Goal: Information Seeking & Learning: Check status

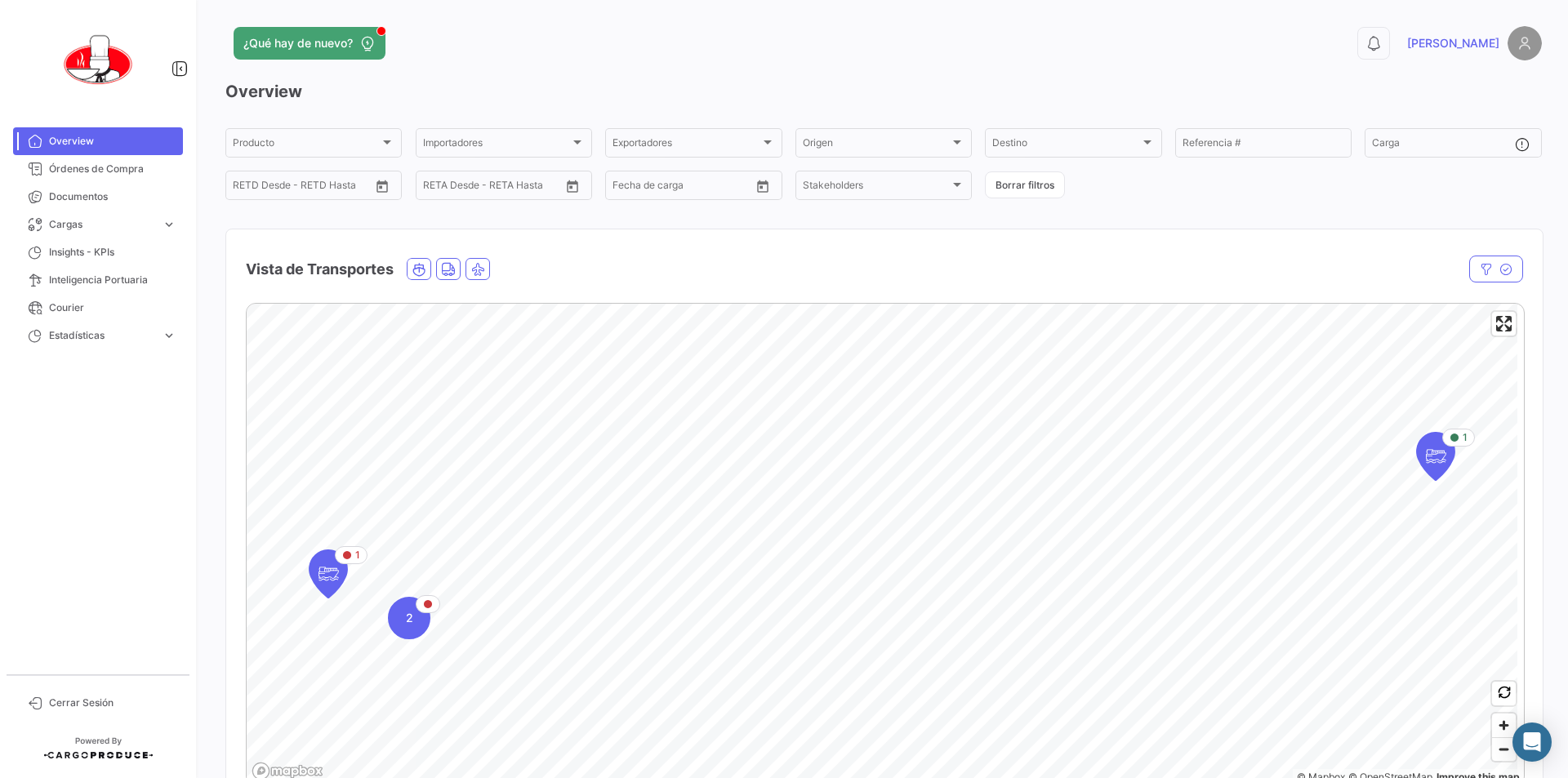
scroll to position [81, 0]
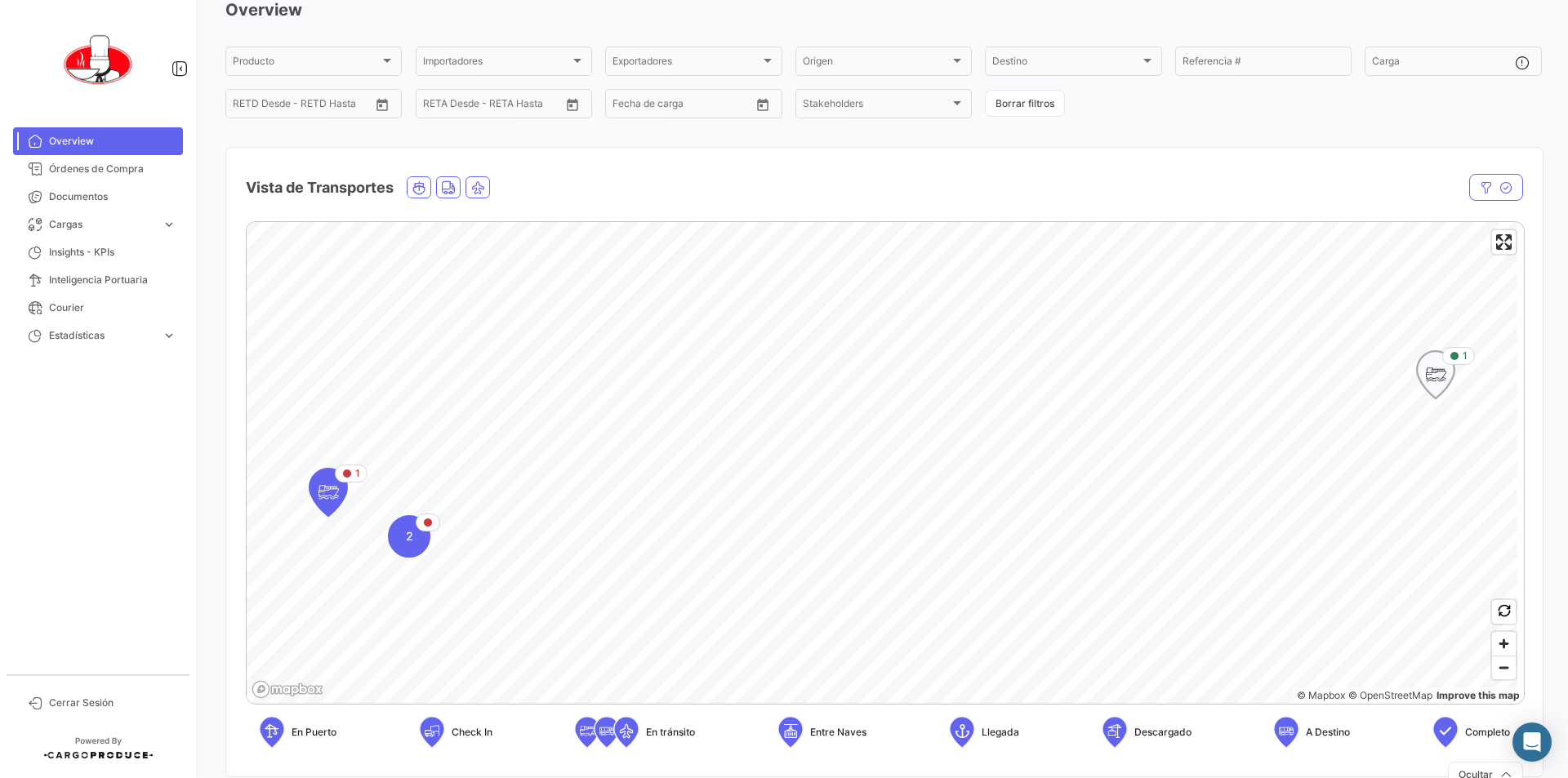
click at [1438, 381] on icon "Map marker" at bounding box center [1436, 375] width 23 height 35
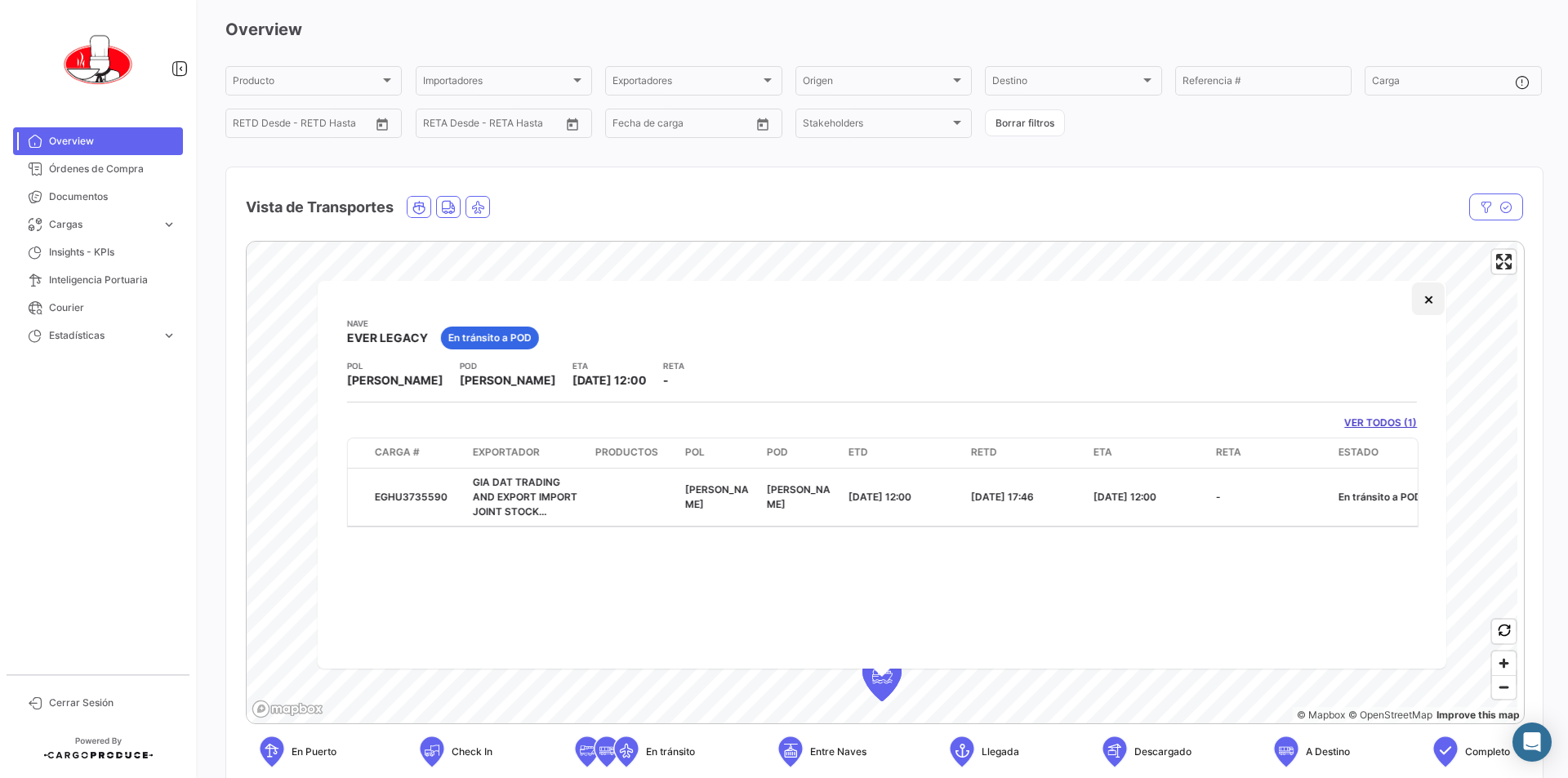
click at [1428, 298] on button "×" at bounding box center [1428, 299] width 33 height 33
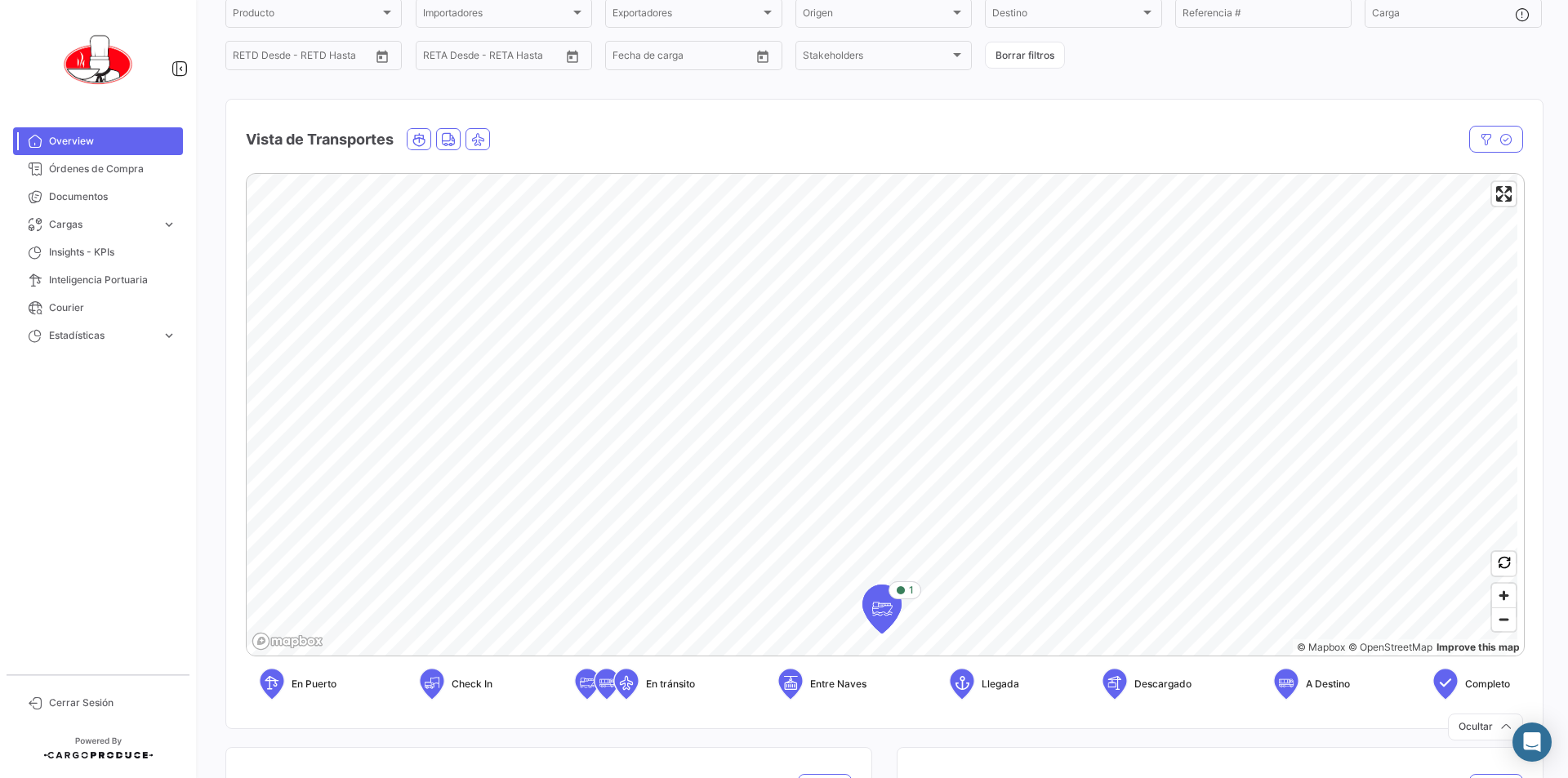
scroll to position [143, 0]
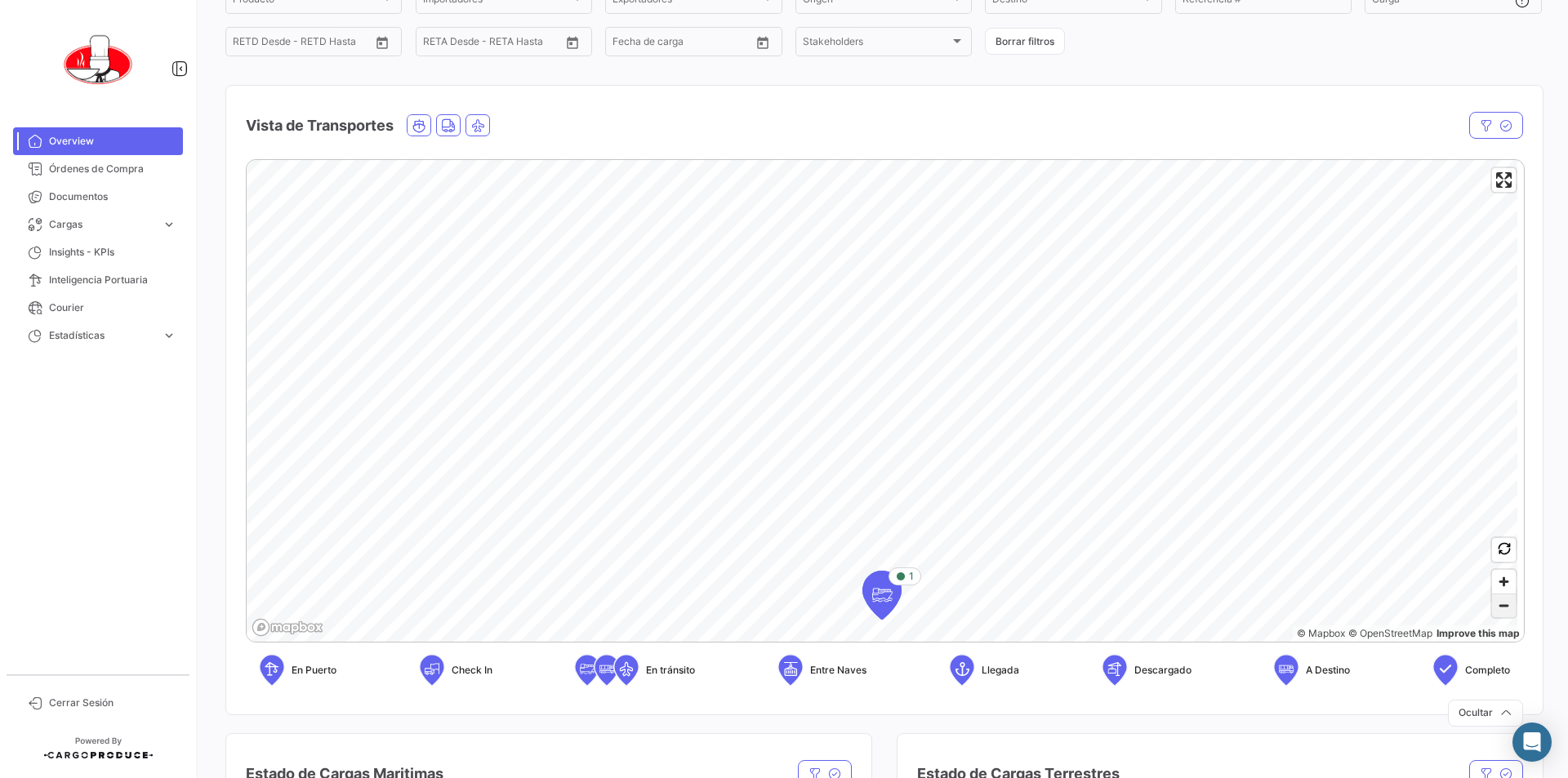
click at [1492, 609] on span "Zoom out" at bounding box center [1504, 605] width 24 height 23
click at [1503, 603] on span "Zoom out" at bounding box center [1504, 605] width 24 height 23
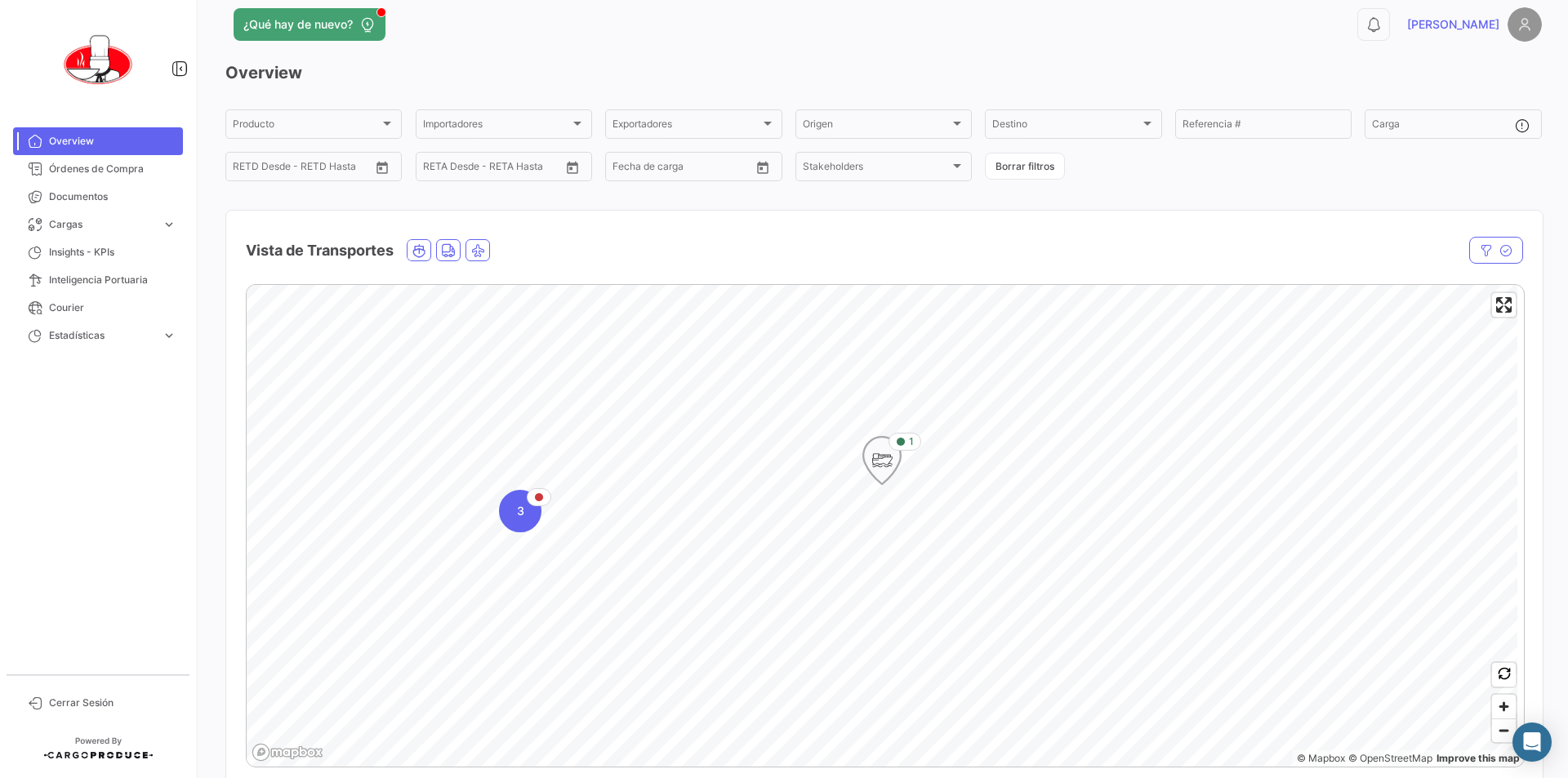
scroll to position [0, 0]
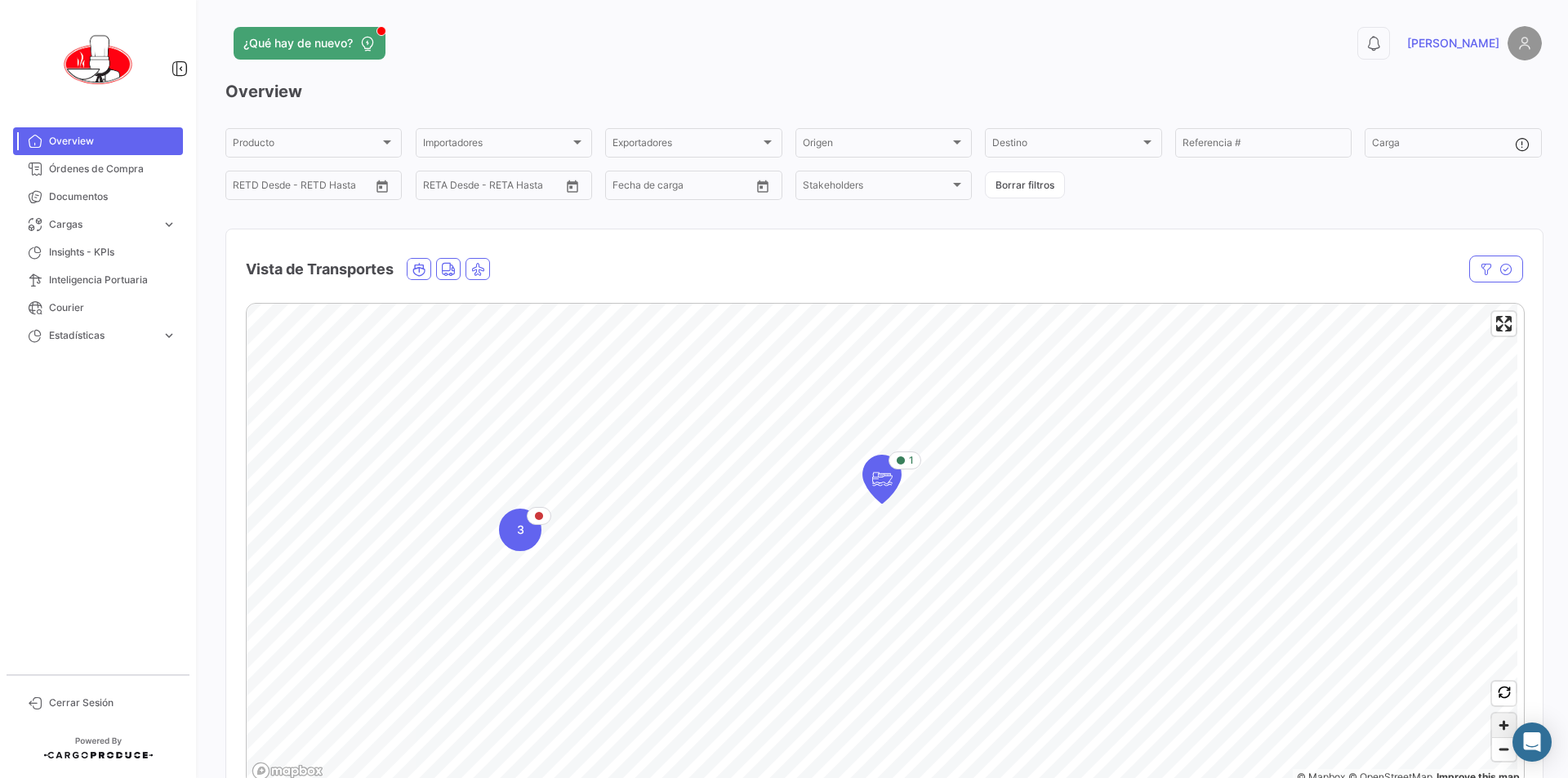
click at [1495, 725] on span "Zoom in" at bounding box center [1504, 726] width 24 height 24
click at [1495, 723] on span "Zoom in" at bounding box center [1504, 726] width 24 height 24
click at [1498, 758] on span "Zoom out" at bounding box center [1504, 750] width 24 height 23
click at [669, 491] on div "2" at bounding box center [658, 489] width 43 height 43
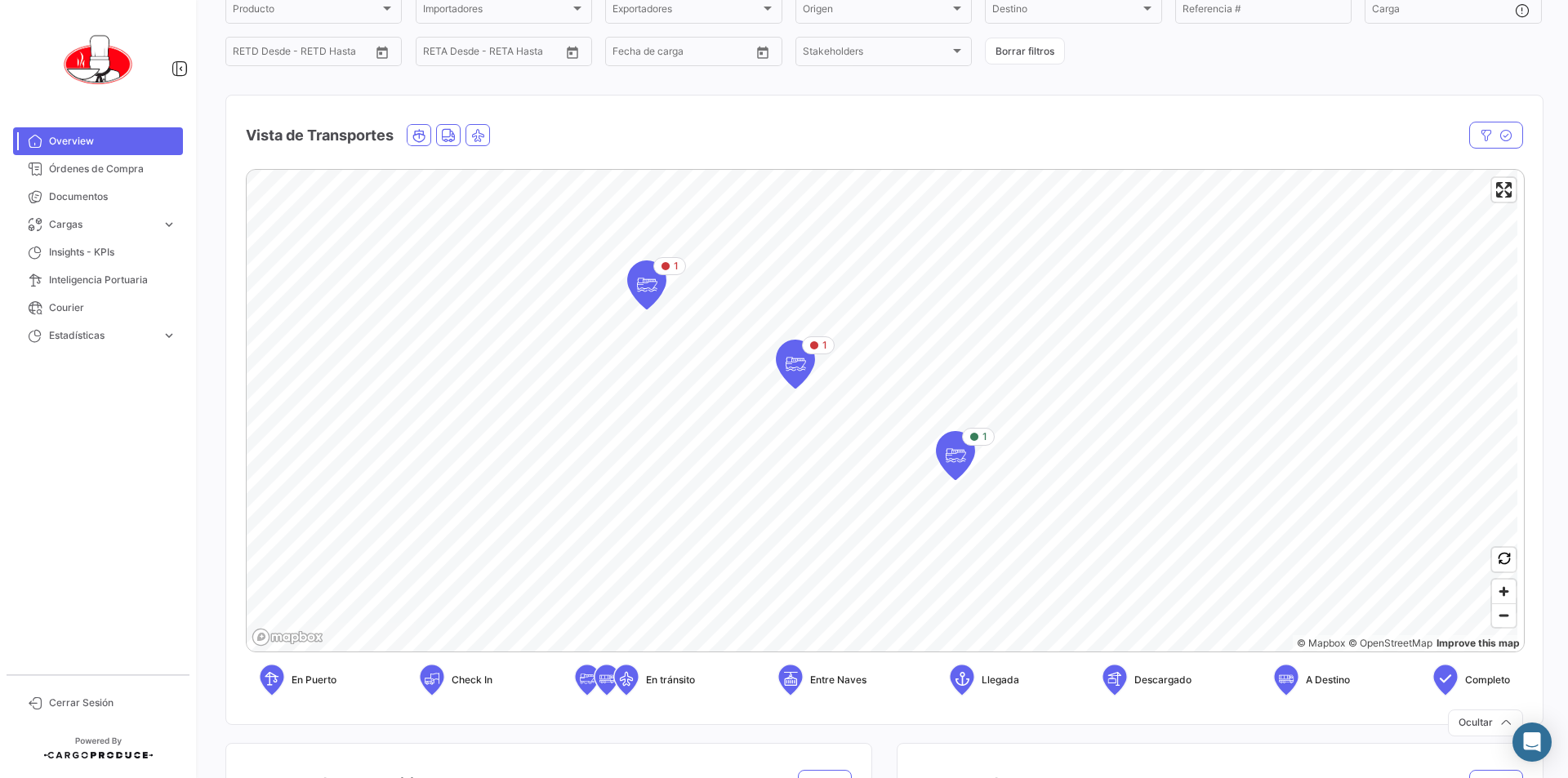
scroll to position [163, 0]
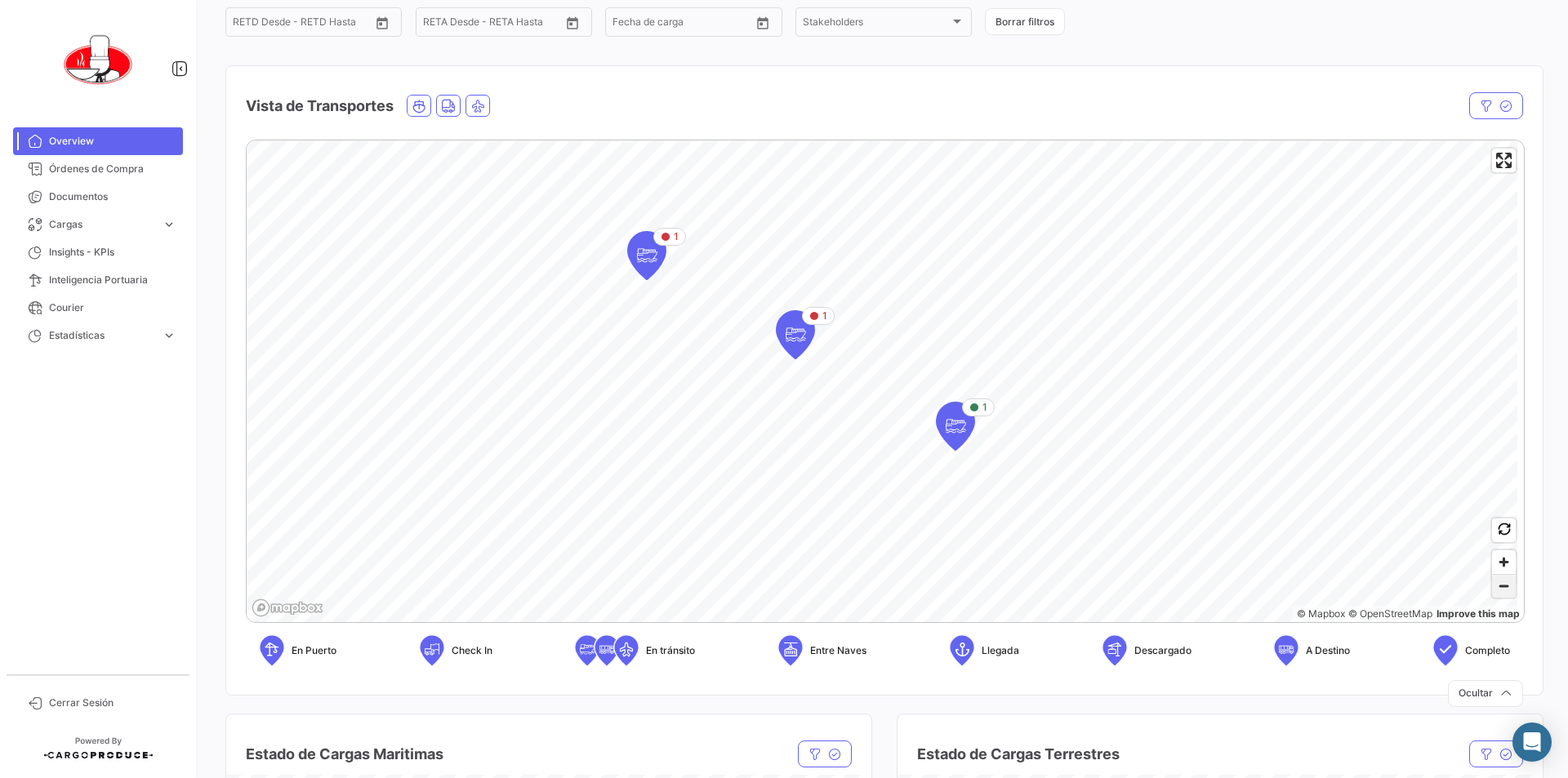
click at [1492, 597] on span "Zoom out" at bounding box center [1504, 586] width 24 height 23
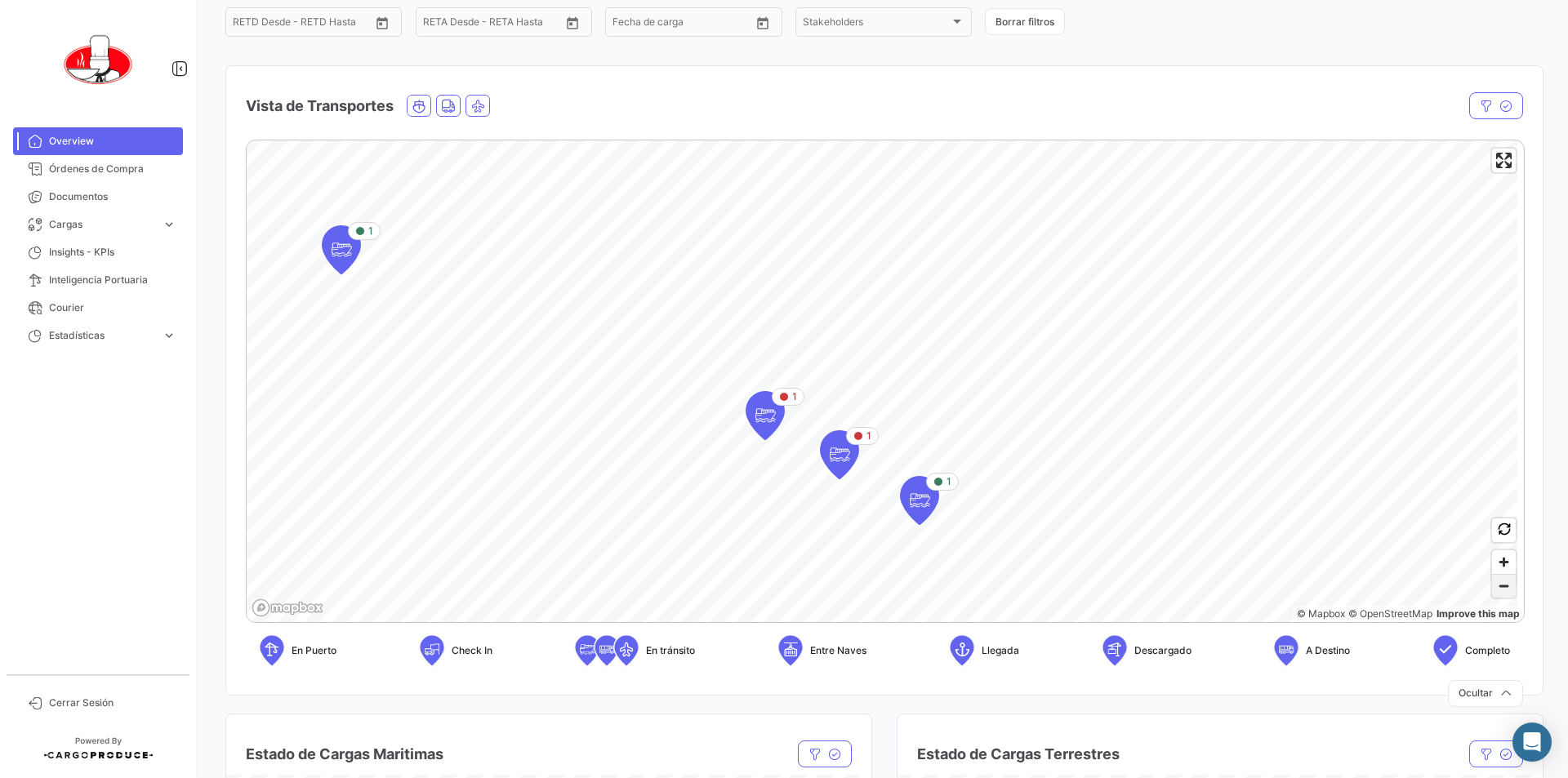
click at [1497, 593] on span "Zoom out" at bounding box center [1504, 586] width 24 height 23
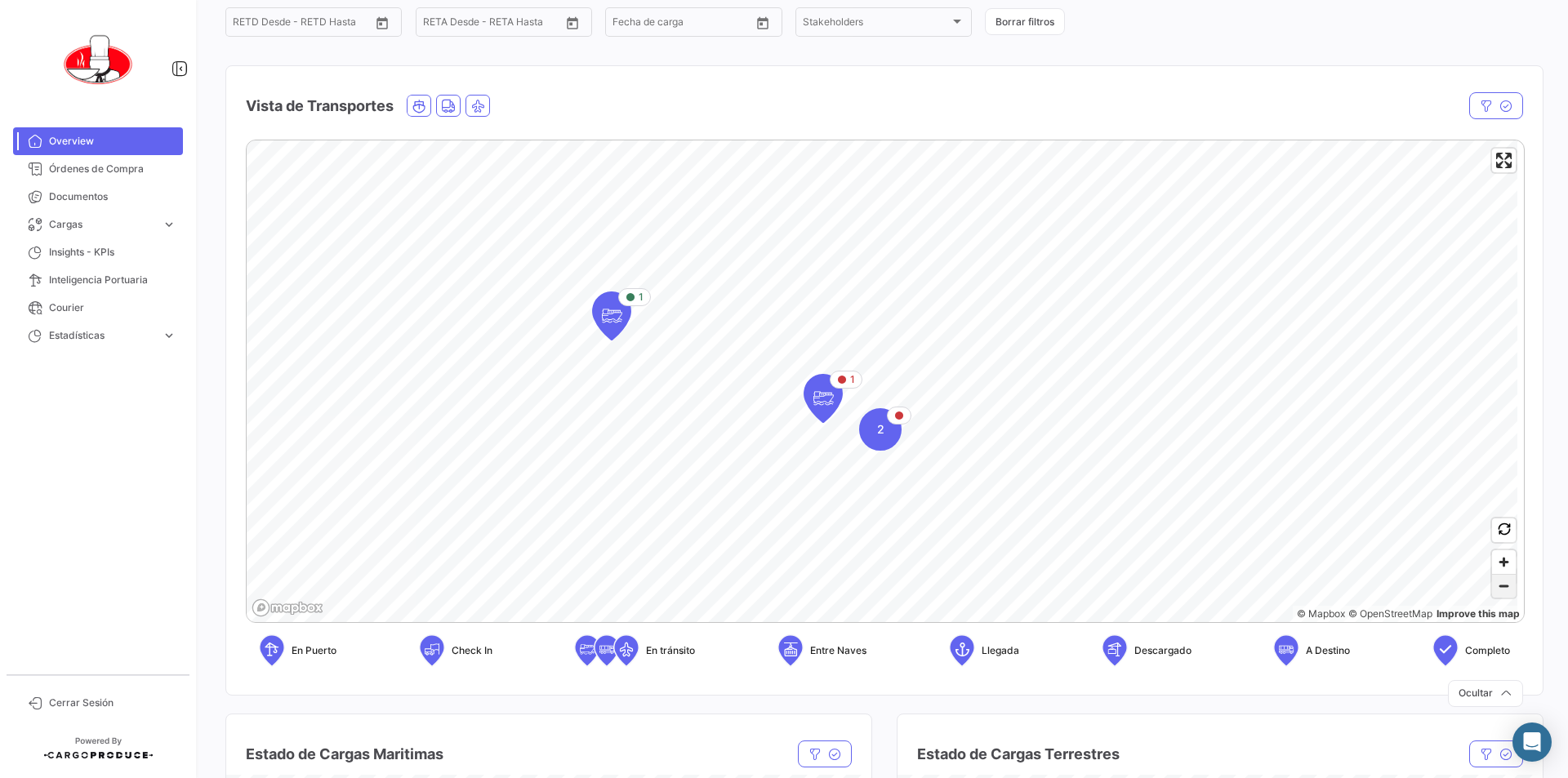
scroll to position [81, 0]
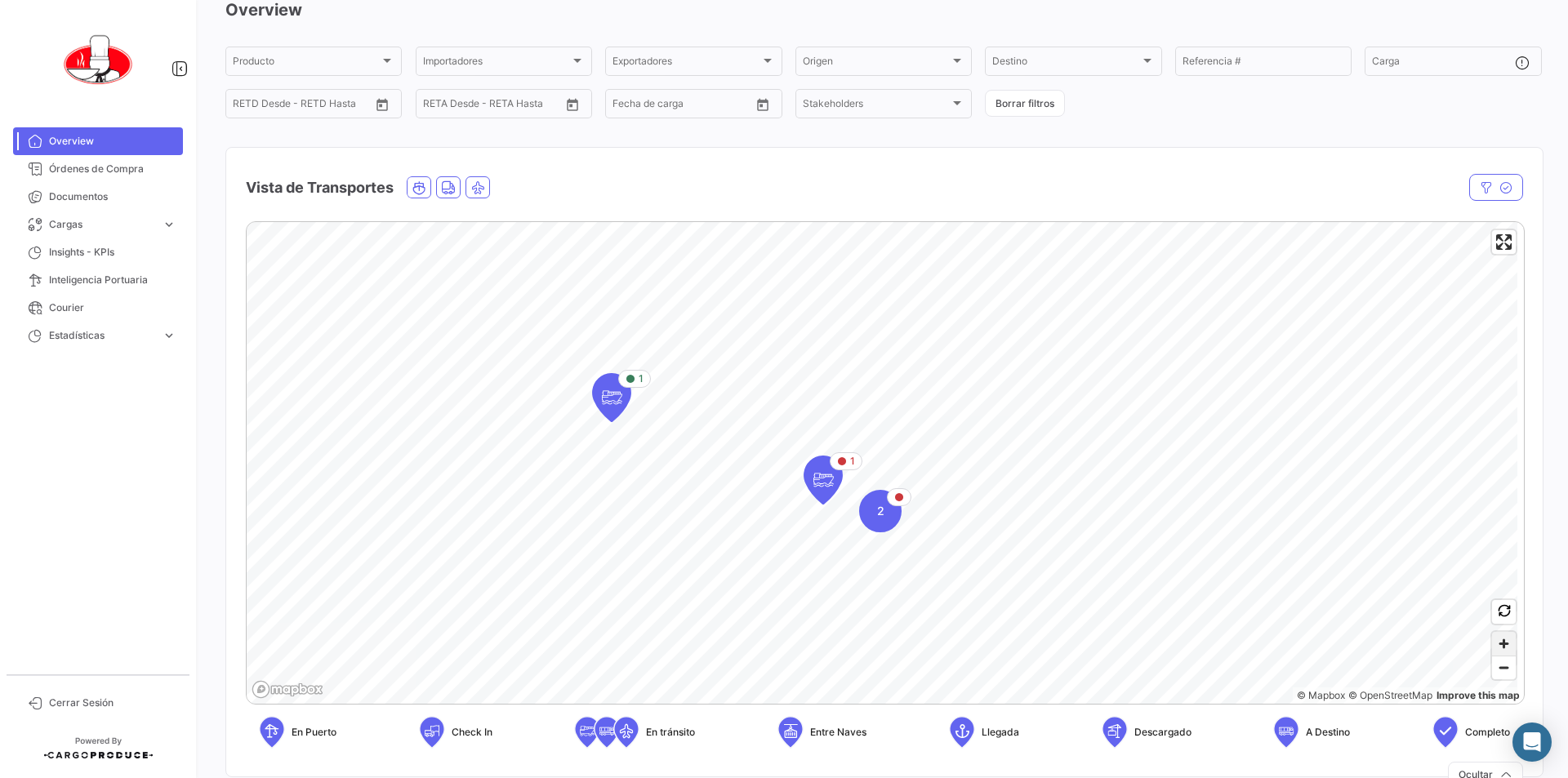
click at [1497, 639] on span "Zoom in" at bounding box center [1504, 644] width 24 height 24
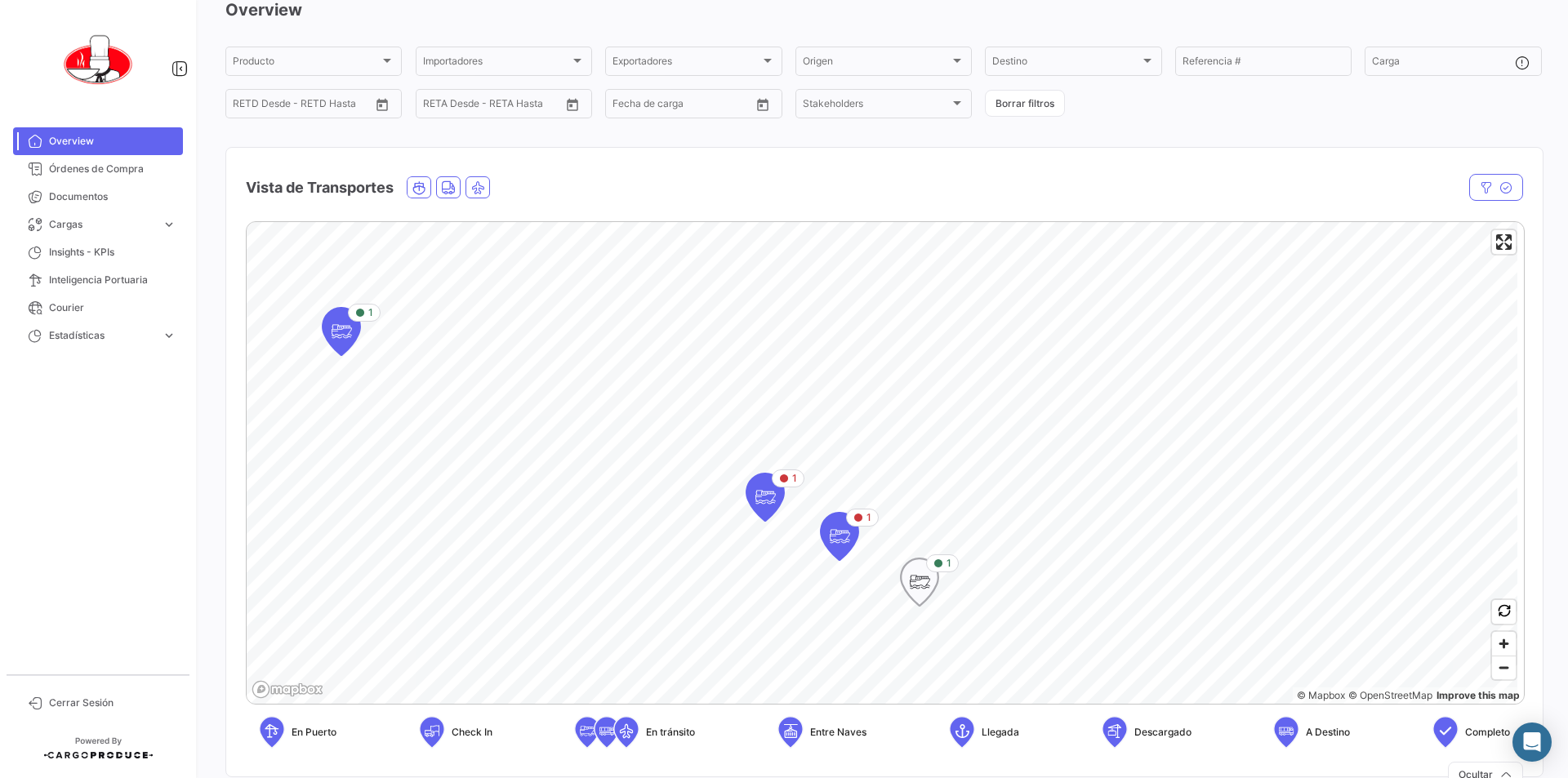
click at [925, 584] on icon "Map marker" at bounding box center [920, 583] width 23 height 35
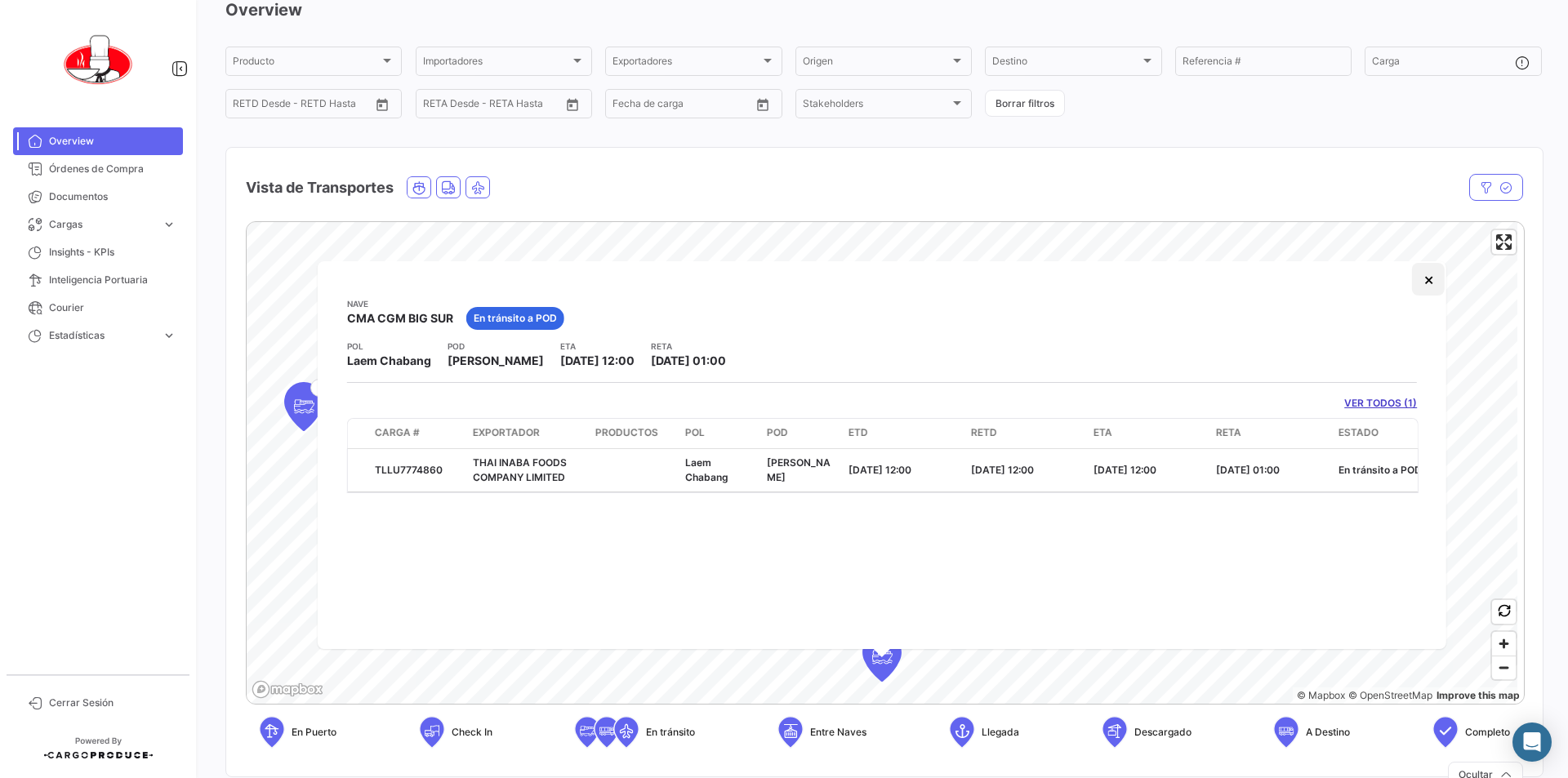
click at [1426, 287] on button "×" at bounding box center [1428, 279] width 33 height 33
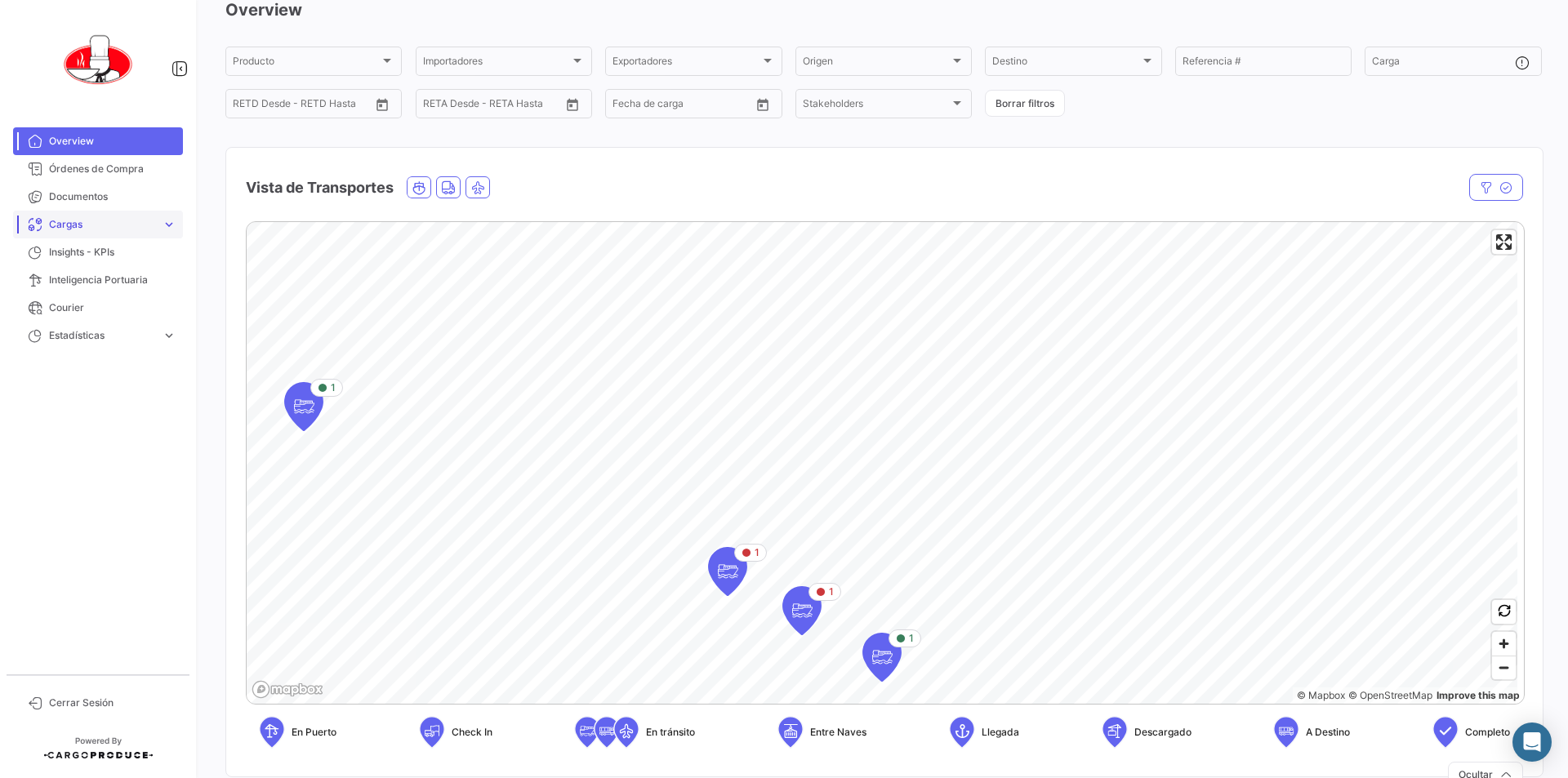
click at [166, 223] on span "expand_more" at bounding box center [169, 225] width 15 height 15
click at [97, 285] on span "Cargas Marítimas" at bounding box center [84, 287] width 82 height 15
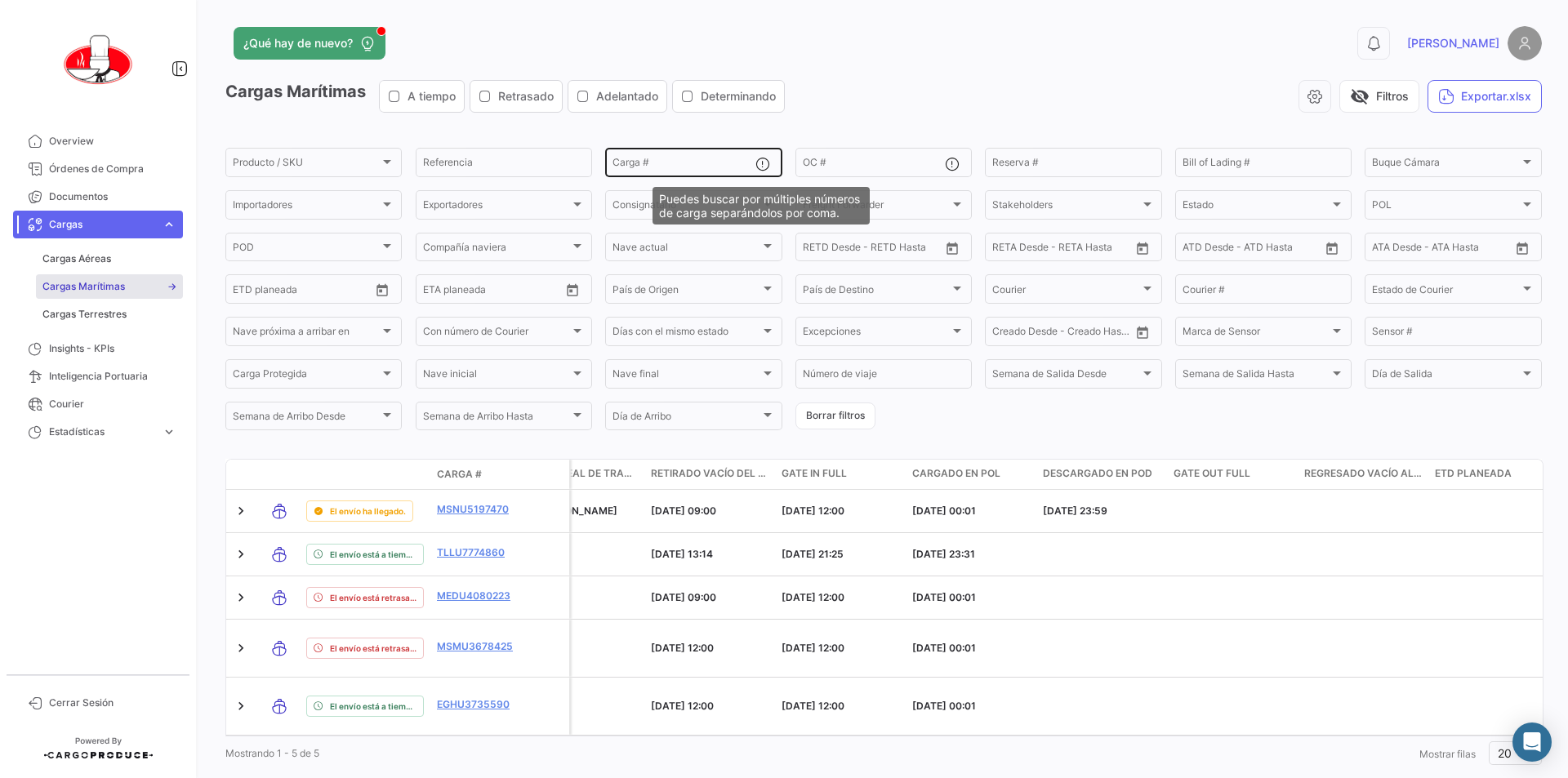
click at [761, 159] on mat-icon at bounding box center [764, 165] width 19 height 19
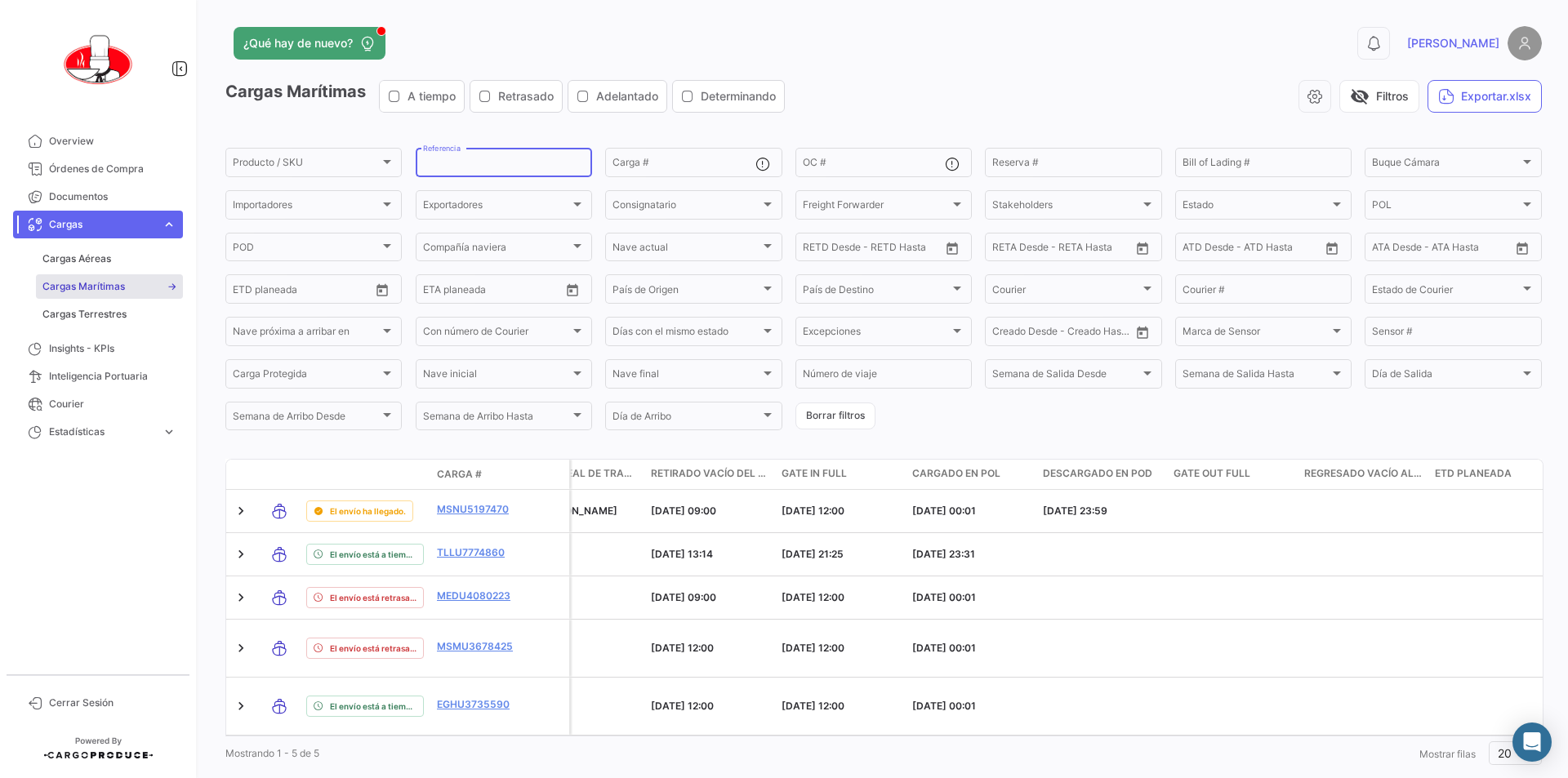
click at [526, 162] on input "Referencia" at bounding box center [503, 164] width 162 height 12
click at [401, 93] on icon "button" at bounding box center [395, 96] width 13 height 13
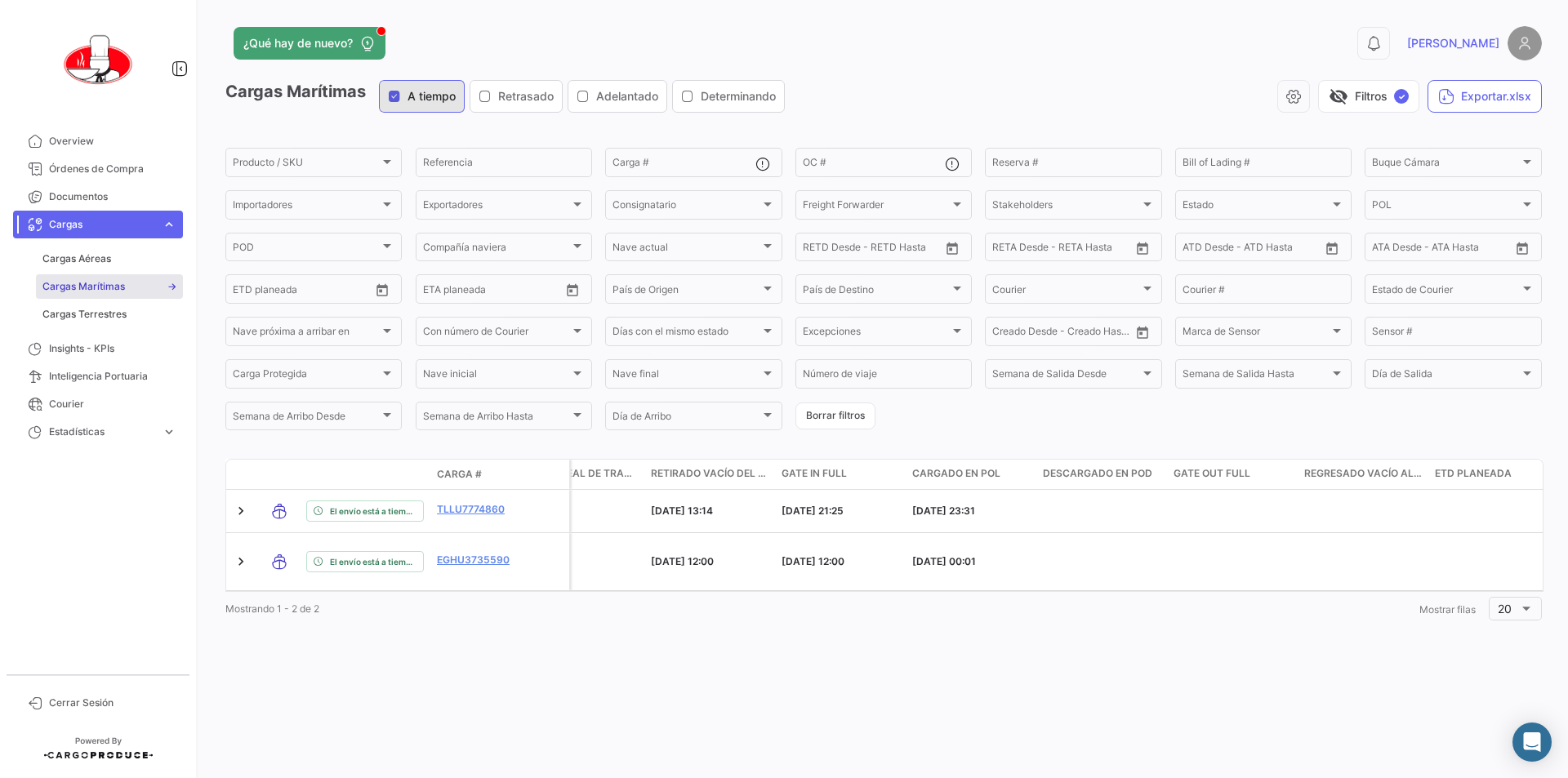
click at [401, 93] on icon "button" at bounding box center [395, 96] width 13 height 13
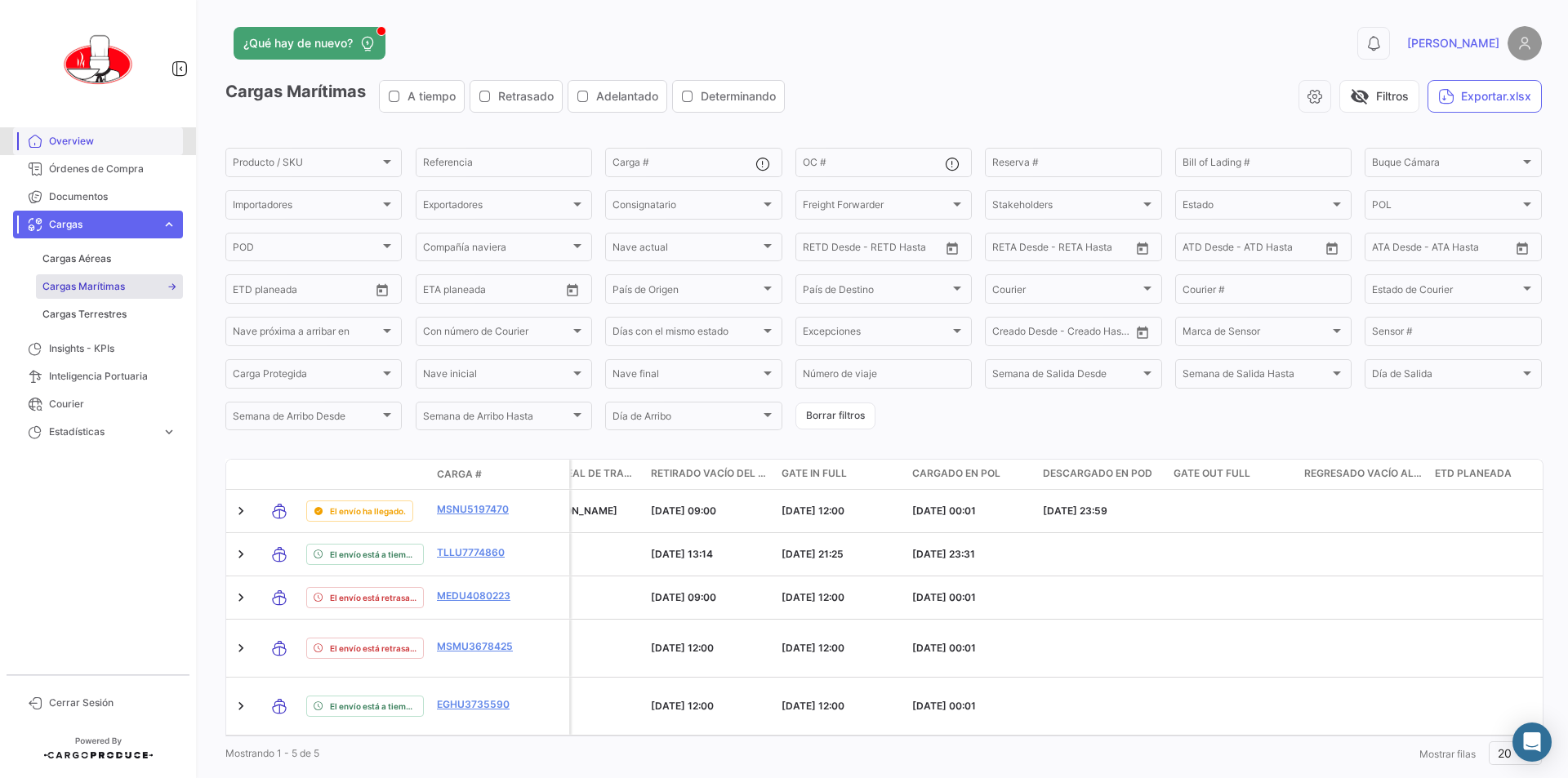
click at [69, 135] on span "Overview" at bounding box center [113, 142] width 128 height 15
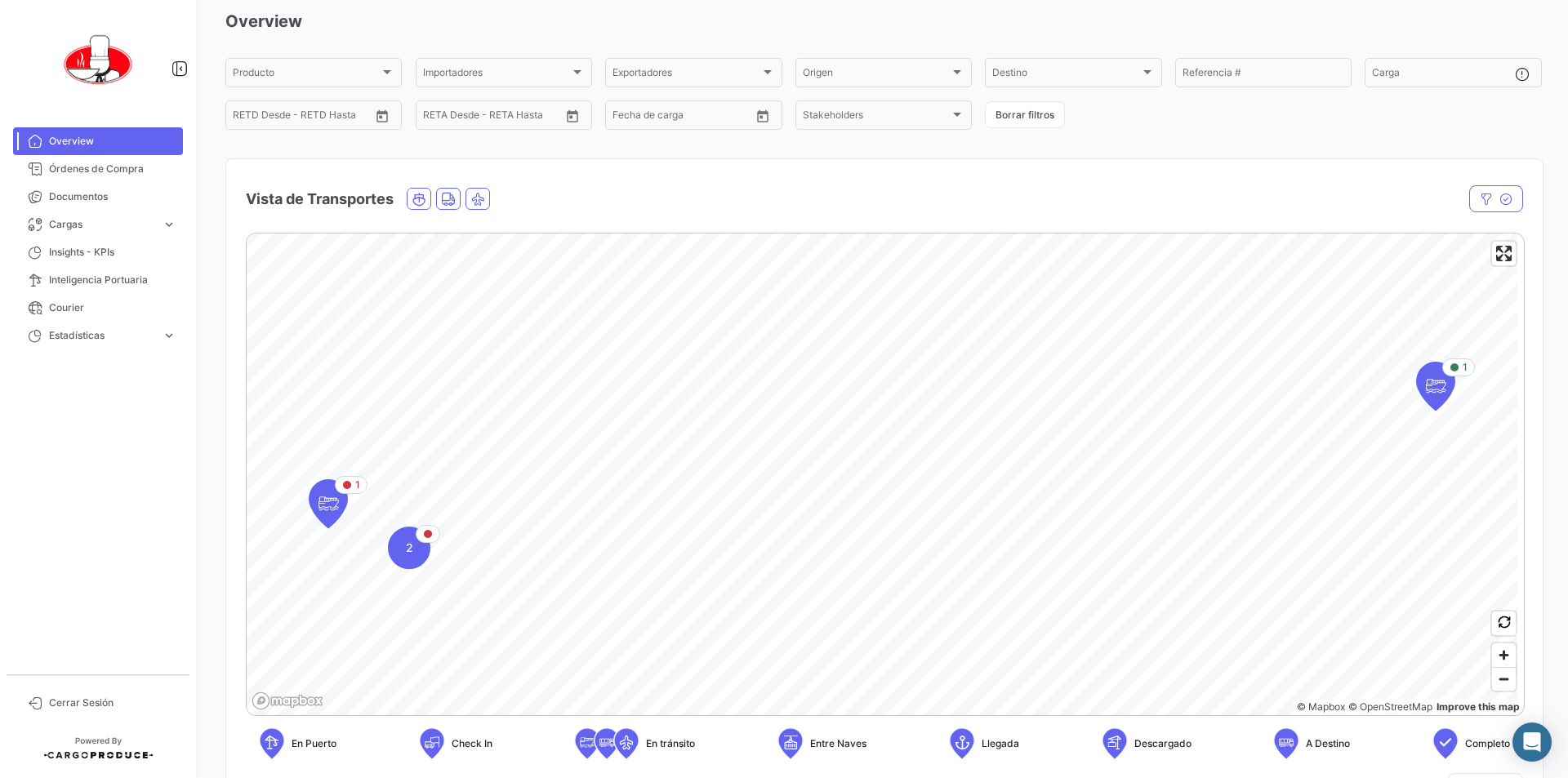
scroll to position [163, 0]
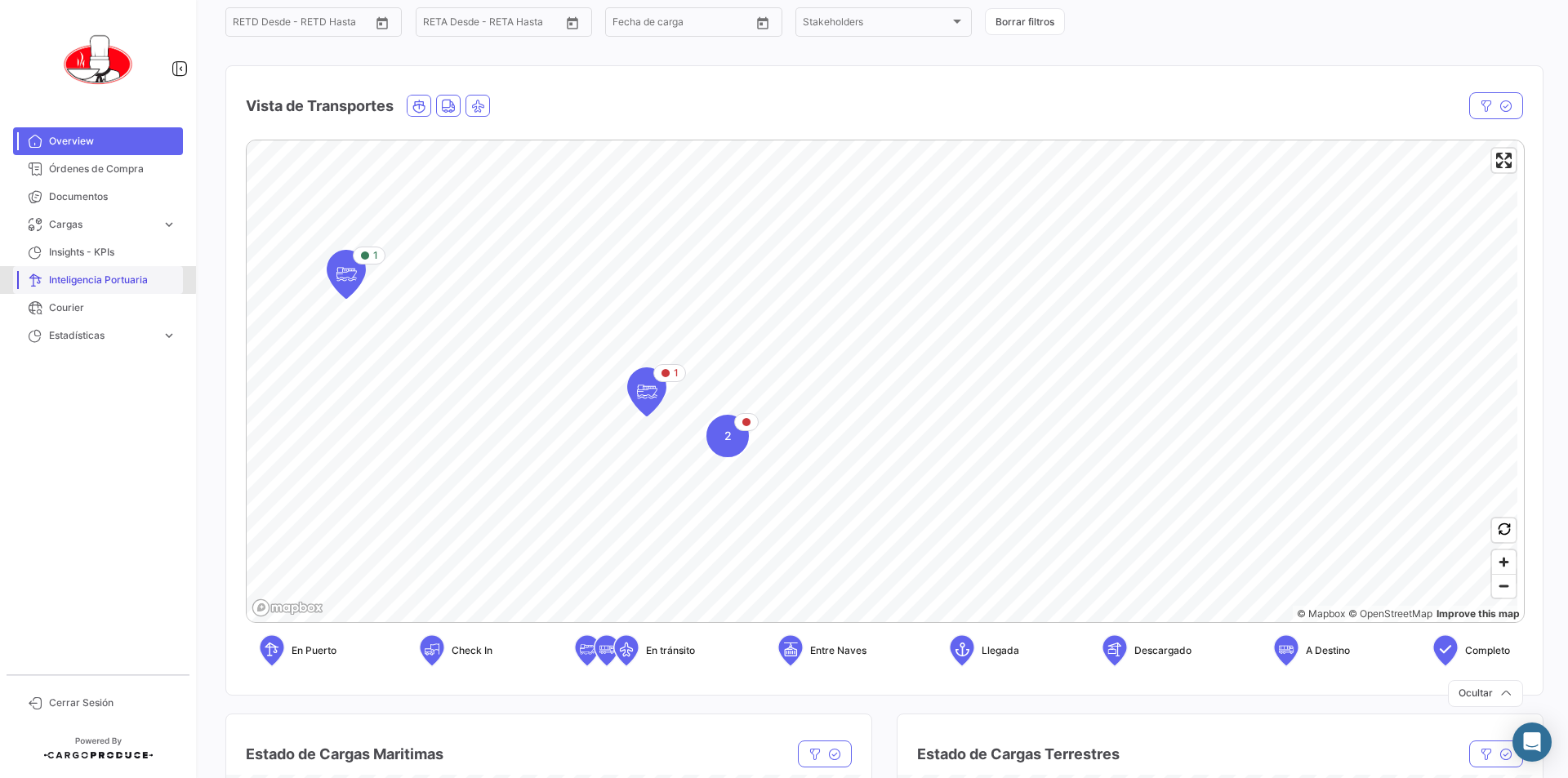
click at [93, 279] on span "Inteligencia Portuaria" at bounding box center [113, 280] width 128 height 15
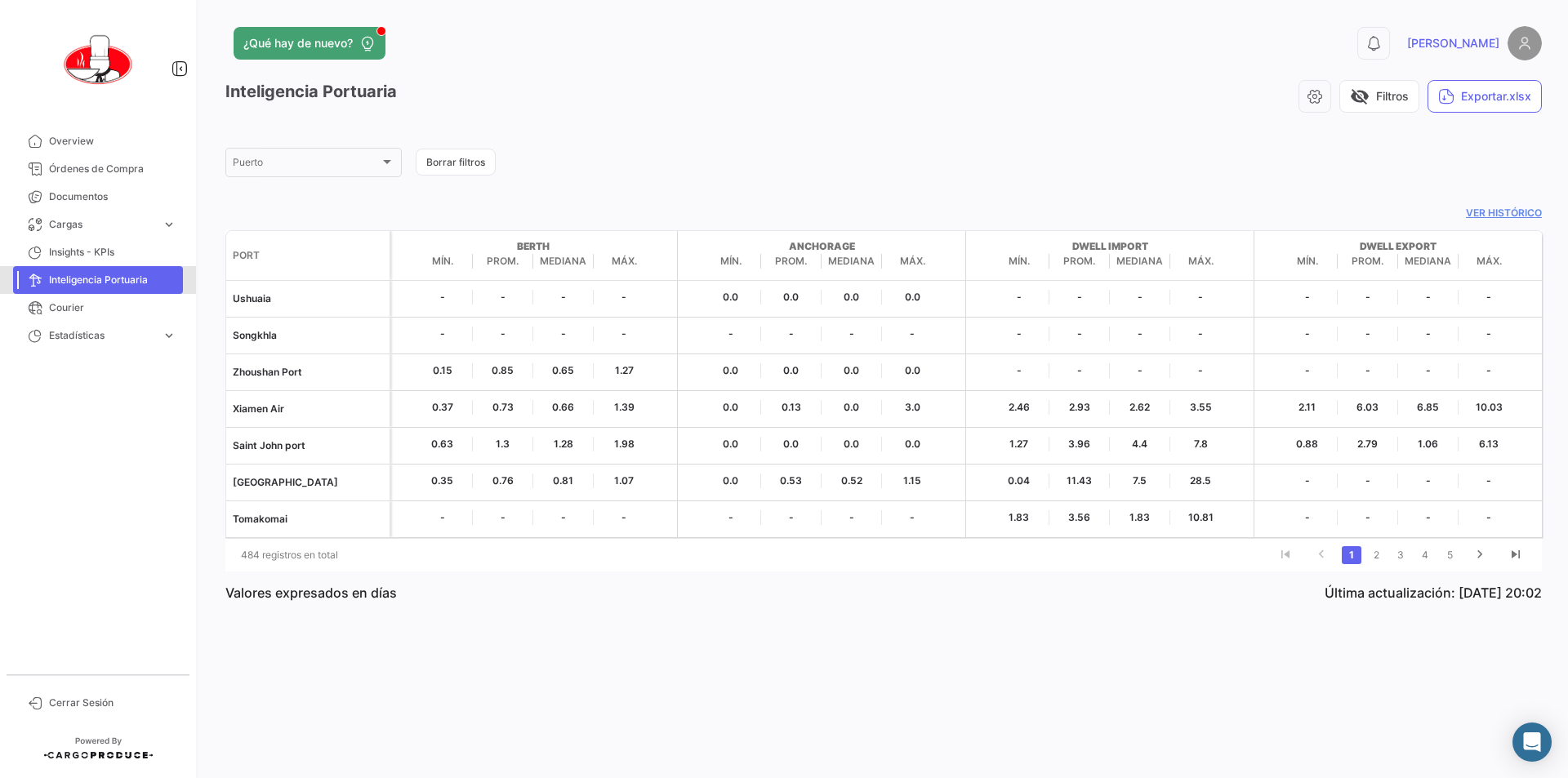
click at [58, 282] on span "Inteligencia Portuaria" at bounding box center [113, 280] width 128 height 15
click at [61, 296] on link "Courier" at bounding box center [98, 308] width 170 height 27
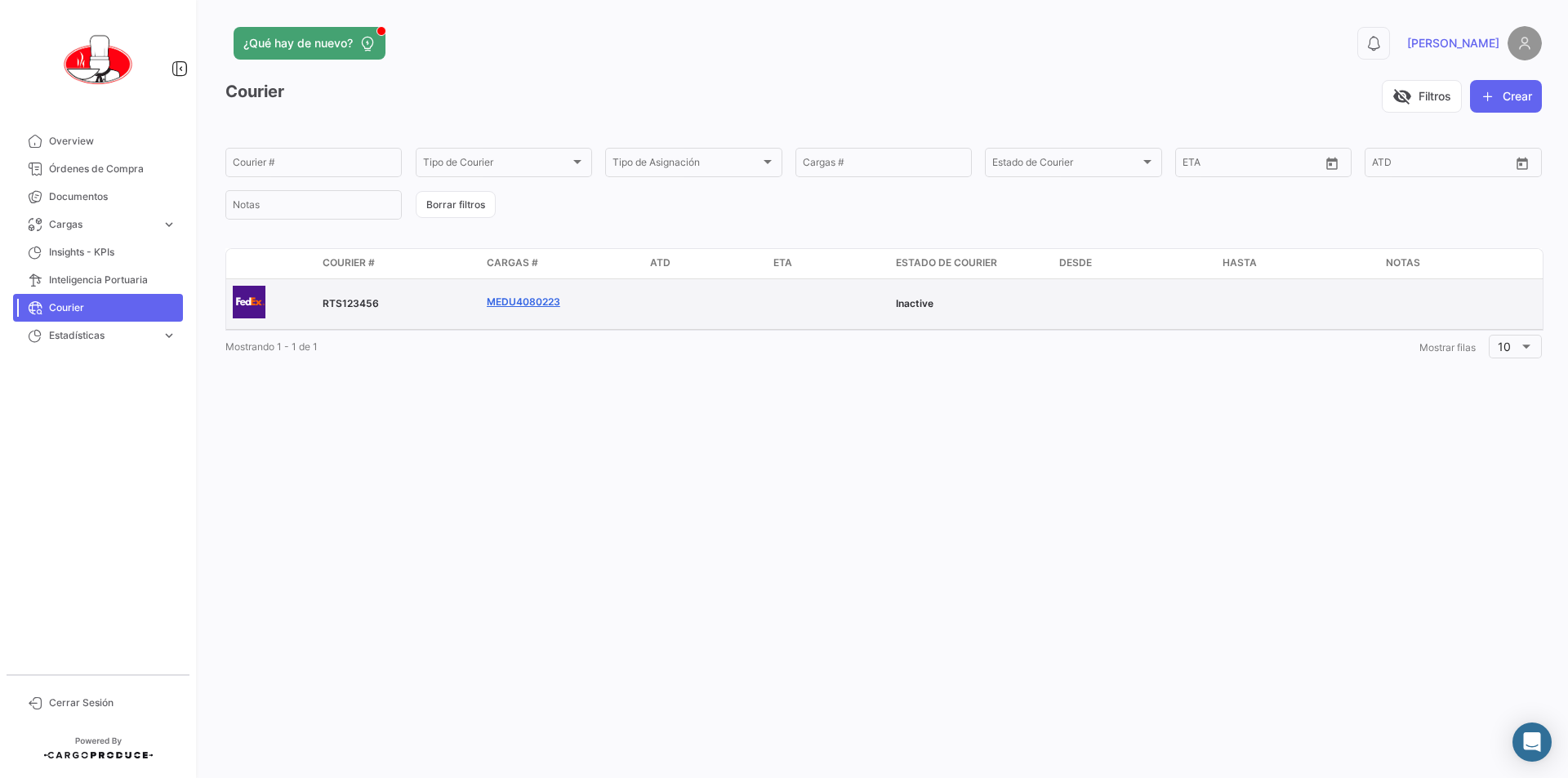
click at [536, 306] on link "MEDU4080223" at bounding box center [523, 302] width 73 height 15
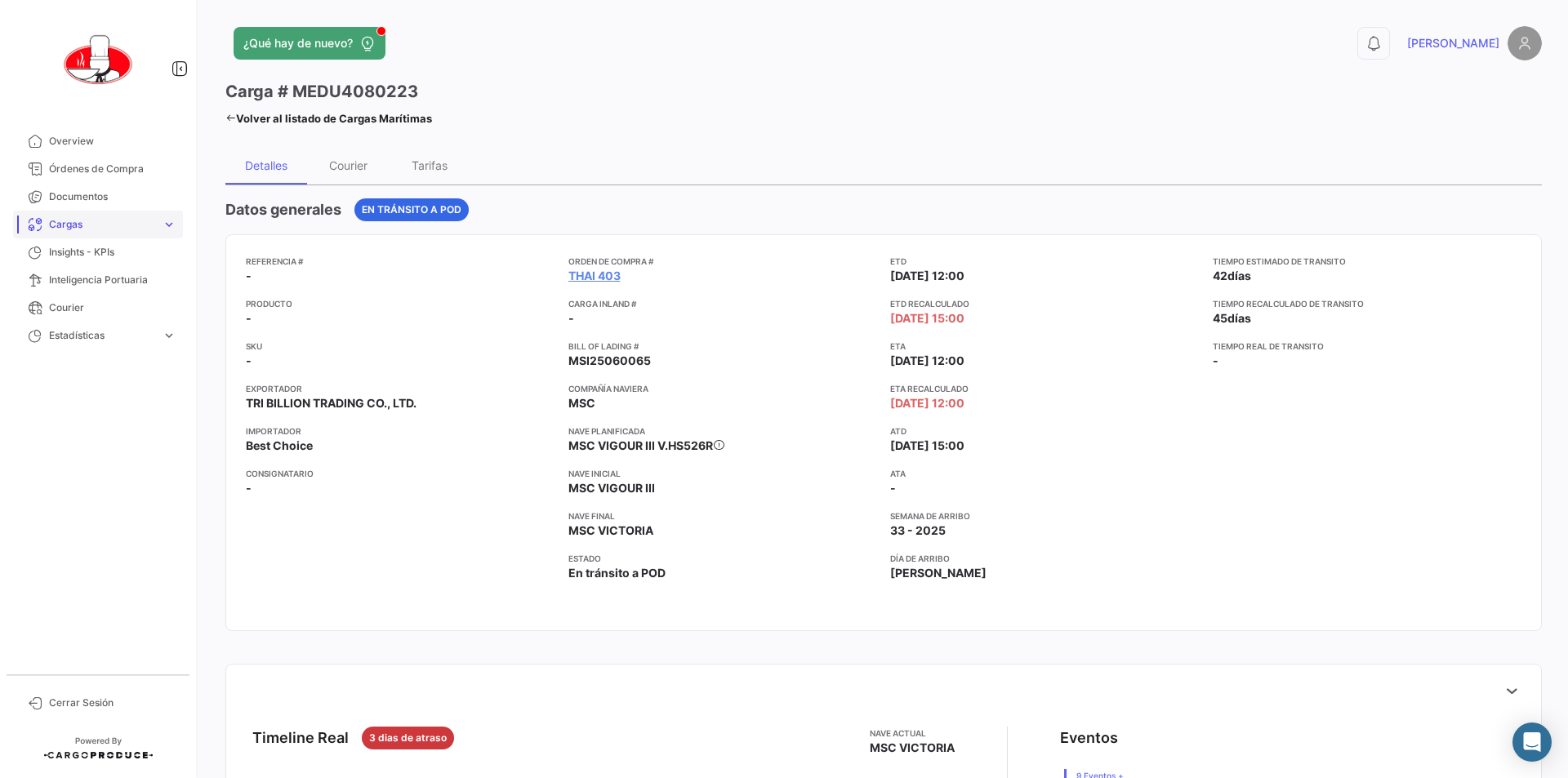
click at [91, 226] on span "Cargas" at bounding box center [102, 225] width 106 height 15
click at [81, 351] on span "Insights - KPIs" at bounding box center [113, 349] width 128 height 15
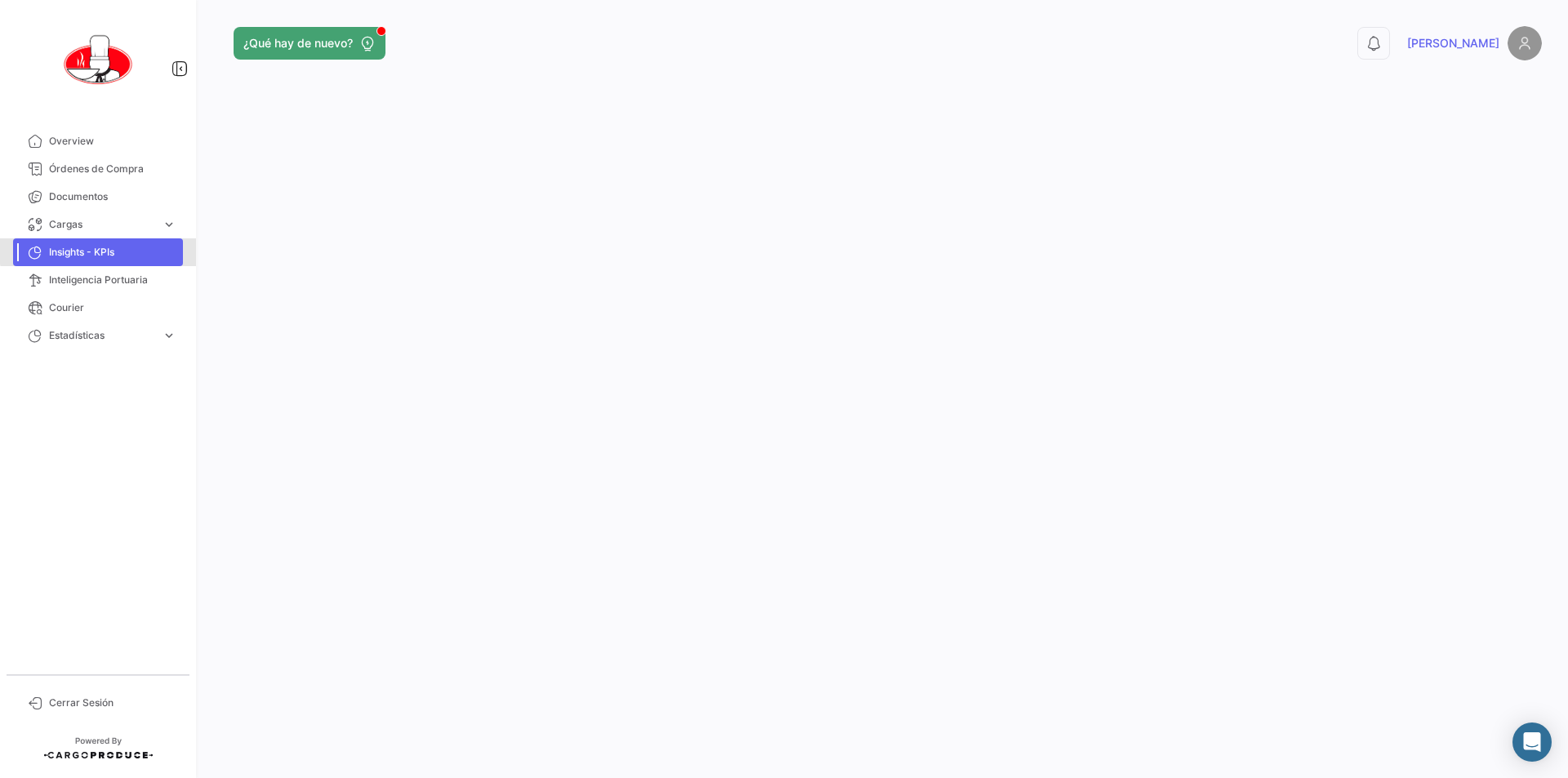
click at [103, 246] on span "Insights - KPIs" at bounding box center [113, 252] width 128 height 15
click at [88, 166] on span "Órdenes de Compra" at bounding box center [113, 169] width 128 height 15
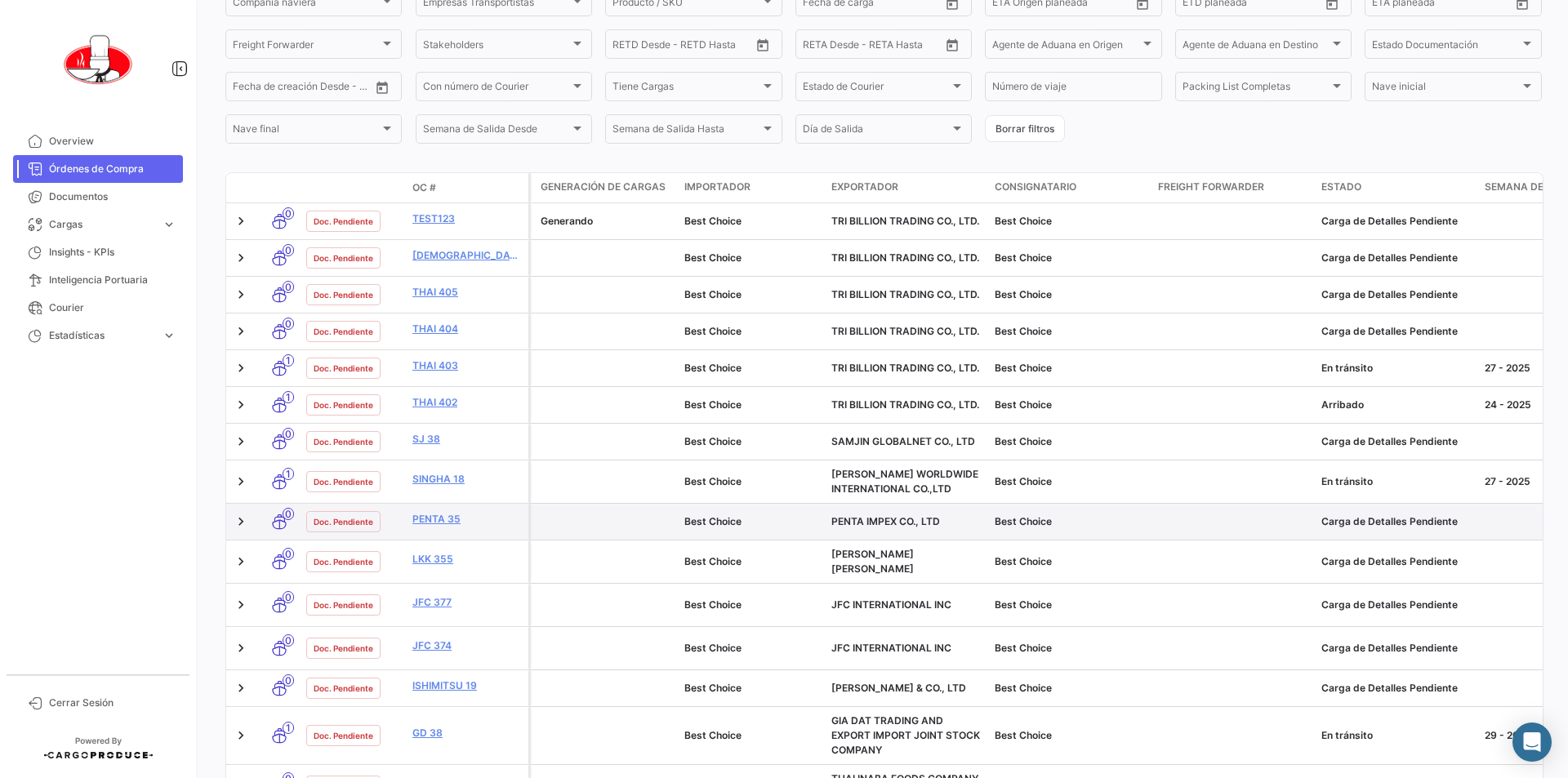
scroll to position [220, 0]
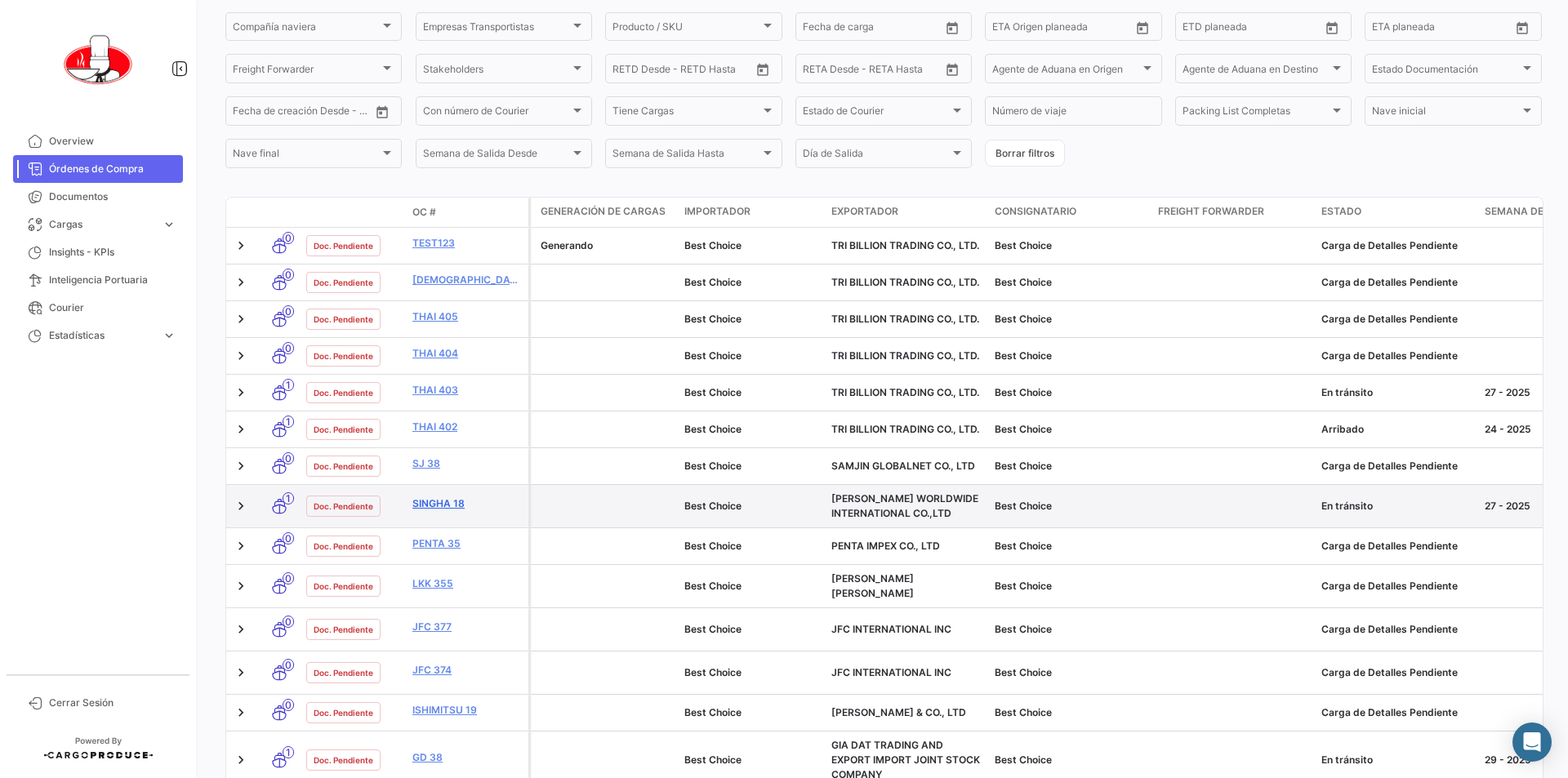
click at [454, 504] on link "SINGHA 18" at bounding box center [468, 504] width 110 height 15
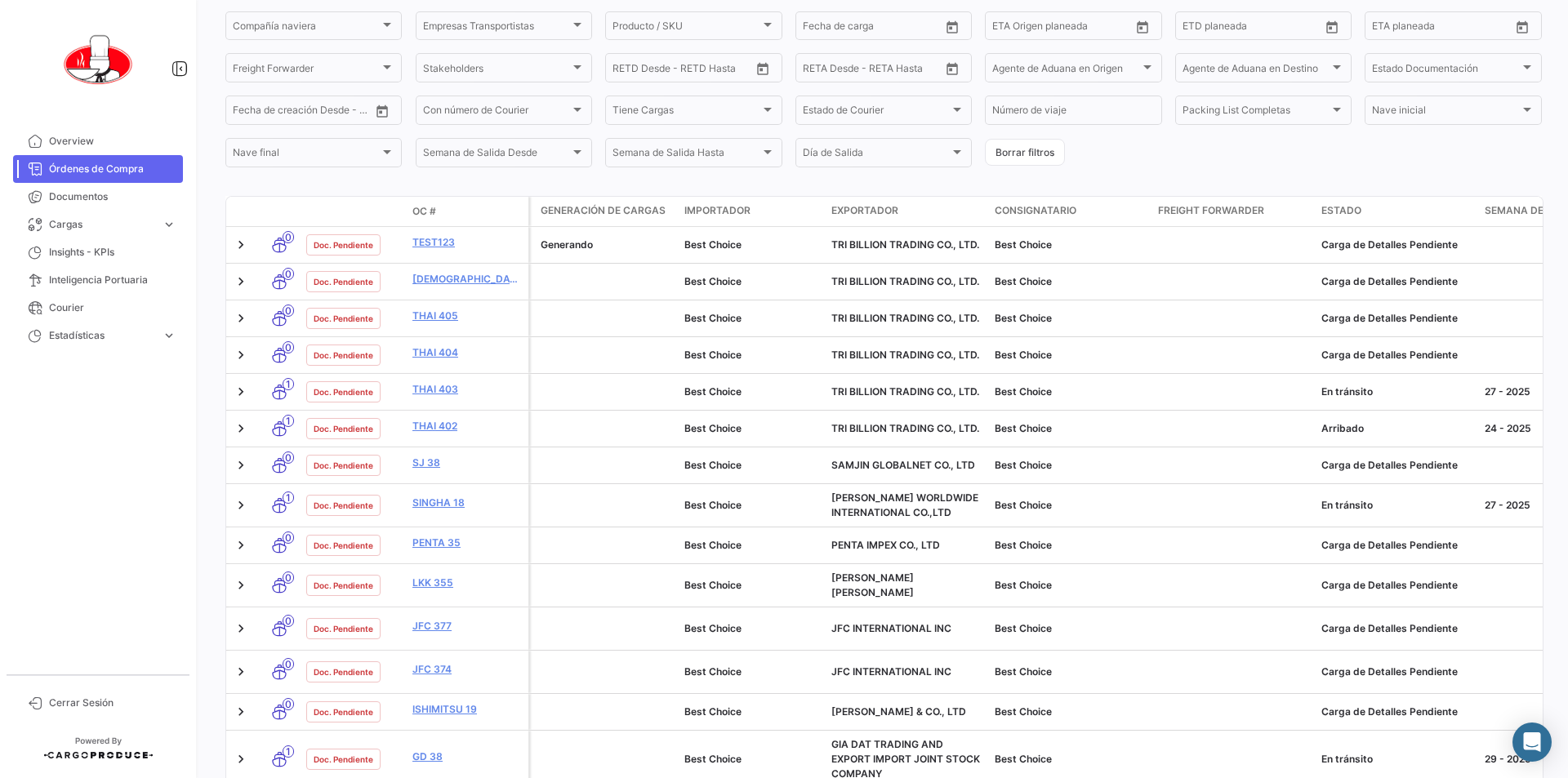
scroll to position [220, 0]
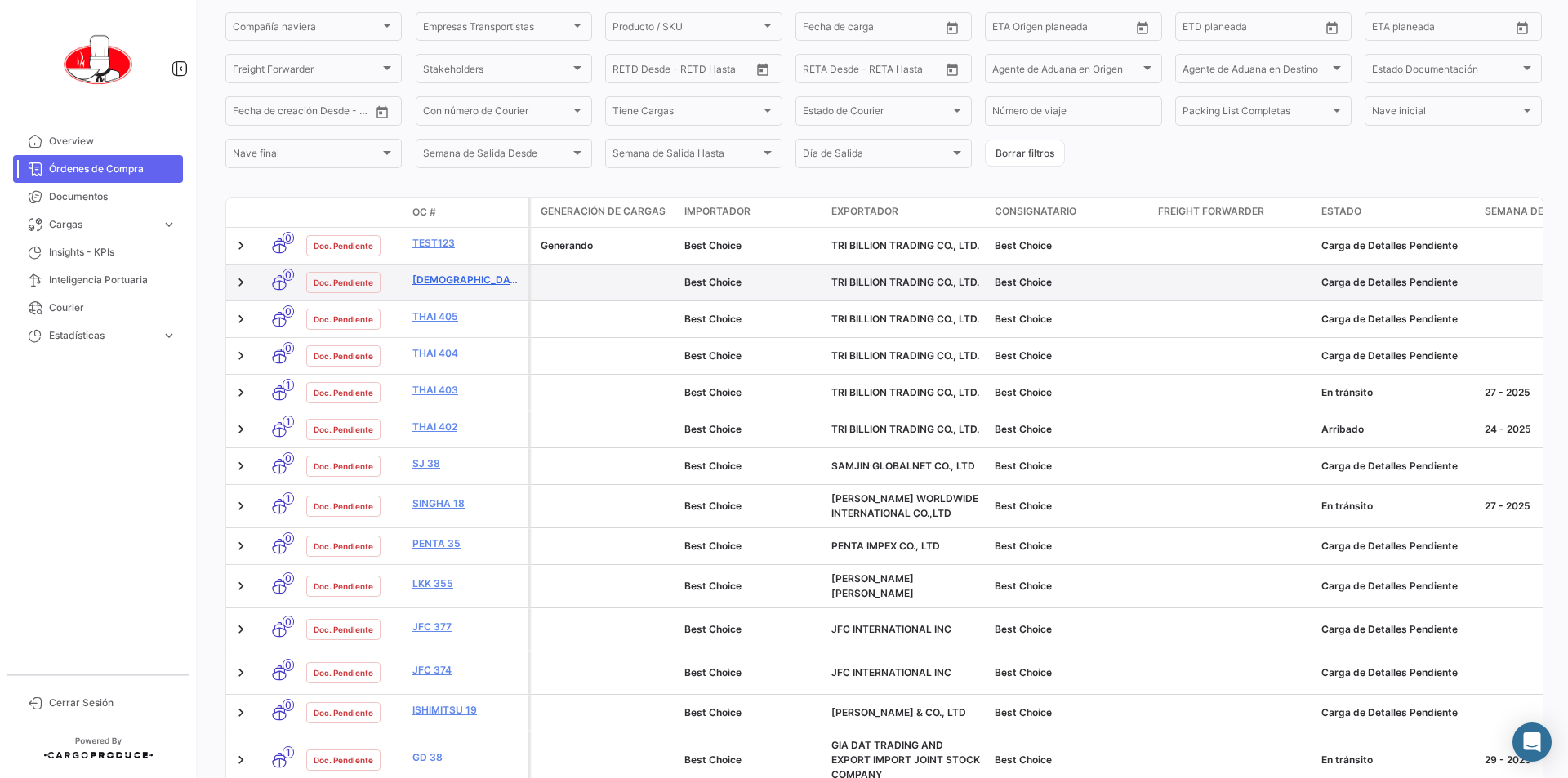
click at [439, 279] on link "[DEMOGRAPHIC_DATA] 406" at bounding box center [468, 280] width 110 height 15
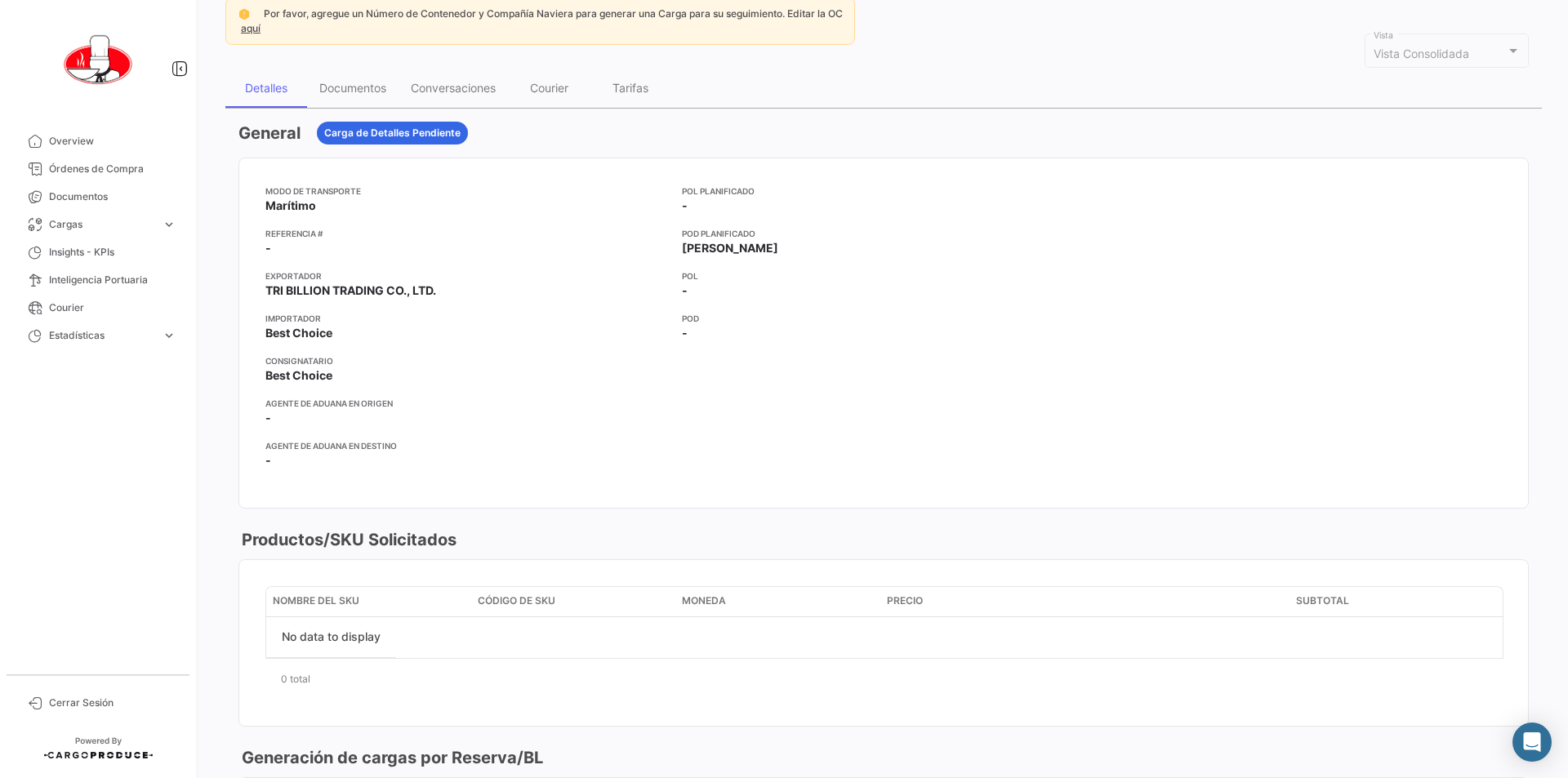
scroll to position [163, 0]
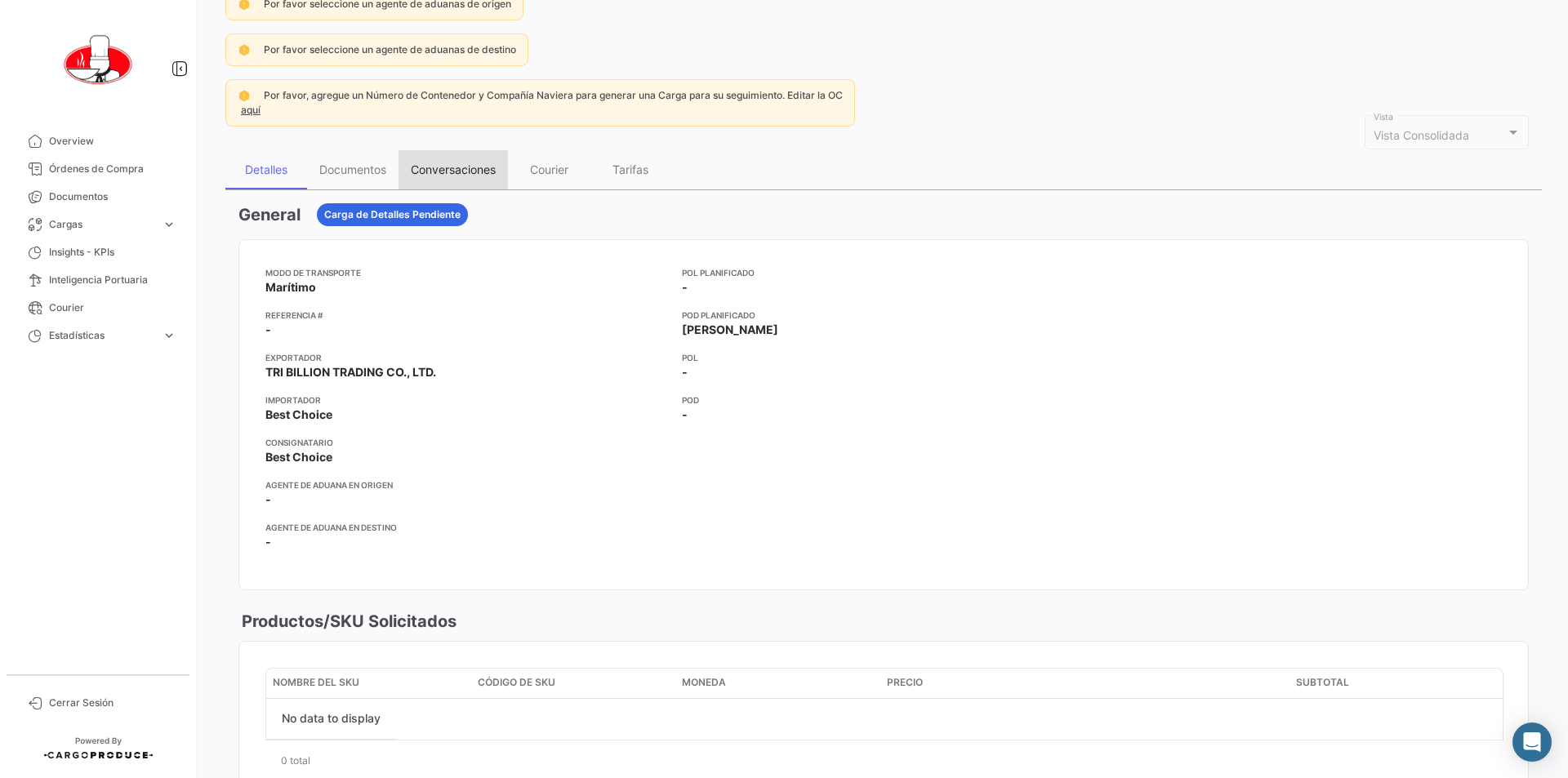
click at [461, 179] on div "Conversaciones" at bounding box center [453, 170] width 110 height 39
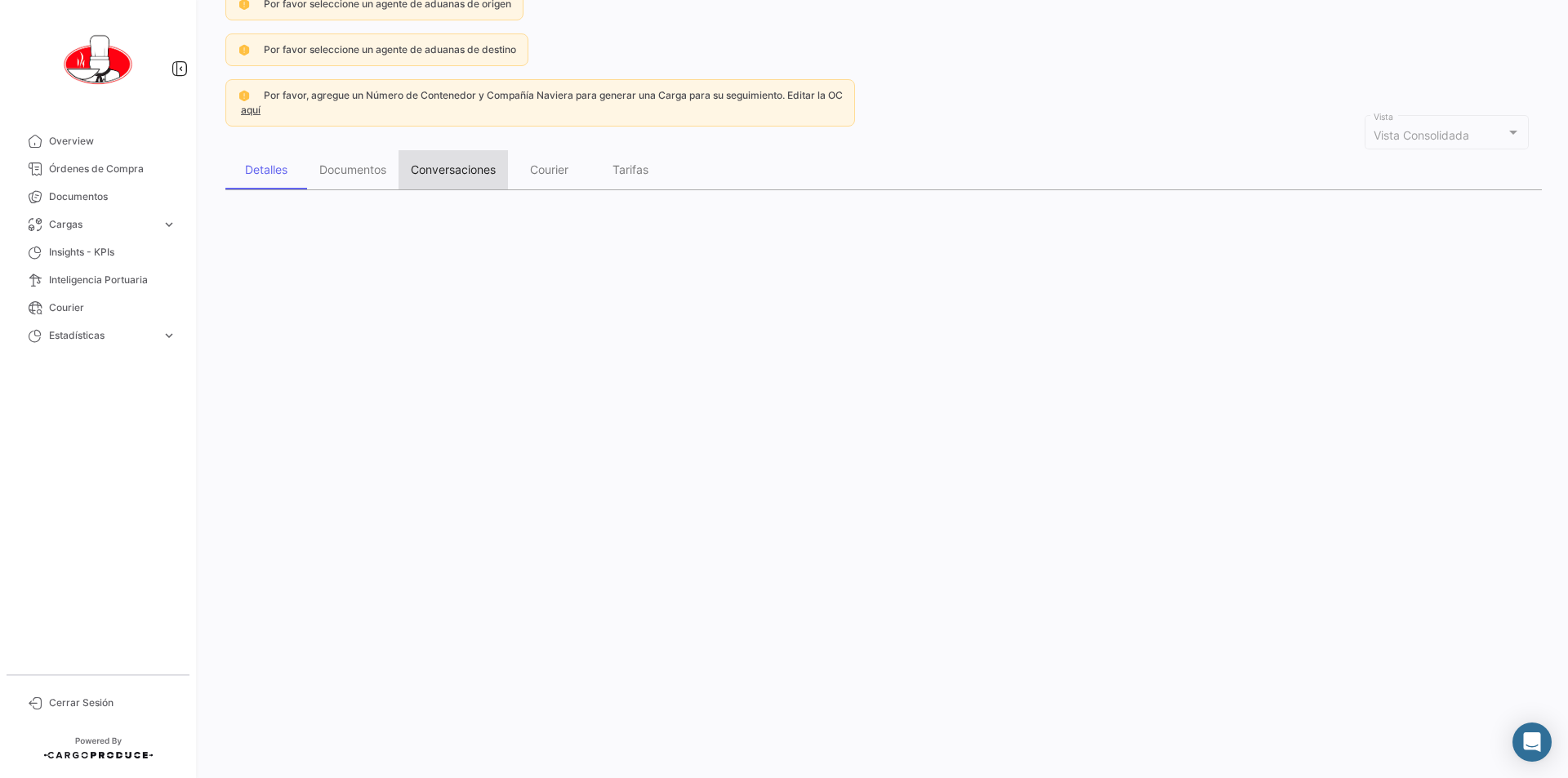
scroll to position [0, 0]
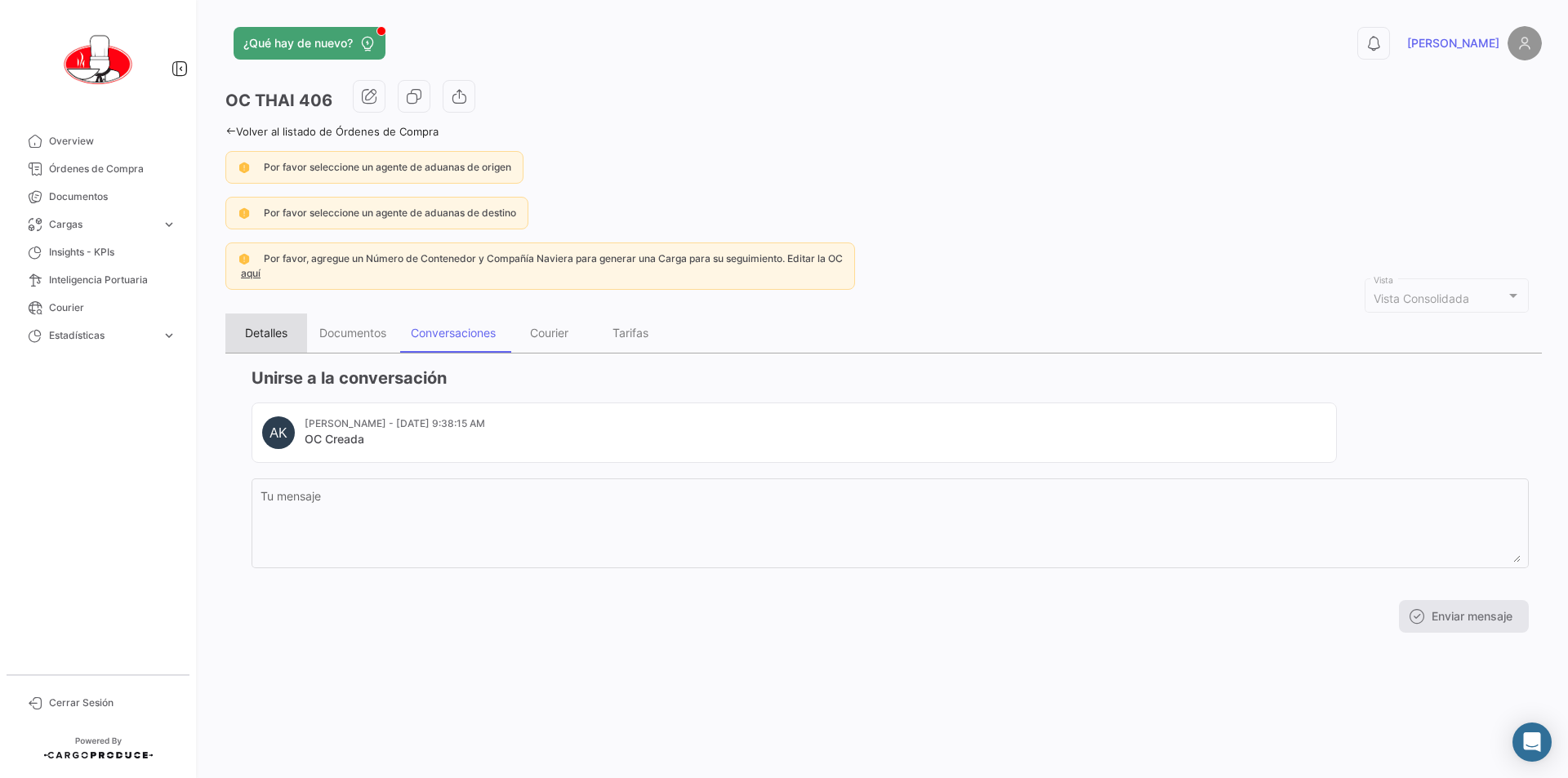
click at [283, 325] on div "Detalles" at bounding box center [266, 332] width 81 height 39
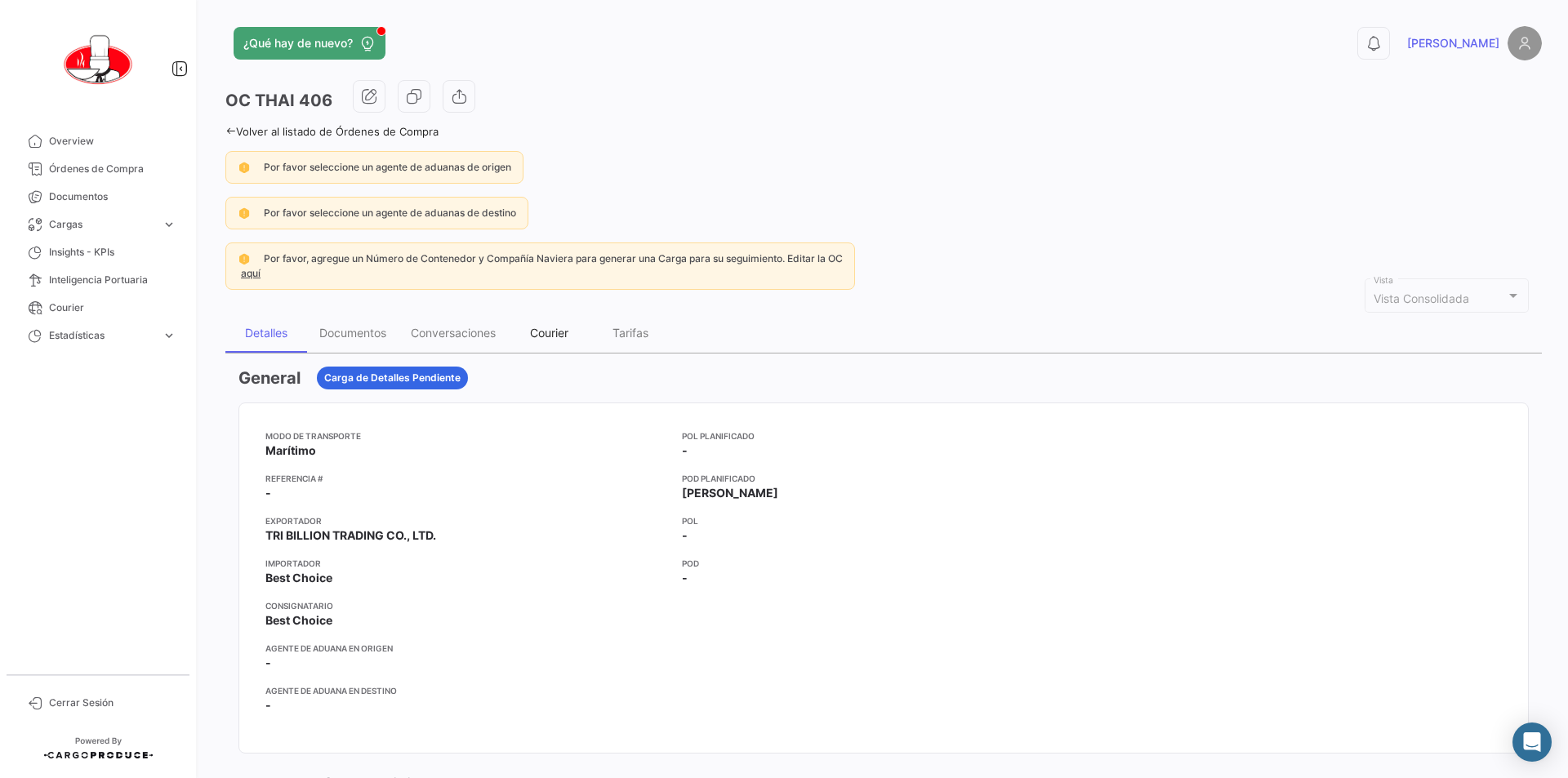
click at [552, 329] on div "Courier" at bounding box center [549, 332] width 38 height 14
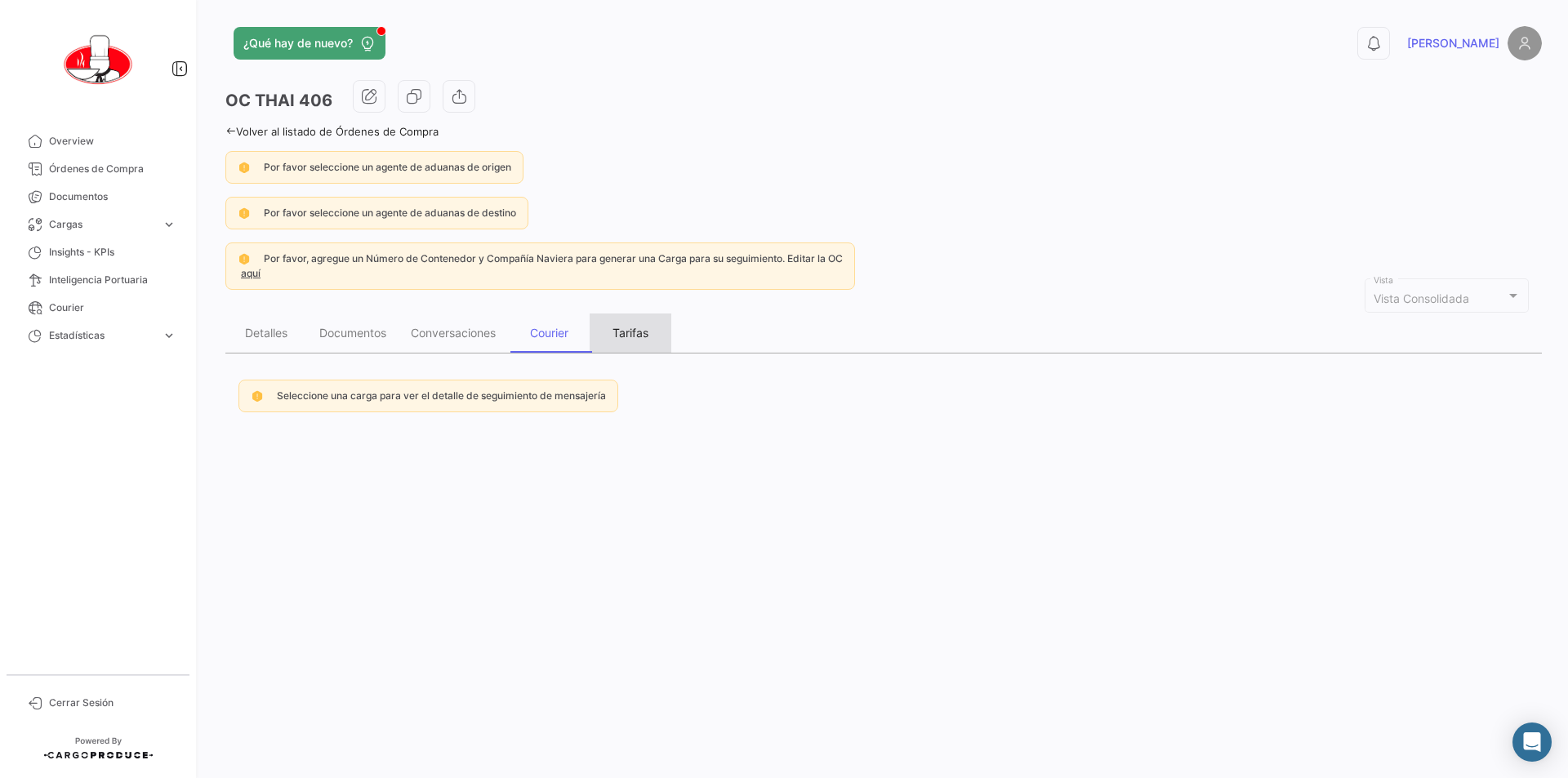
click at [645, 332] on div "Tarifas" at bounding box center [630, 332] width 36 height 14
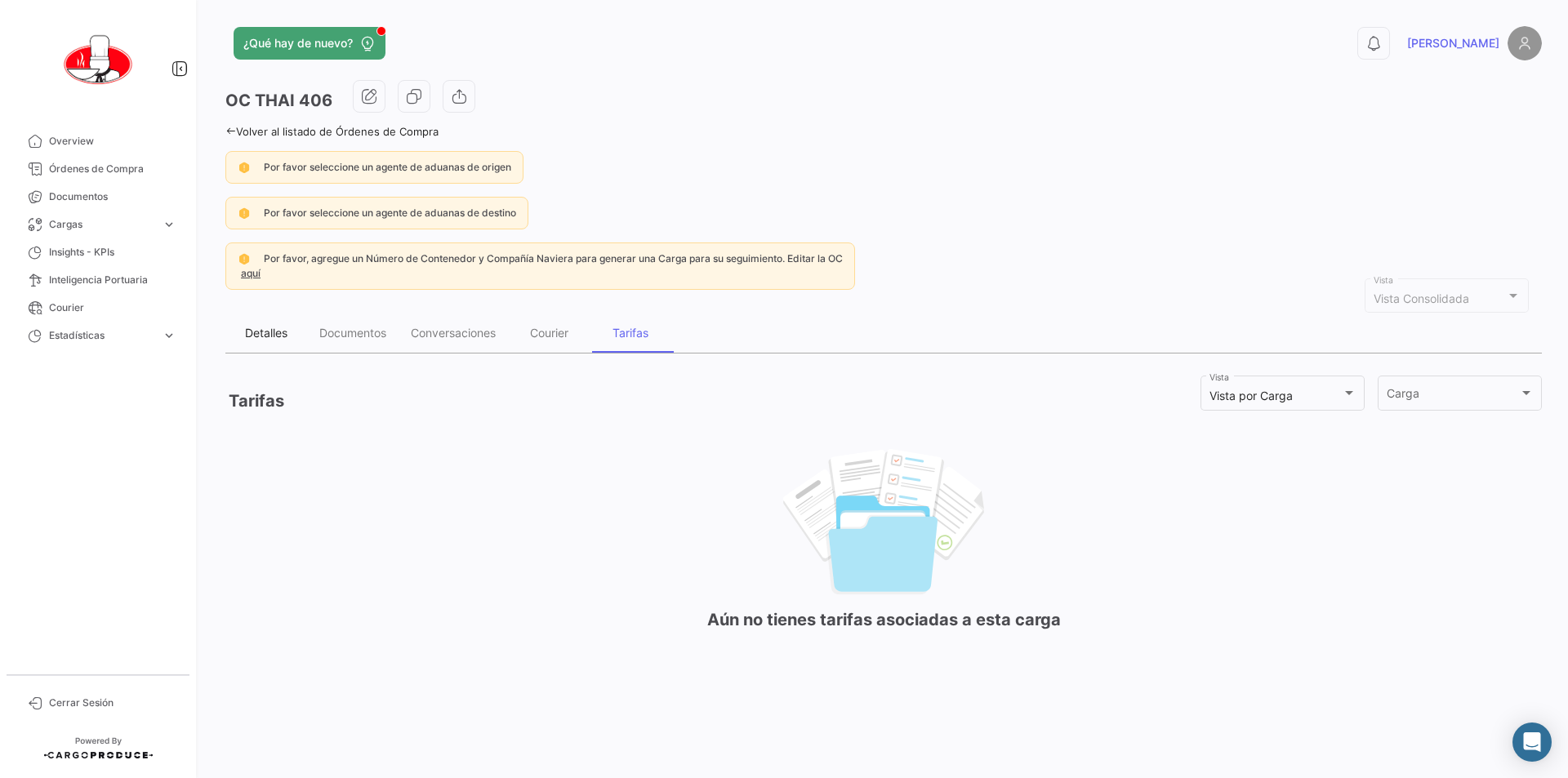
click at [251, 329] on div "Detalles" at bounding box center [266, 332] width 43 height 14
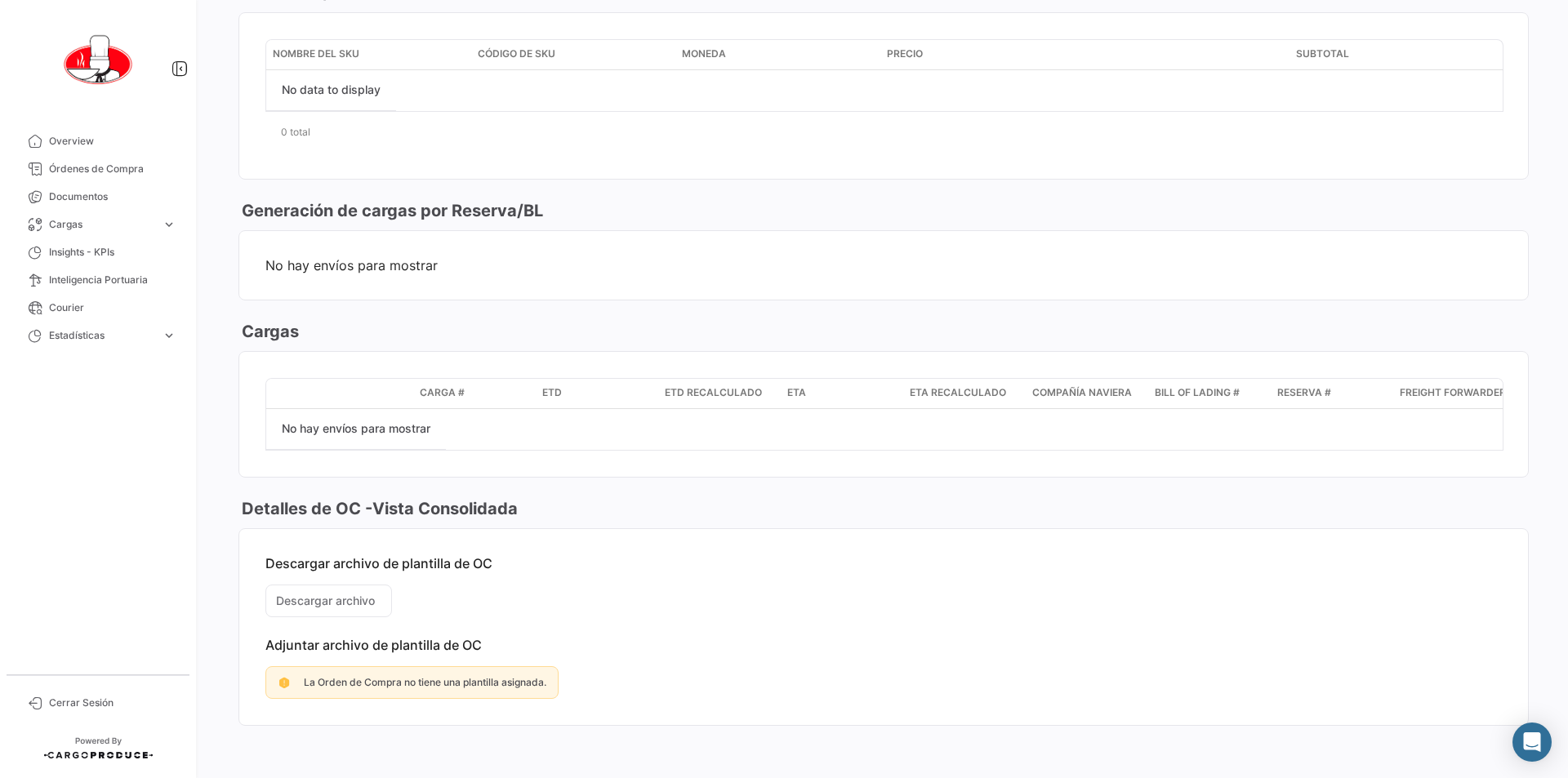
scroll to position [799, 0]
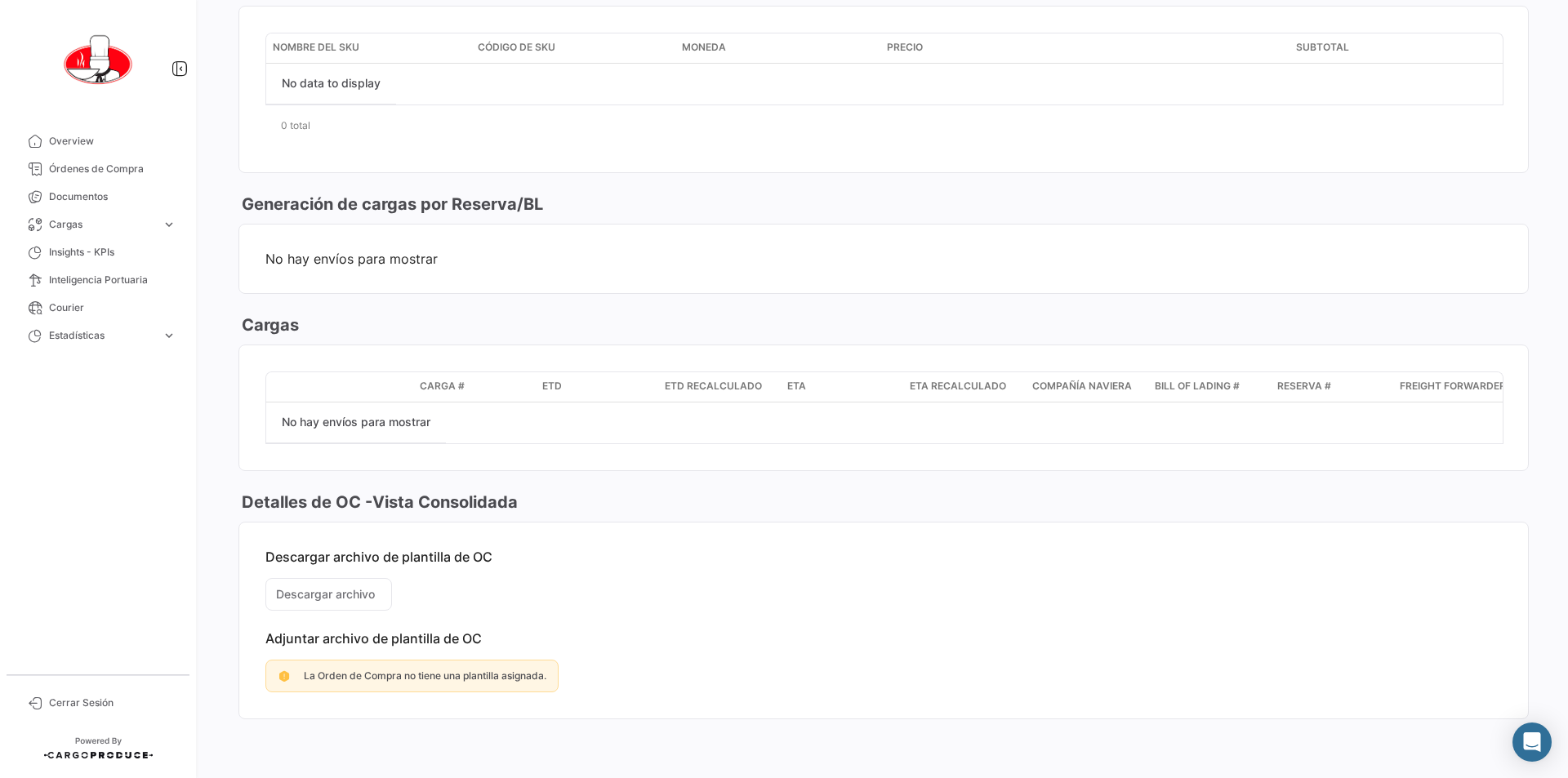
click at [336, 591] on mat-card-content "Descargar archivo de plantilla de OC Descargar archivo Adjuntar archivo de plan…" at bounding box center [883, 620] width 1289 height 196
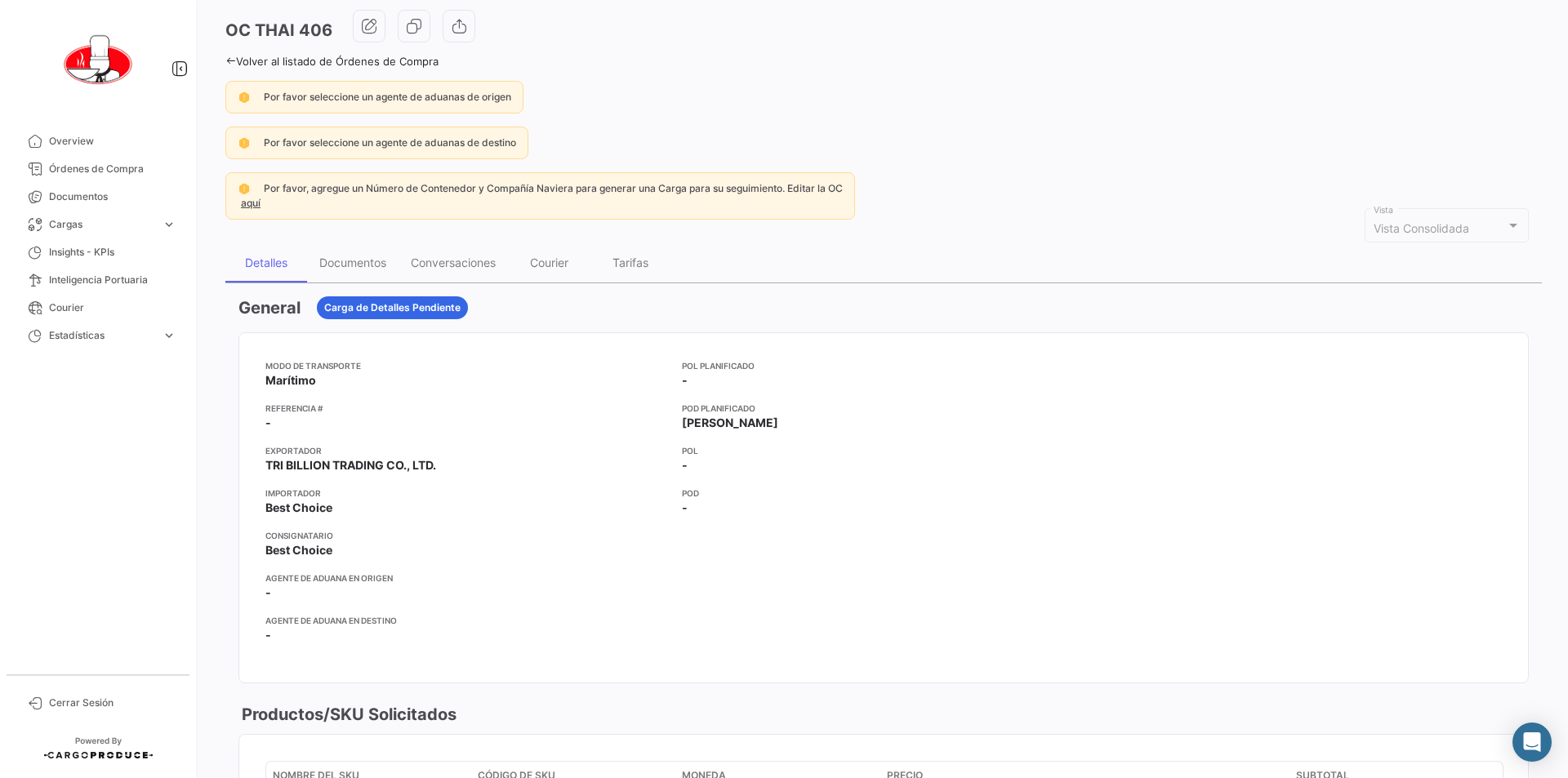
scroll to position [0, 0]
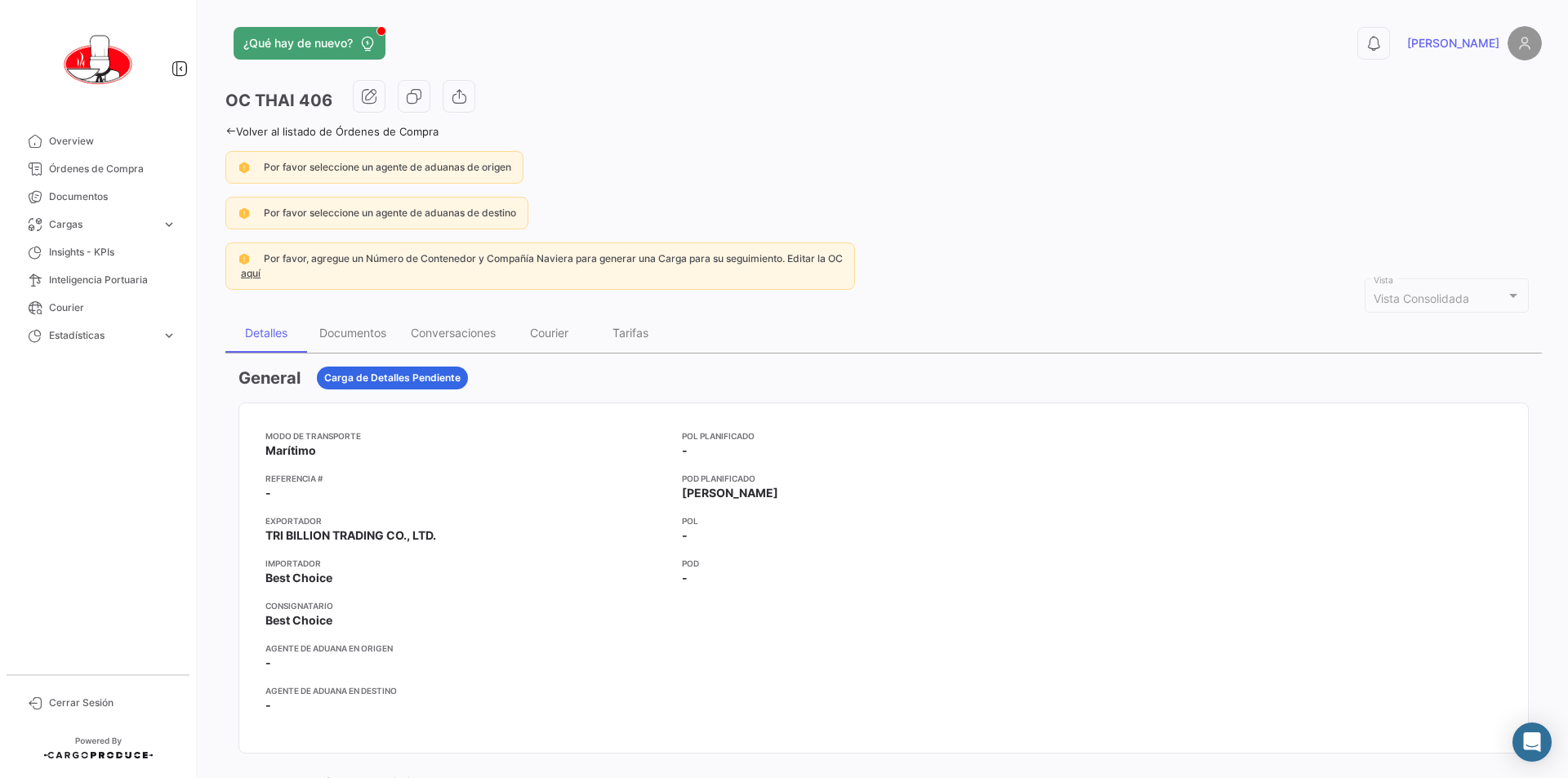
click at [226, 131] on icon at bounding box center [231, 131] width 11 height 11
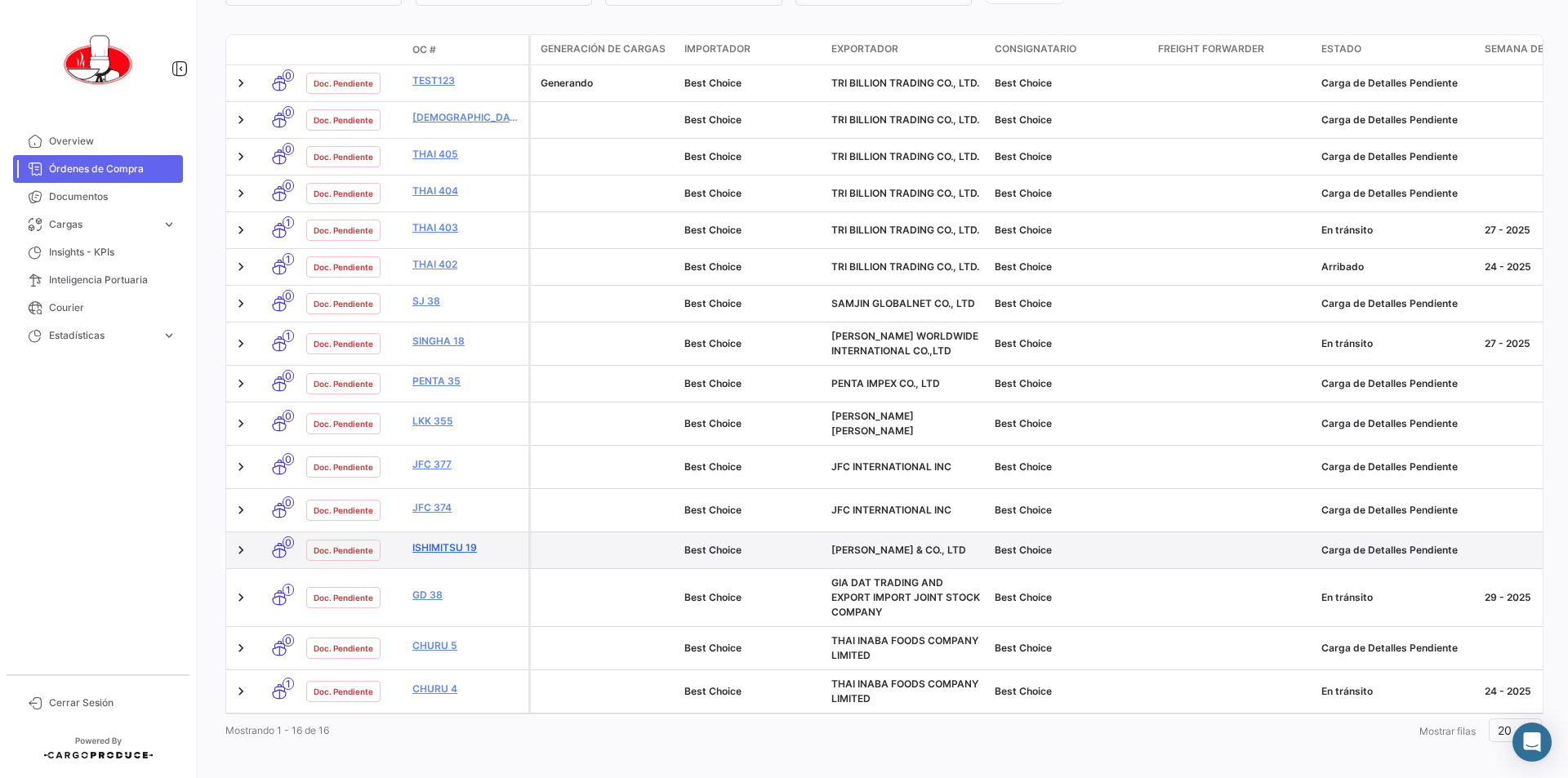
scroll to position [384, 0]
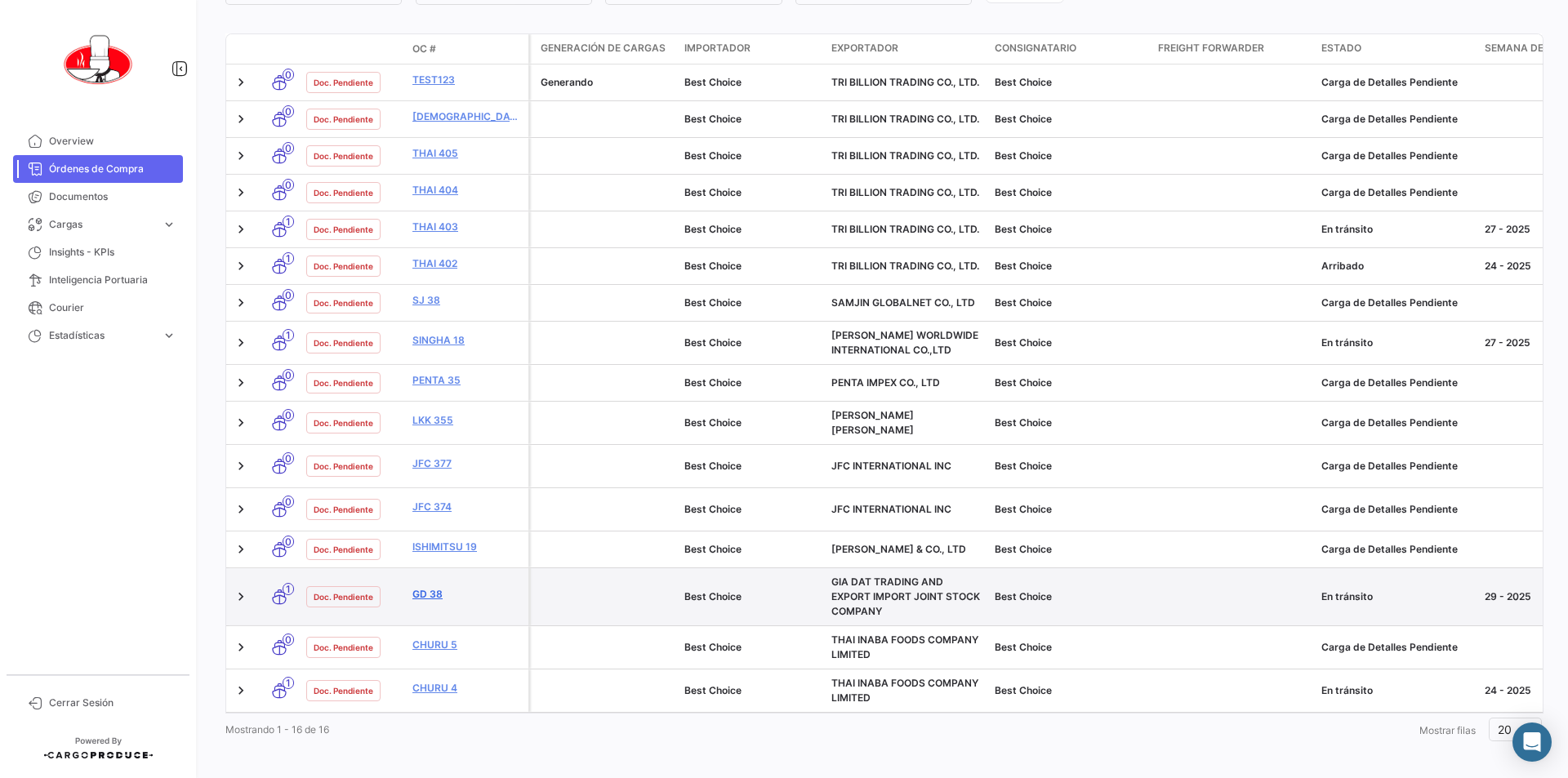
click at [426, 587] on link "GD 38" at bounding box center [468, 594] width 110 height 15
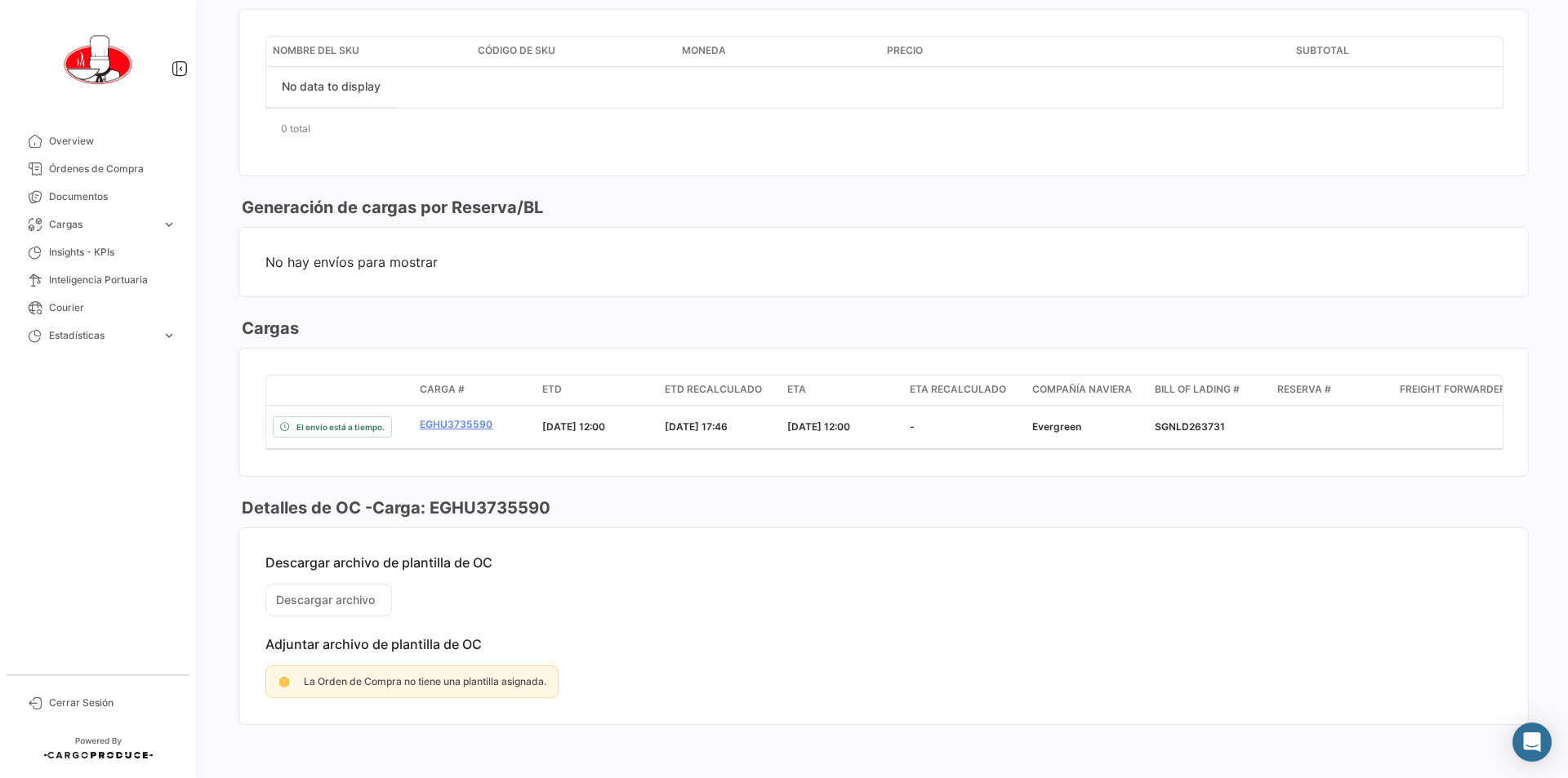
scroll to position [753, 0]
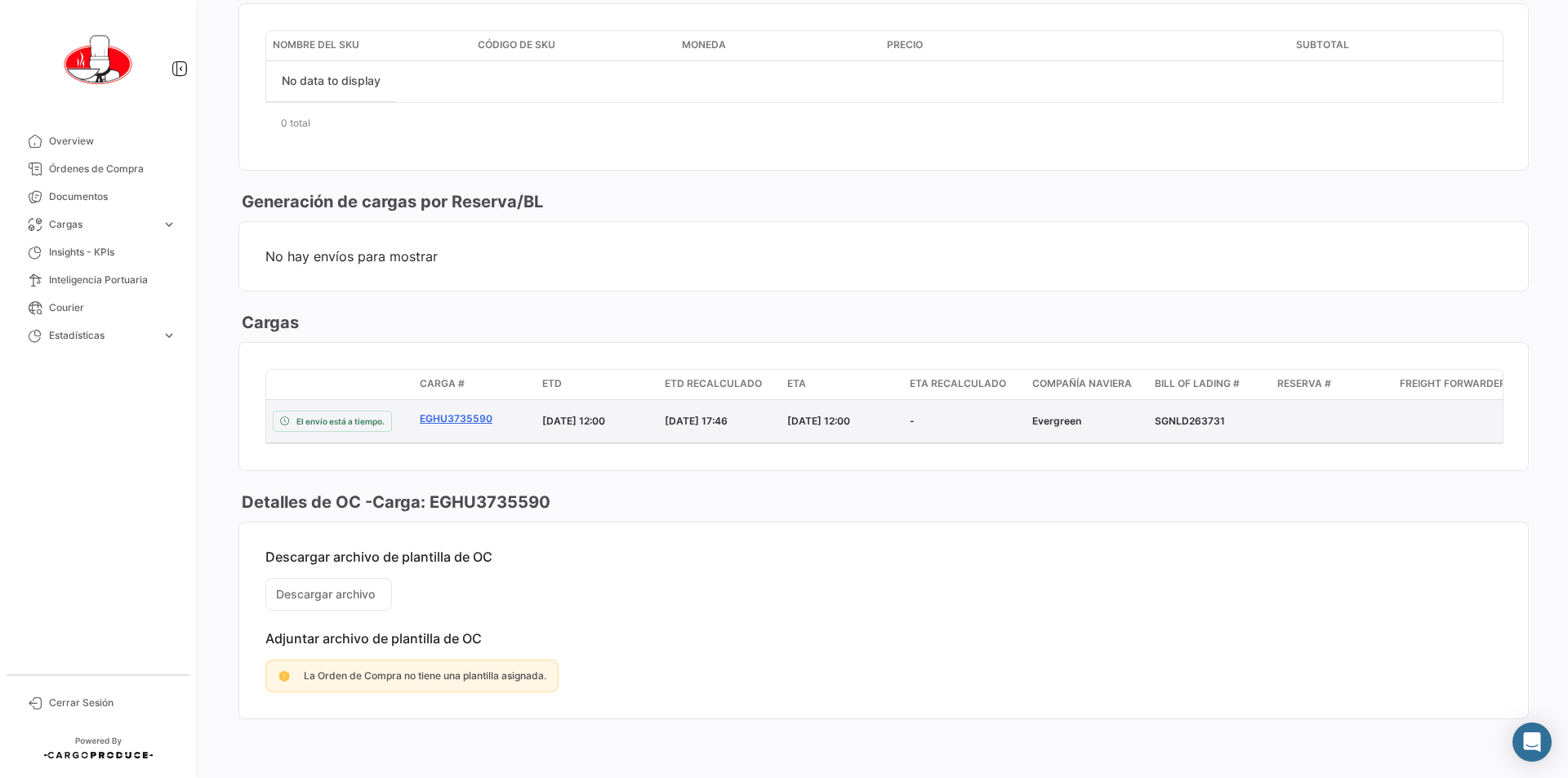
click at [467, 412] on link "EGHU3735590" at bounding box center [475, 419] width 110 height 15
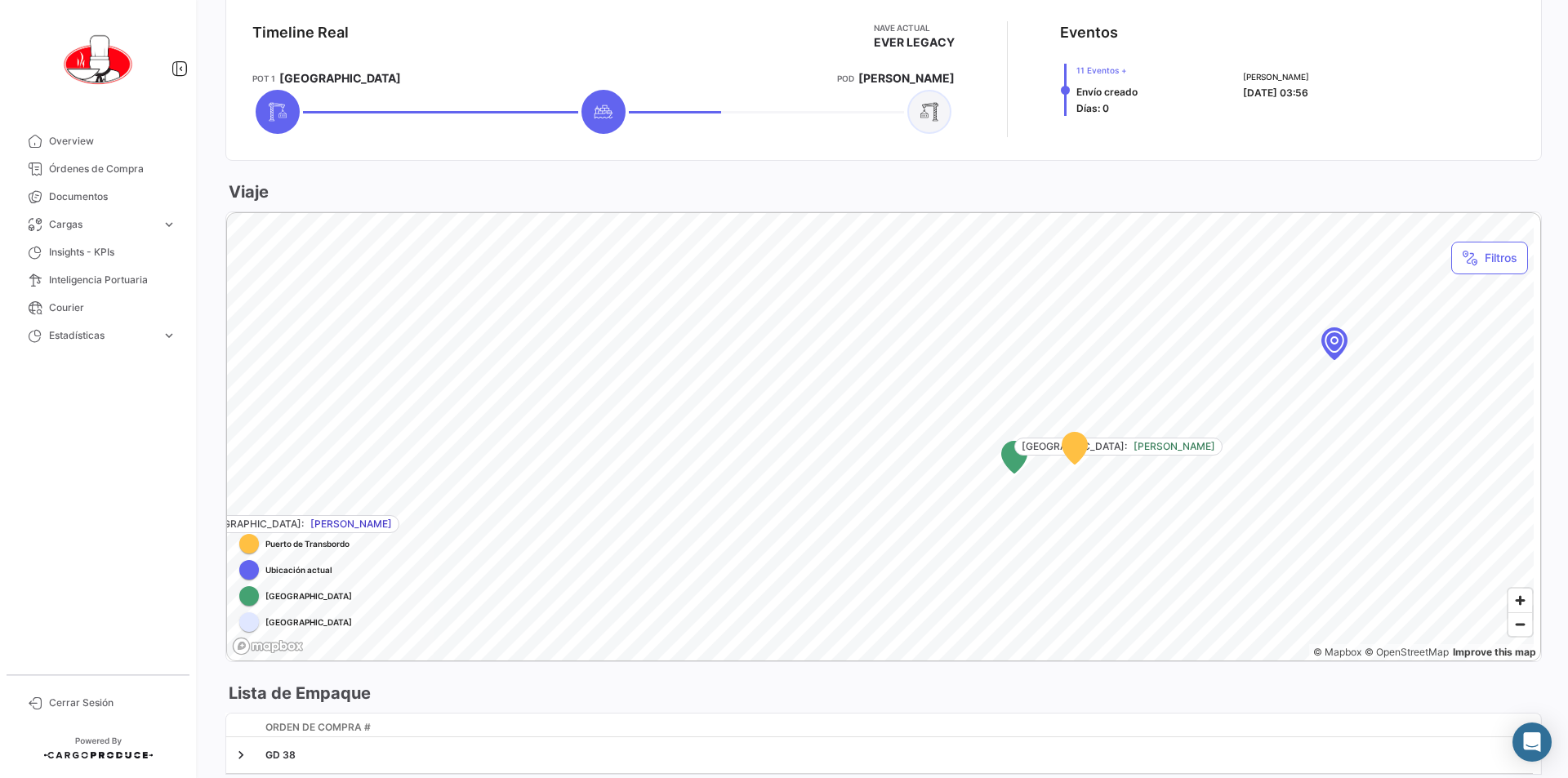
scroll to position [679, 0]
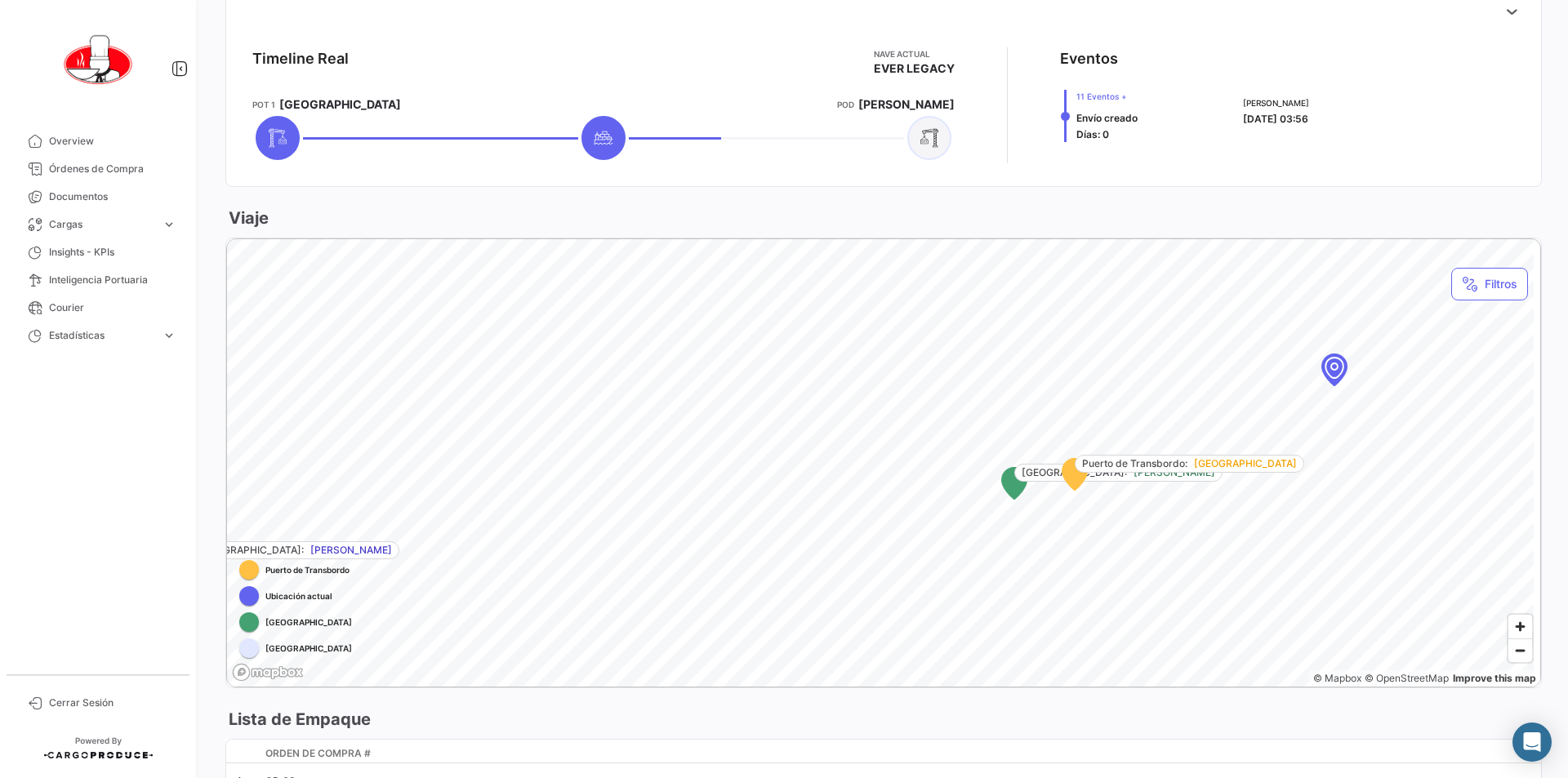
click at [1082, 484] on icon "Map marker" at bounding box center [1075, 475] width 26 height 33
click at [1010, 488] on icon "Map marker" at bounding box center [1014, 484] width 25 height 32
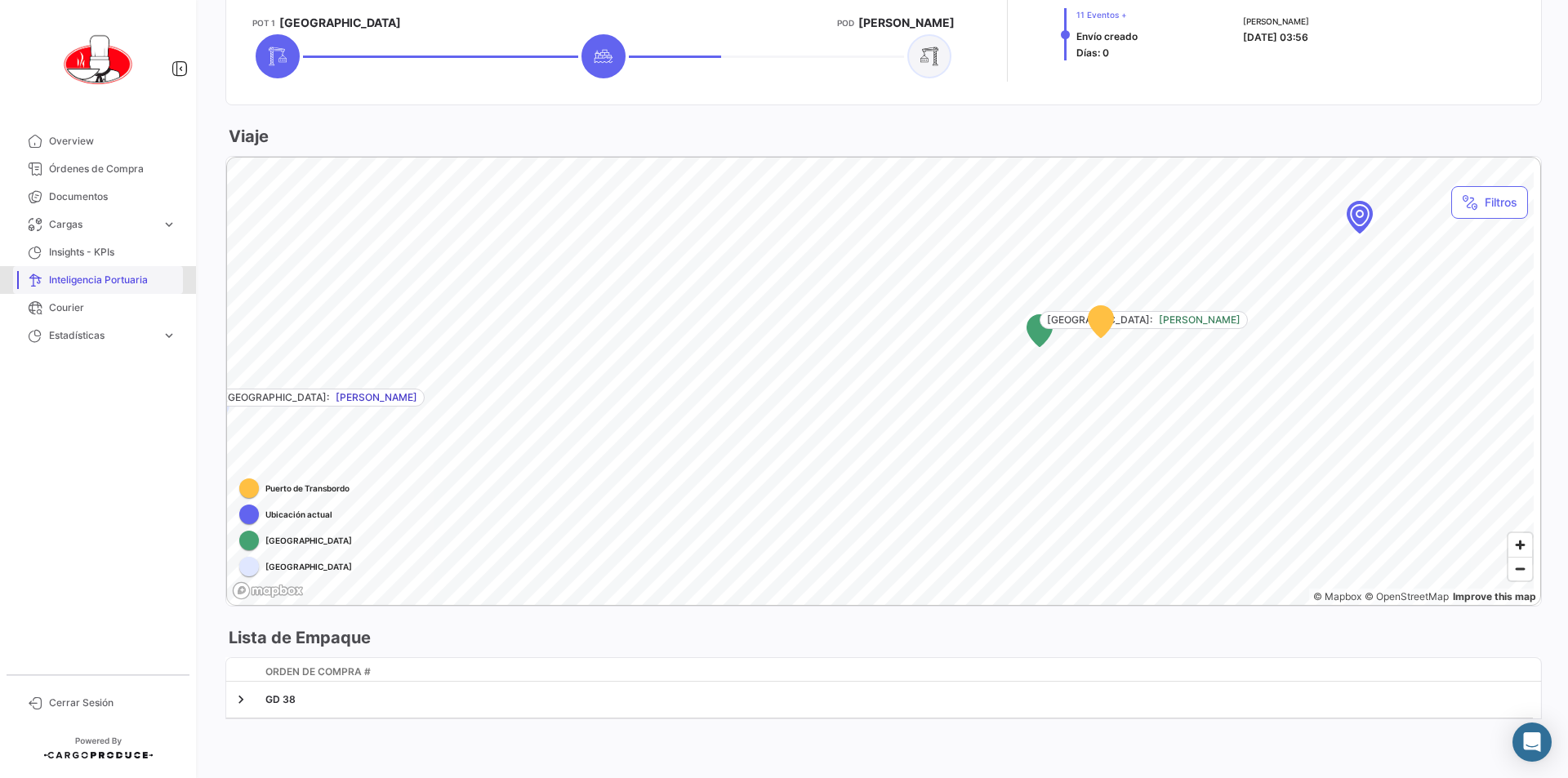
click at [80, 280] on span "Inteligencia Portuaria" at bounding box center [113, 280] width 128 height 15
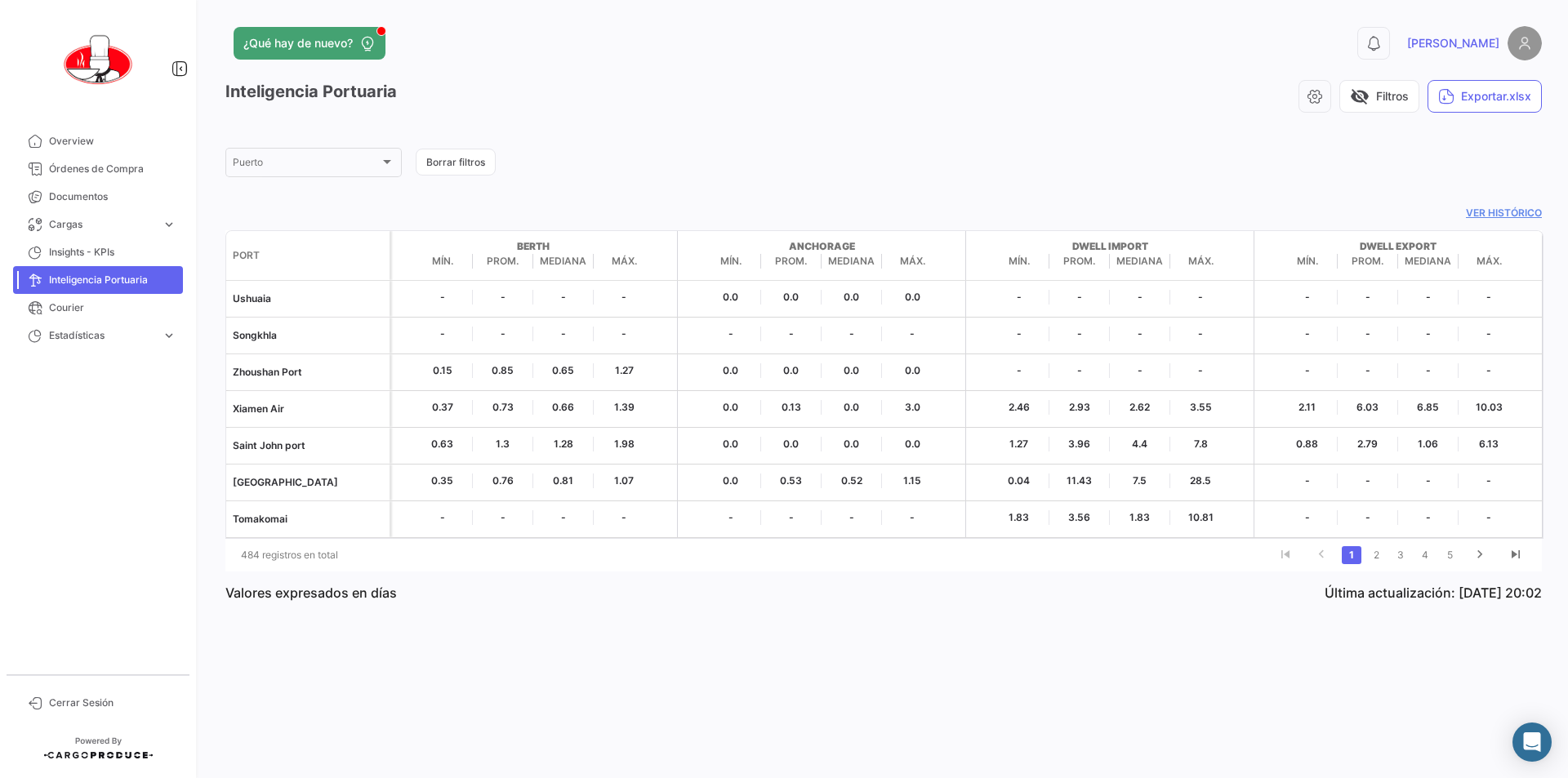
click at [1373, 564] on li "2" at bounding box center [1376, 555] width 25 height 27
click at [1373, 553] on link "2" at bounding box center [1375, 555] width 19 height 18
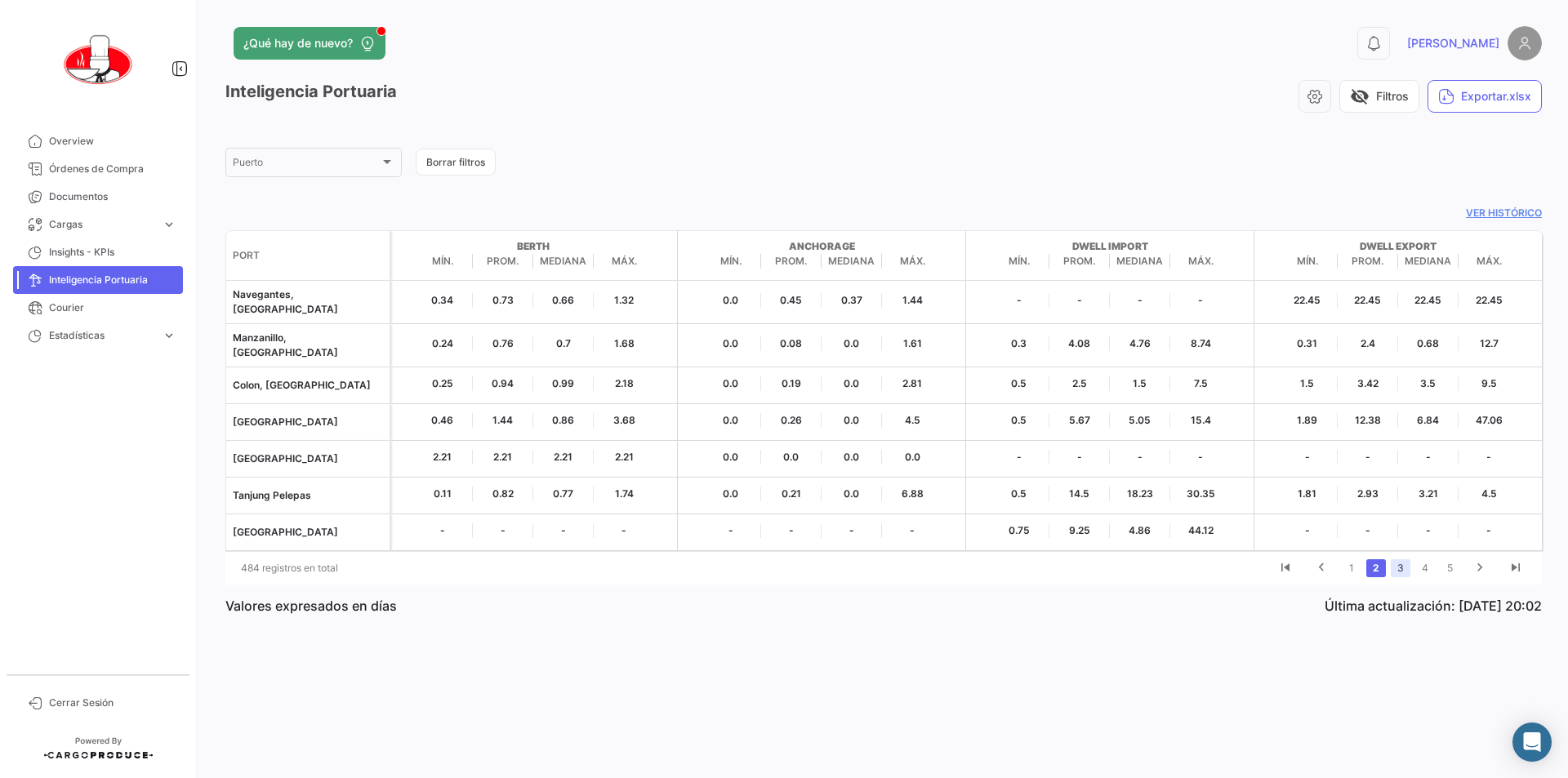
click at [1405, 560] on link "3" at bounding box center [1400, 569] width 19 height 18
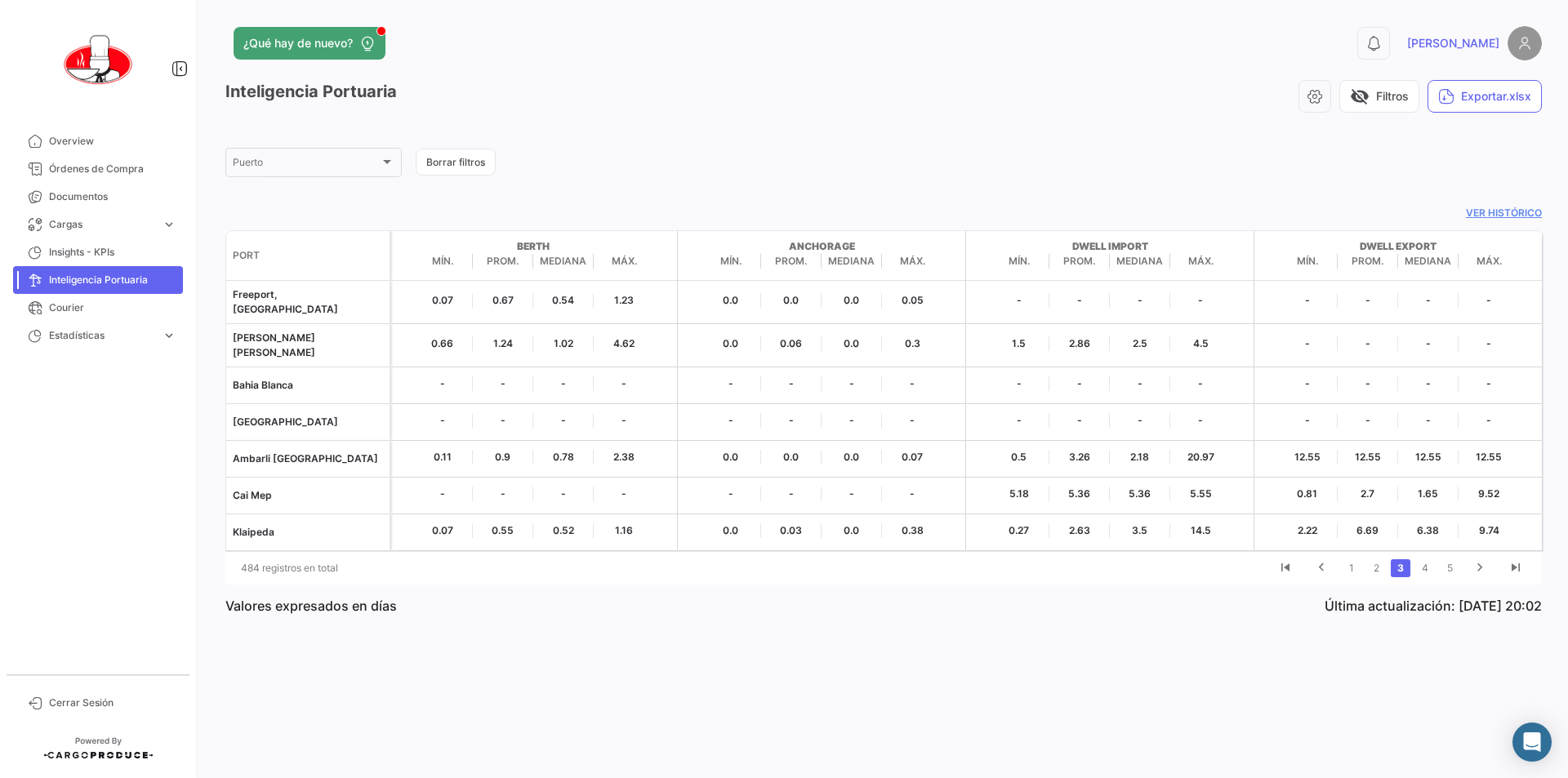
click at [1342, 559] on li "1" at bounding box center [1352, 568] width 25 height 27
click at [88, 276] on span "Inteligencia Portuaria" at bounding box center [113, 280] width 128 height 15
click at [82, 251] on span "Insights - KPIs" at bounding box center [113, 252] width 128 height 15
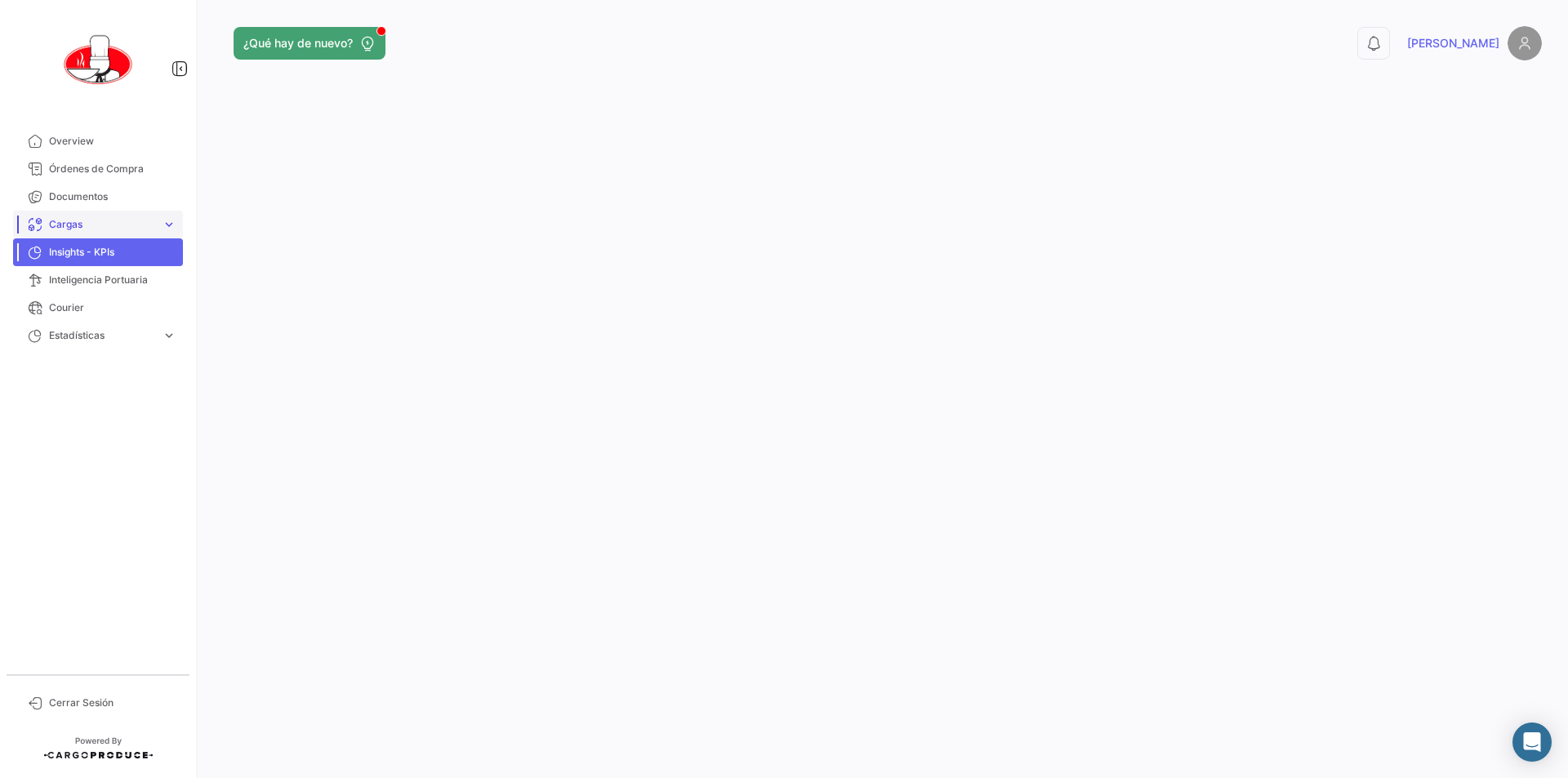
click at [82, 227] on span "Cargas" at bounding box center [102, 225] width 106 height 15
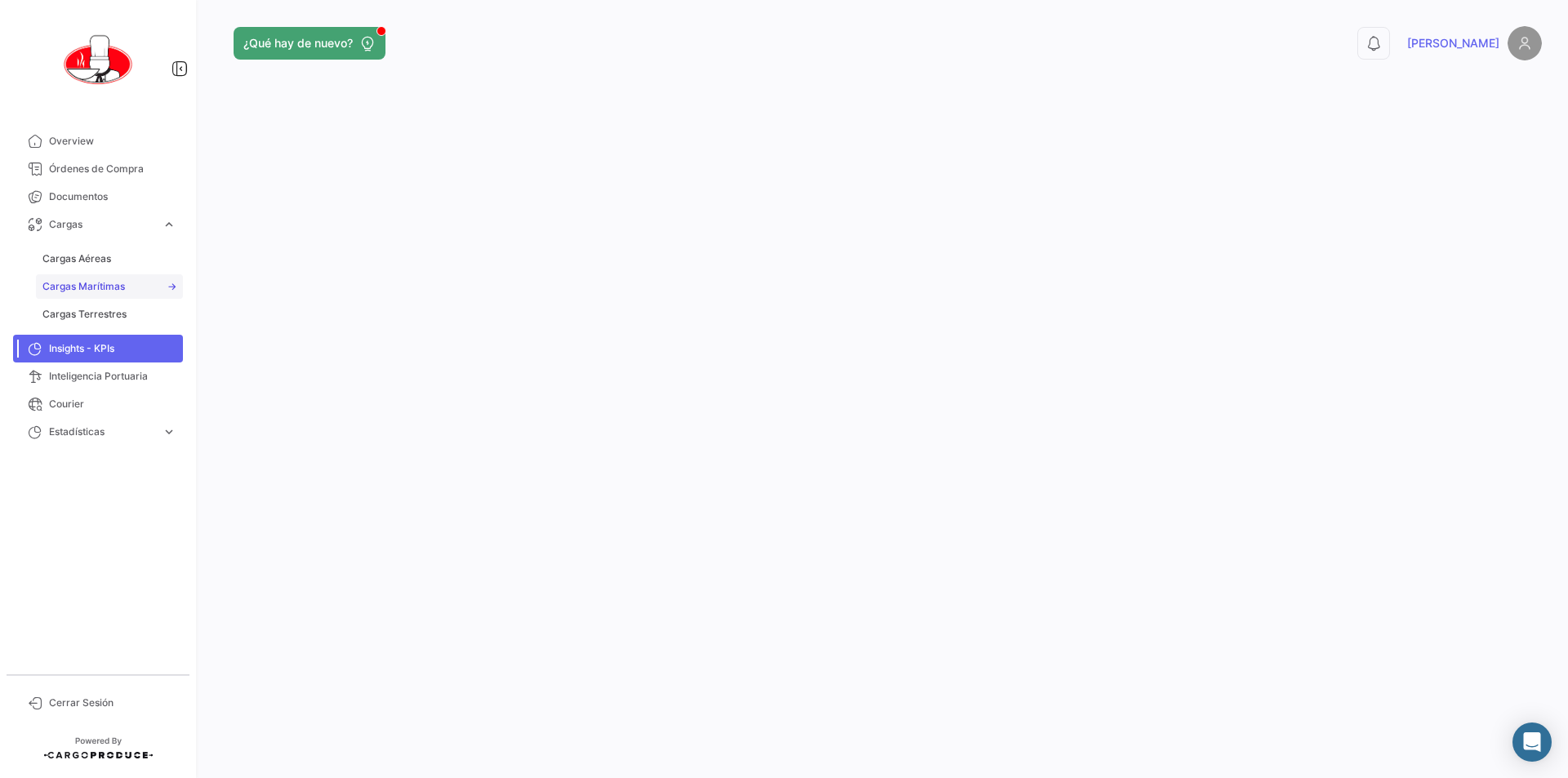
click at [102, 290] on span "Cargas Marítimas" at bounding box center [84, 287] width 82 height 15
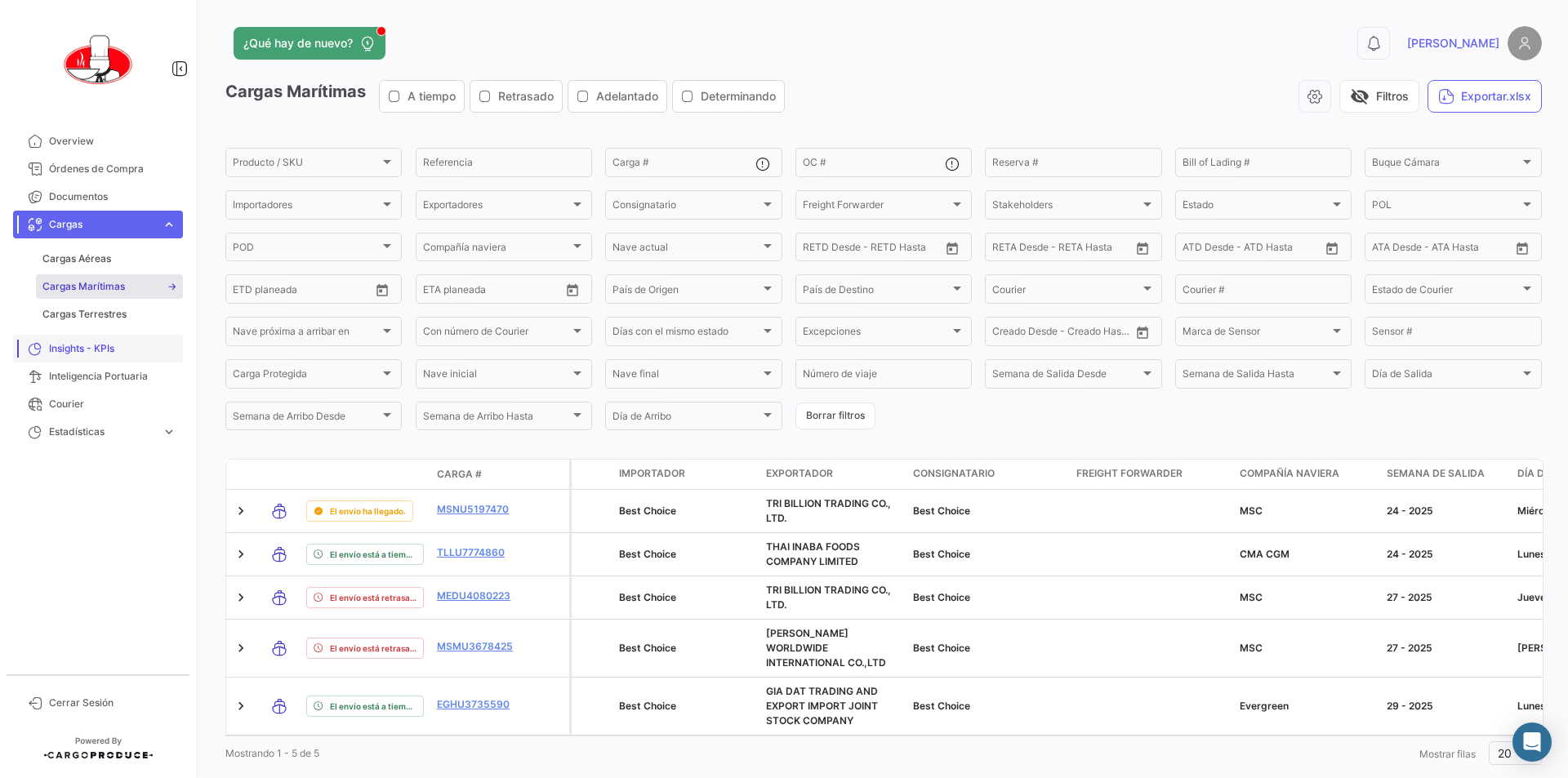
click at [73, 348] on span "Insights - KPIs" at bounding box center [113, 349] width 128 height 15
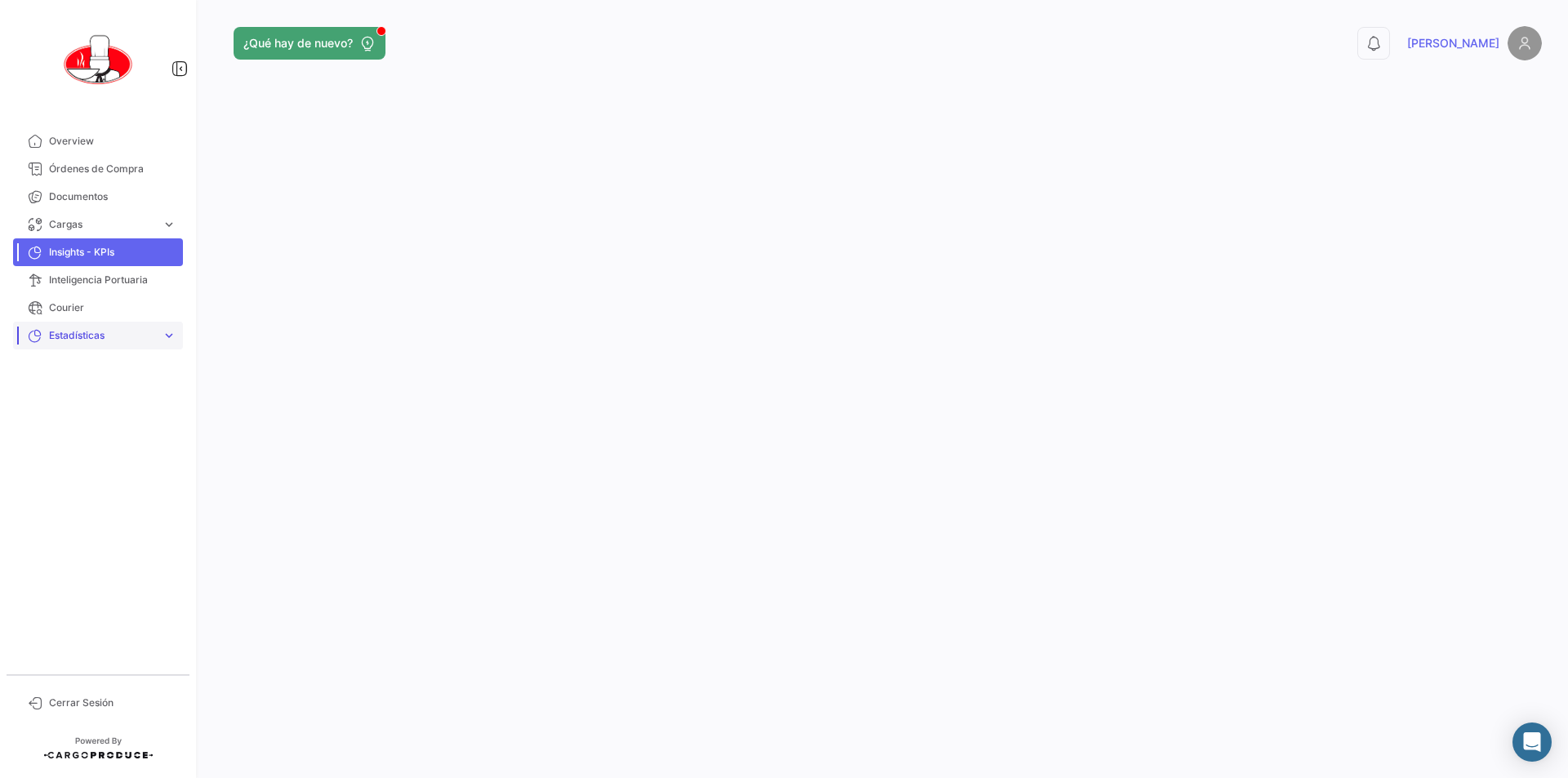
click at [74, 344] on link "Estadísticas expand_more" at bounding box center [98, 335] width 170 height 27
click at [87, 251] on span "Insights - KPIs" at bounding box center [113, 252] width 128 height 15
click at [96, 284] on span "Inteligencia Portuaria" at bounding box center [113, 280] width 128 height 15
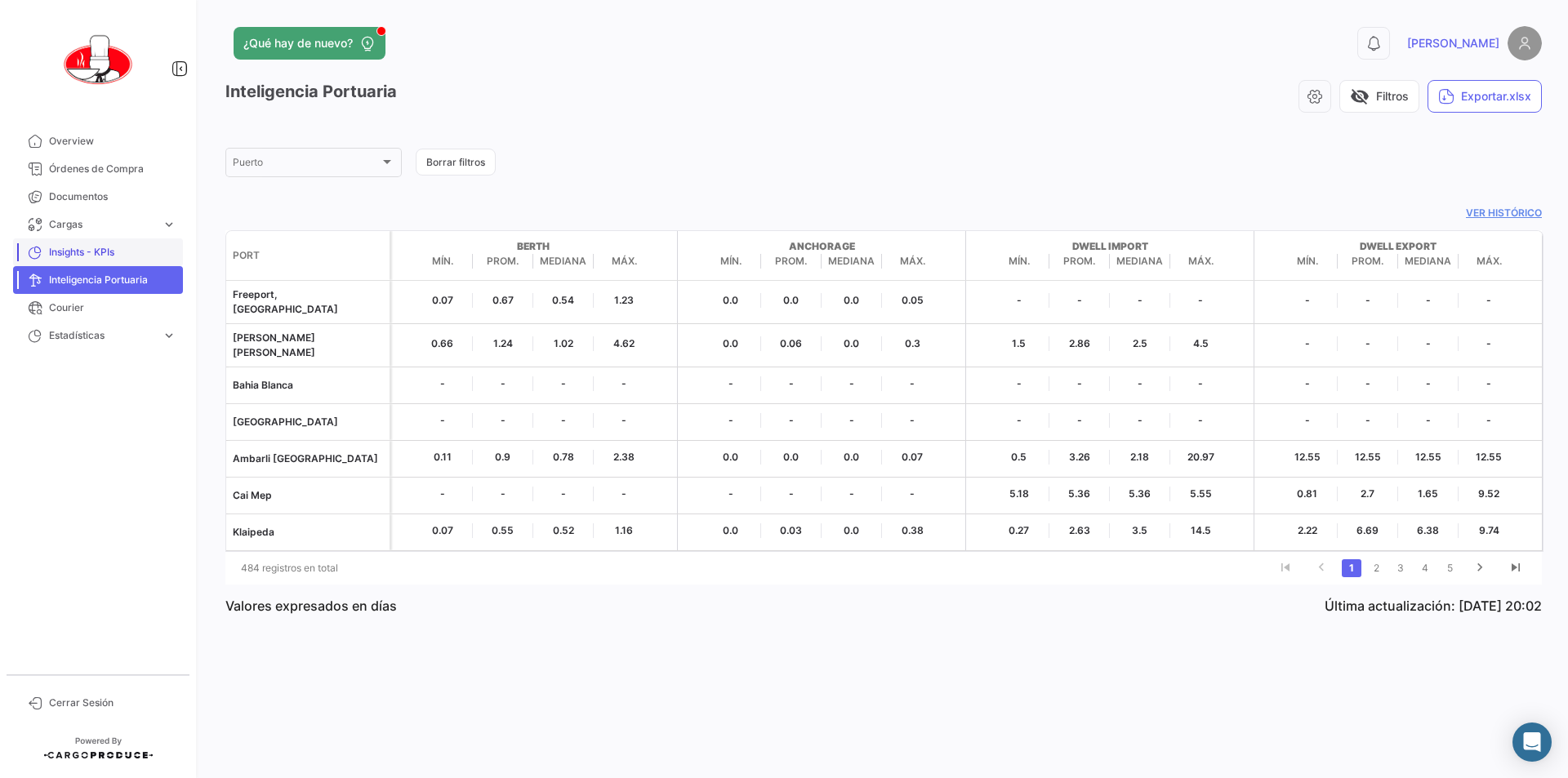
click at [80, 248] on span "Insights - KPIs" at bounding box center [113, 252] width 128 height 15
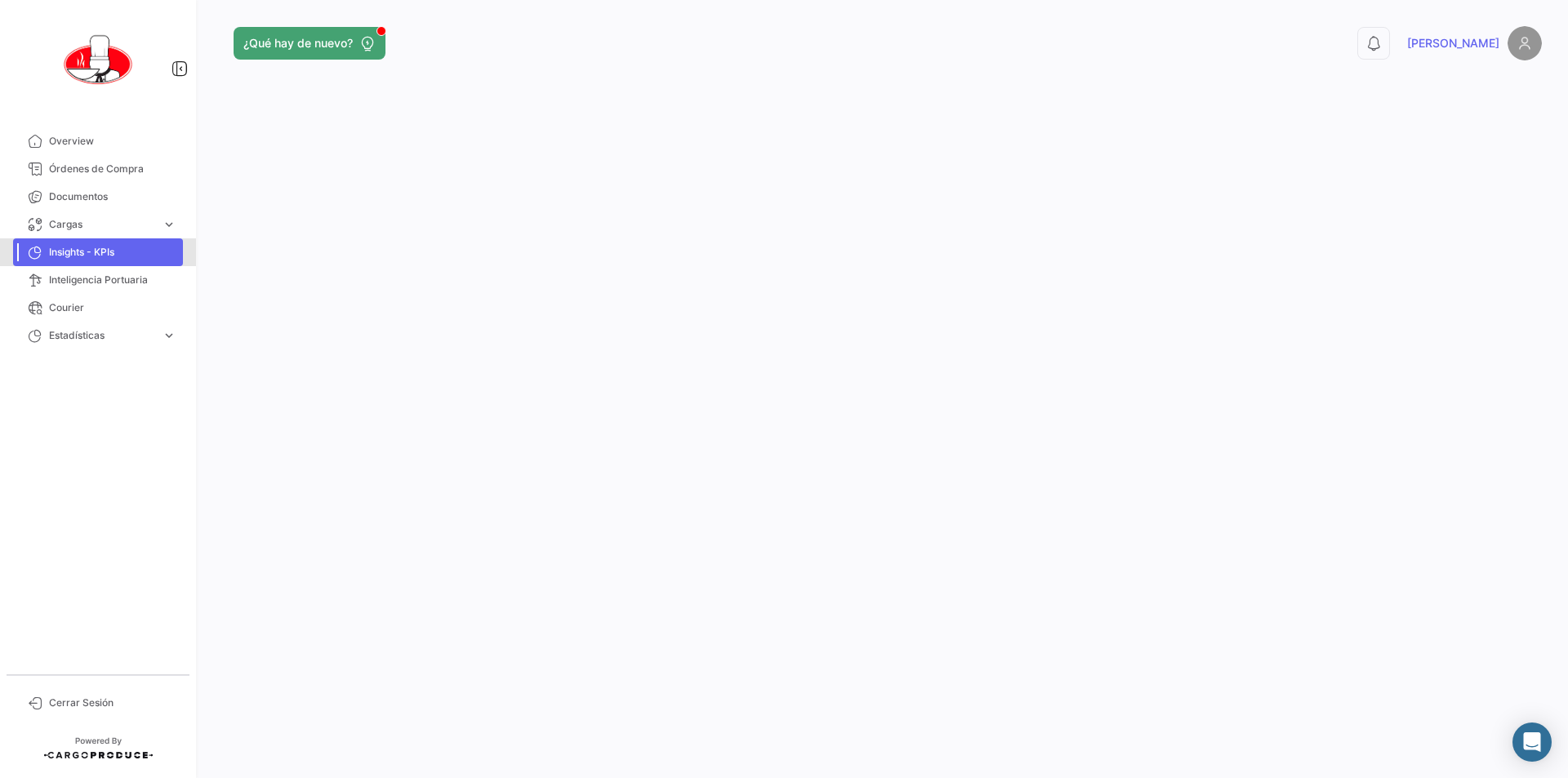
click at [76, 249] on span "Insights - KPIs" at bounding box center [113, 252] width 128 height 15
click at [89, 242] on link "Insights - KPIs" at bounding box center [98, 252] width 170 height 27
click at [89, 242] on link "Insights - KPIs" at bounding box center [98, 252] width 170 height 27
click at [98, 249] on span "Insights - KPIs" at bounding box center [113, 252] width 128 height 15
click at [91, 250] on span "Insights - KPIs" at bounding box center [113, 252] width 128 height 15
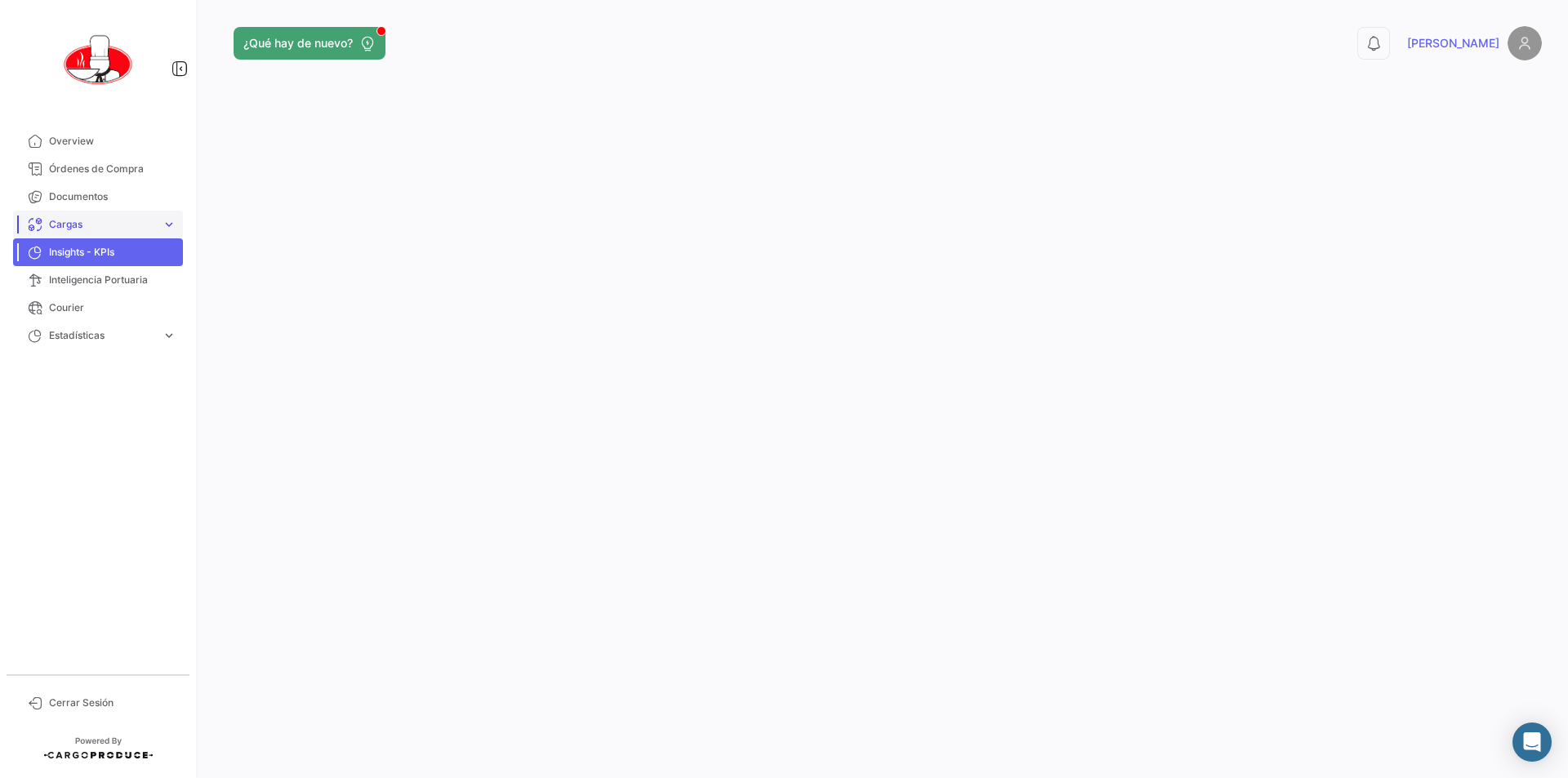
click at [68, 223] on span "Cargas" at bounding box center [102, 225] width 106 height 15
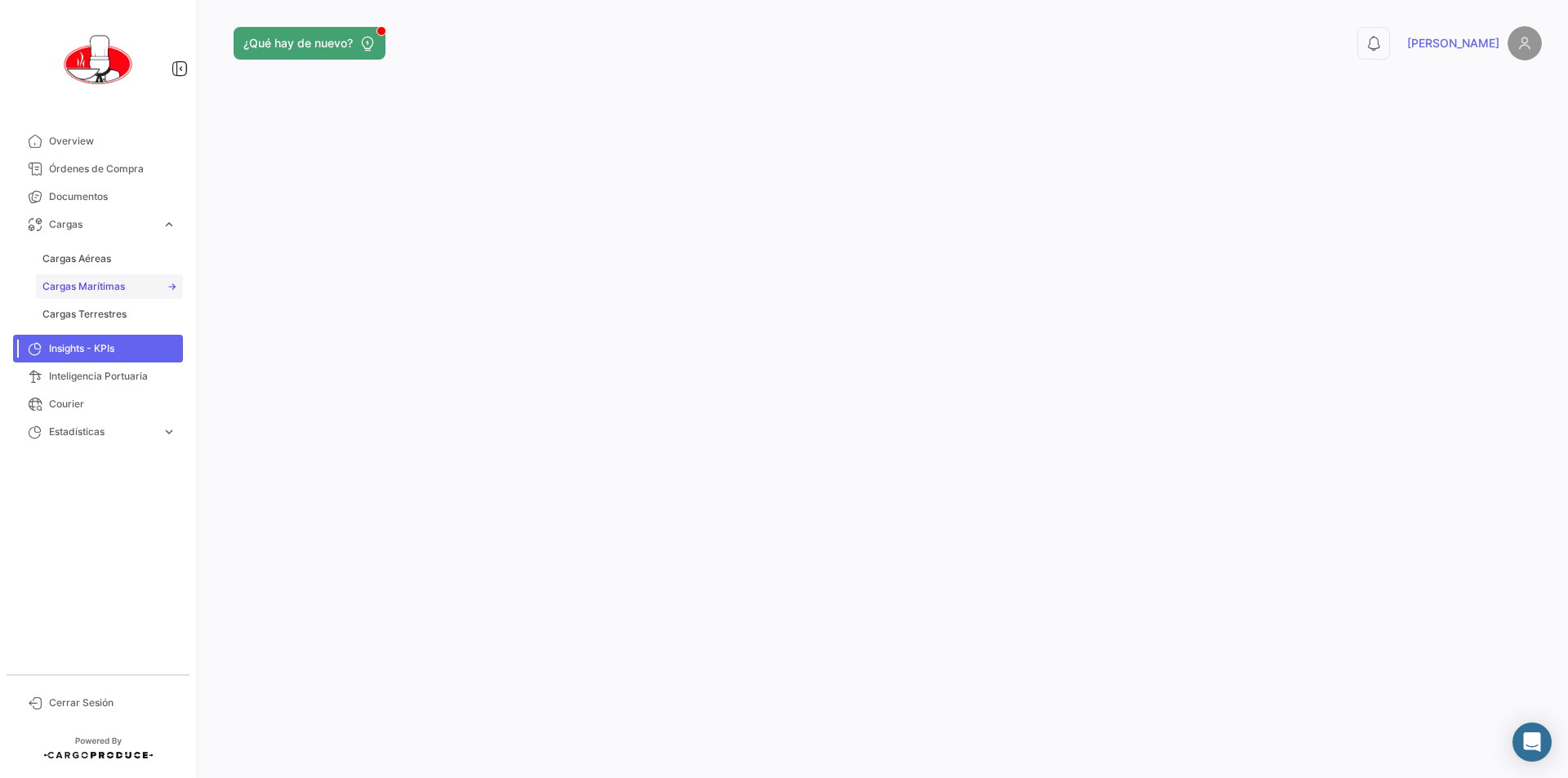
click at [100, 285] on span "Cargas Marítimas" at bounding box center [84, 287] width 82 height 15
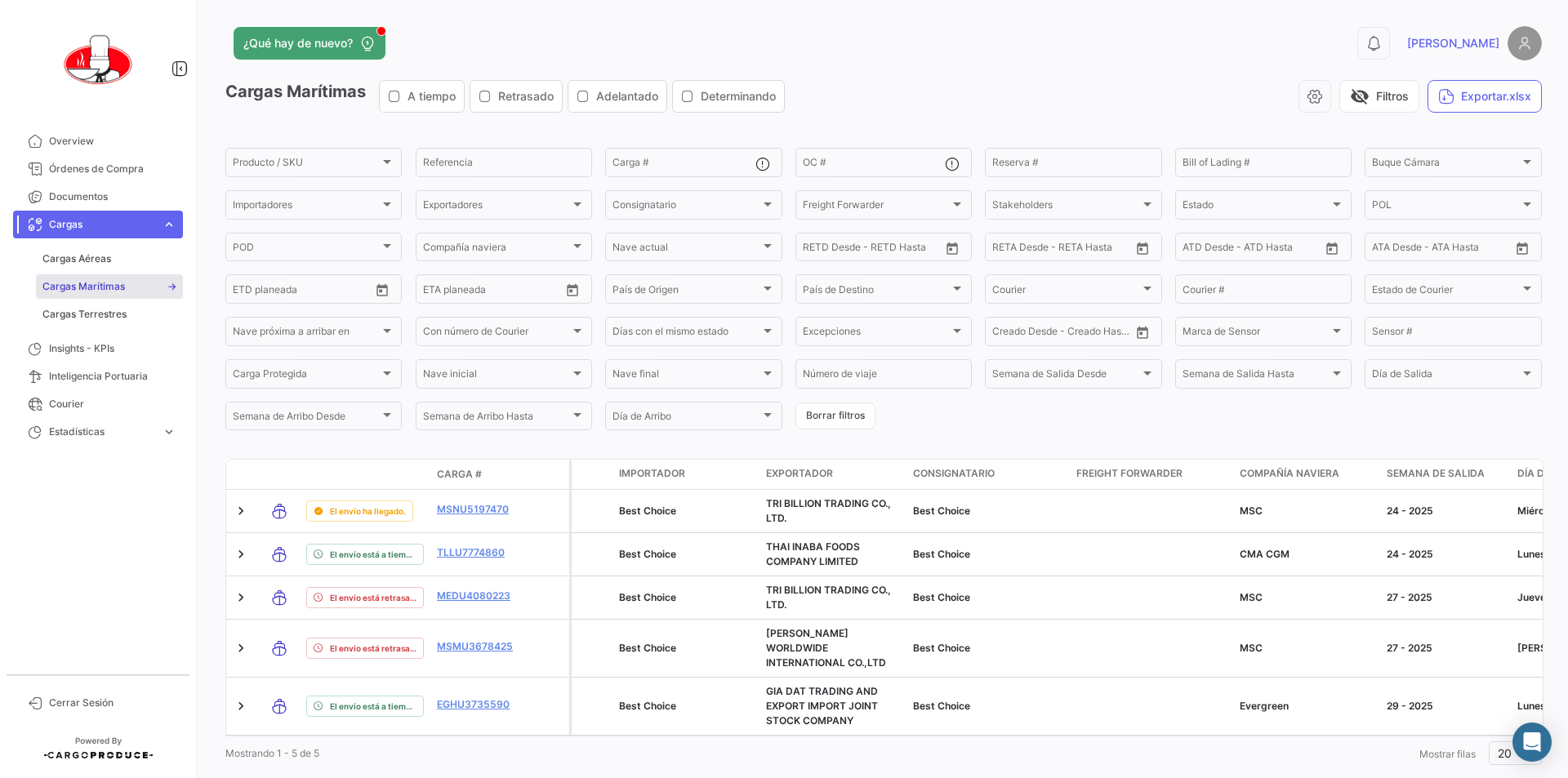
click at [89, 223] on span "Cargas" at bounding box center [102, 225] width 106 height 15
click at [68, 252] on span "Insights - KPIs" at bounding box center [113, 252] width 128 height 15
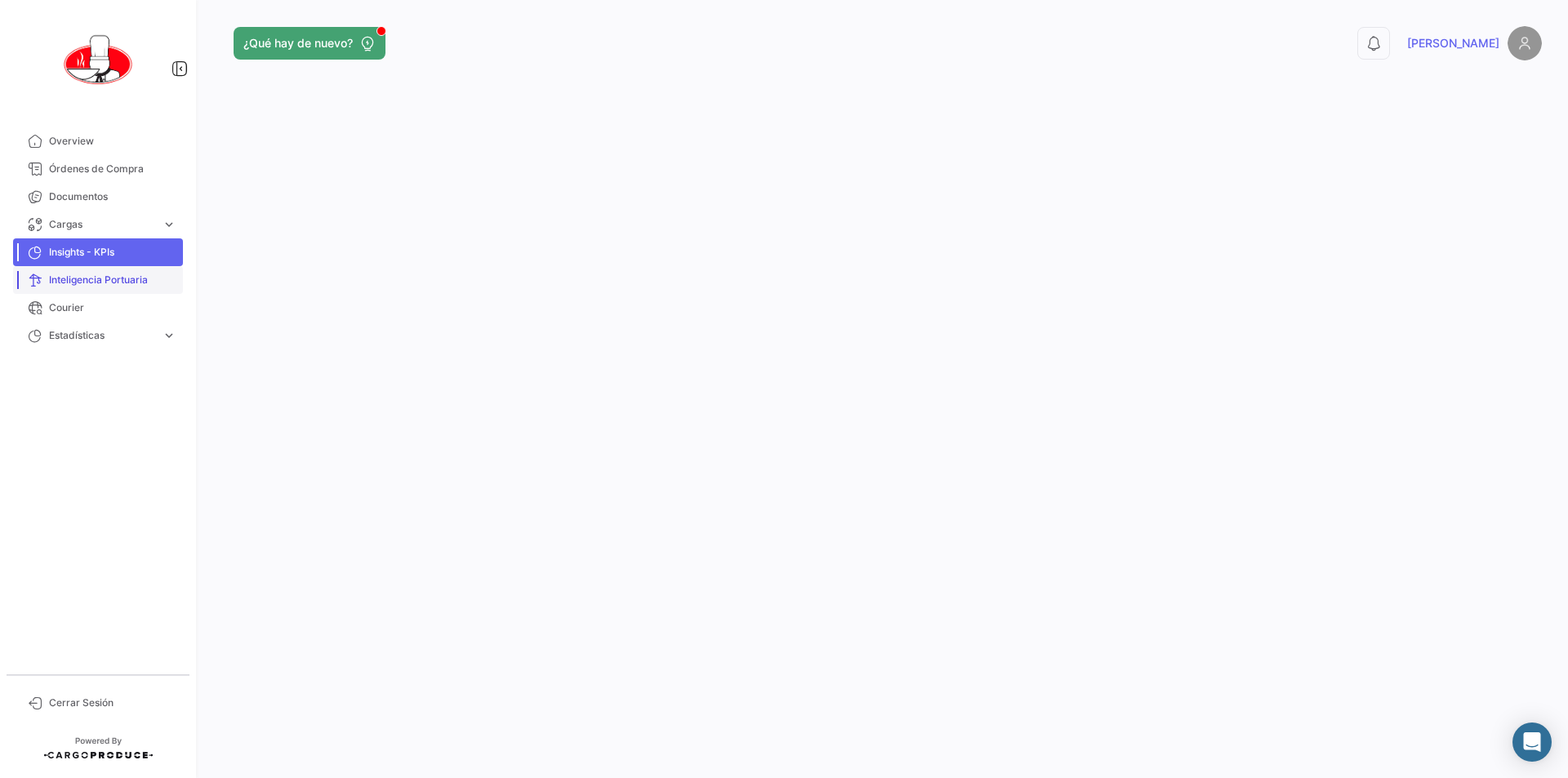
click at [73, 281] on span "Inteligencia Portuaria" at bounding box center [113, 280] width 128 height 15
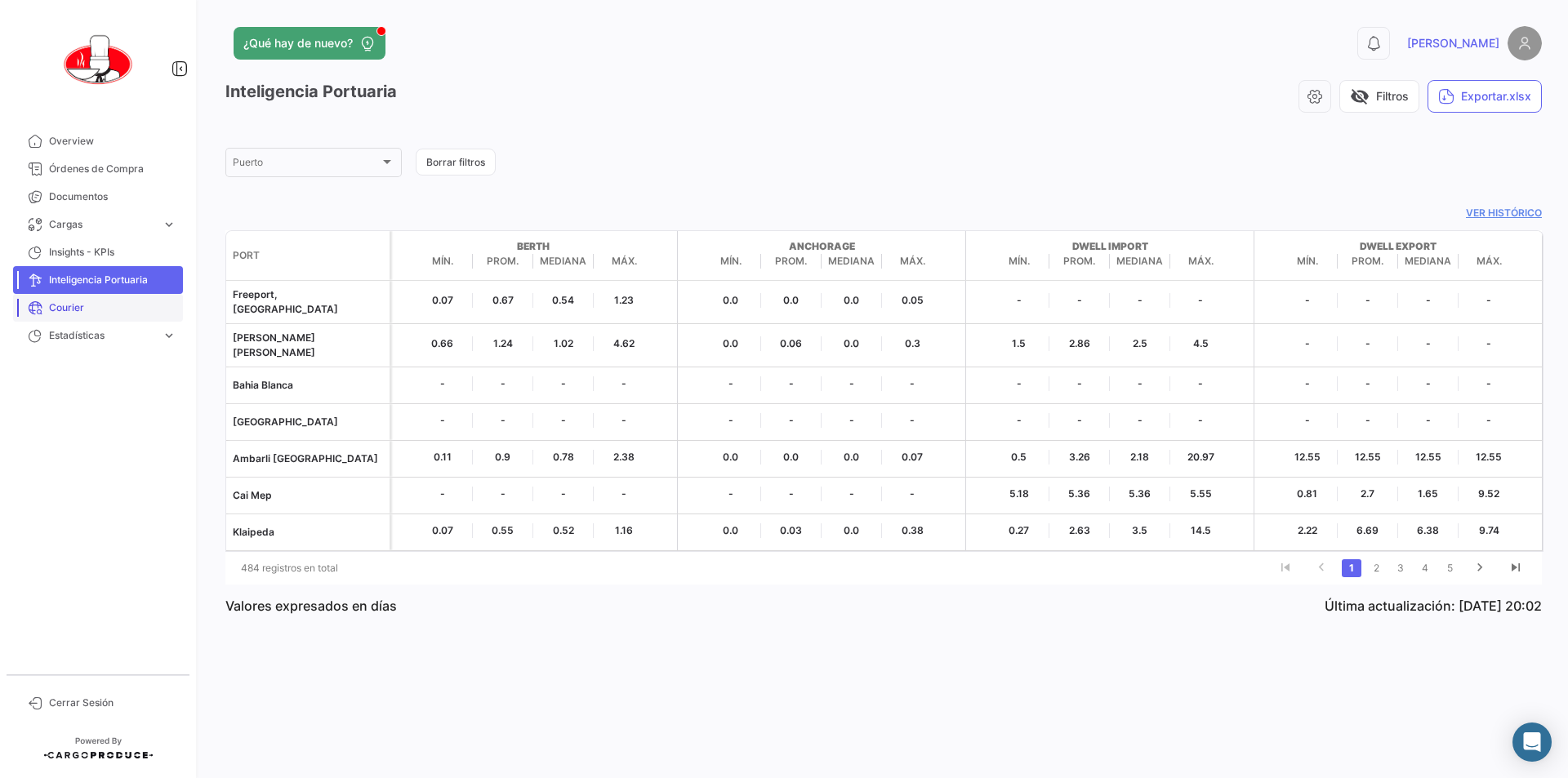
click at [80, 312] on span "Courier" at bounding box center [113, 308] width 128 height 15
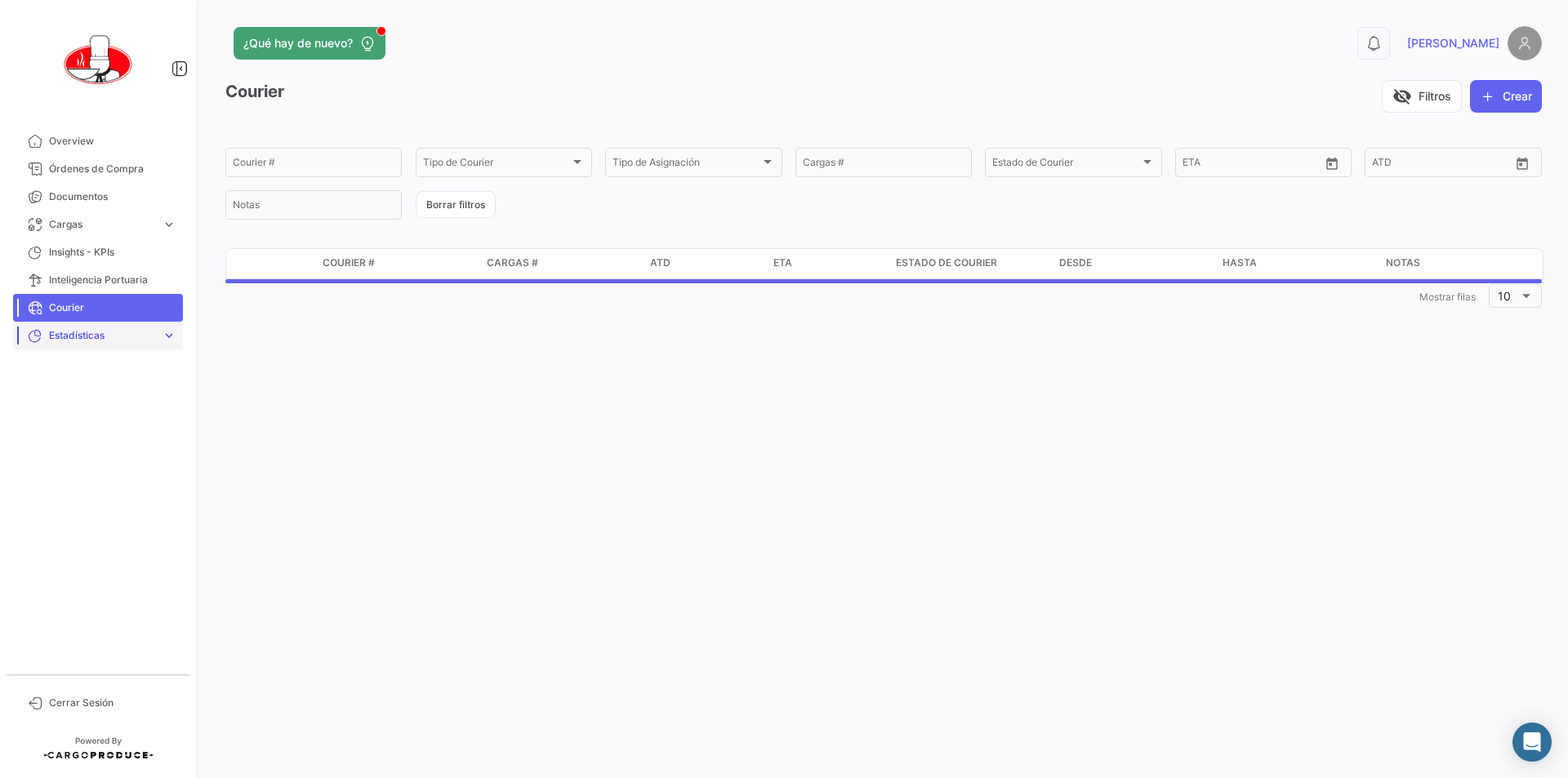
click at [96, 336] on span "Estadísticas" at bounding box center [102, 336] width 106 height 15
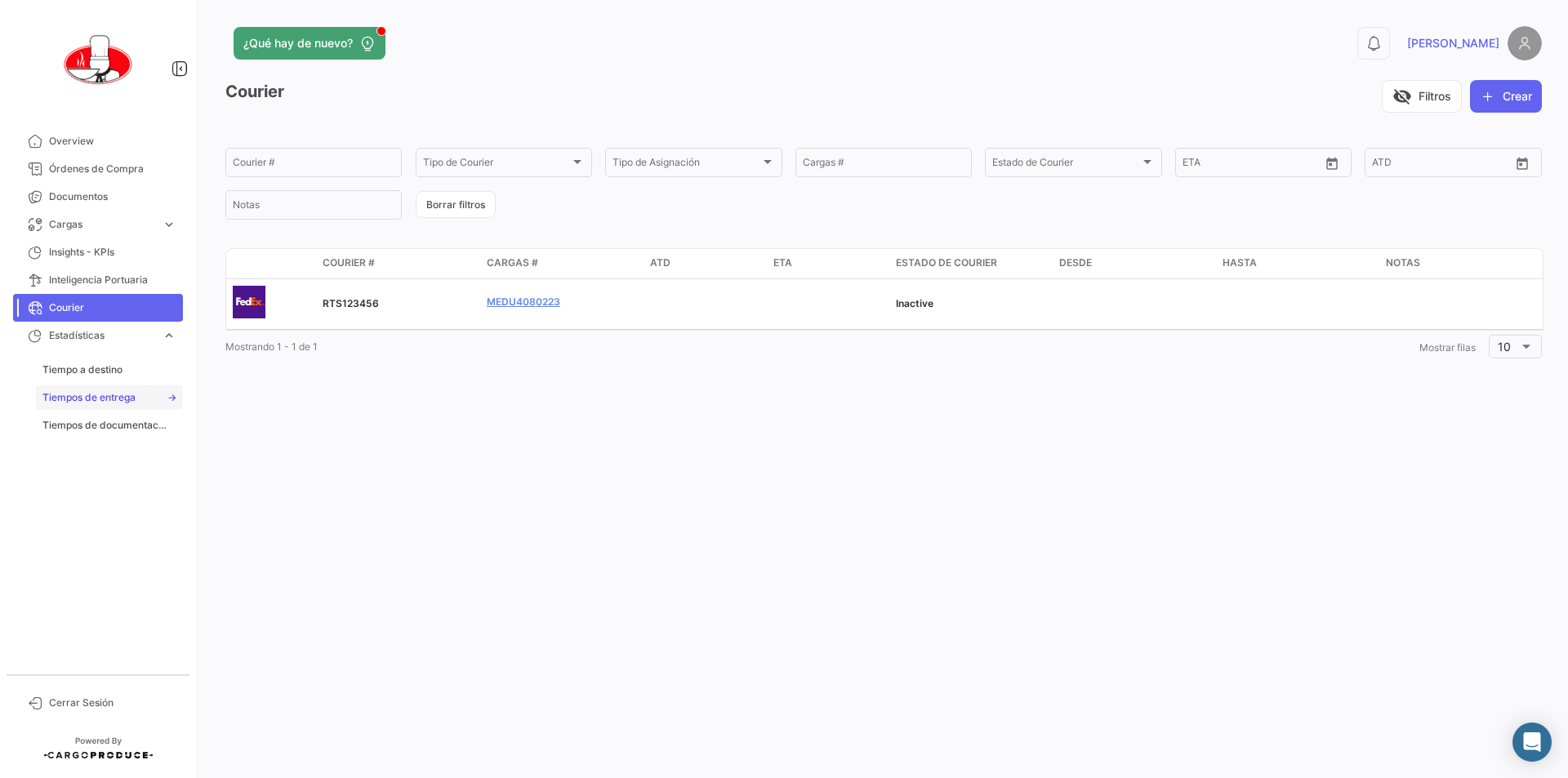
click at [100, 401] on span "Tiempos de entrega" at bounding box center [89, 398] width 93 height 15
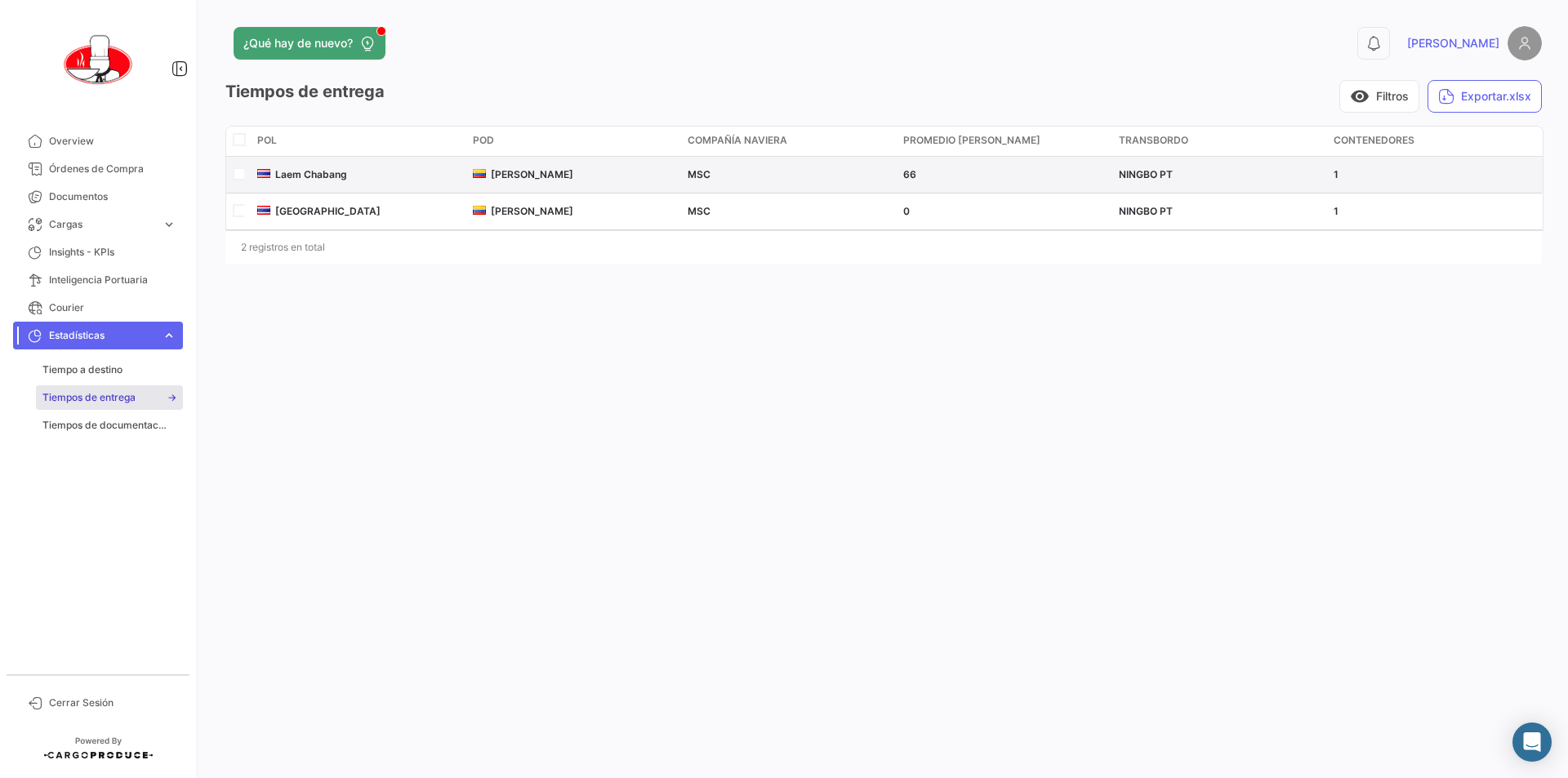
click at [536, 178] on span "[PERSON_NAME]" at bounding box center [532, 173] width 82 height 12
click at [244, 166] on datatable-body-cell at bounding box center [238, 174] width 25 height 36
click at [243, 173] on input "checkbox" at bounding box center [238, 173] width 11 height 11
checkbox input "true"
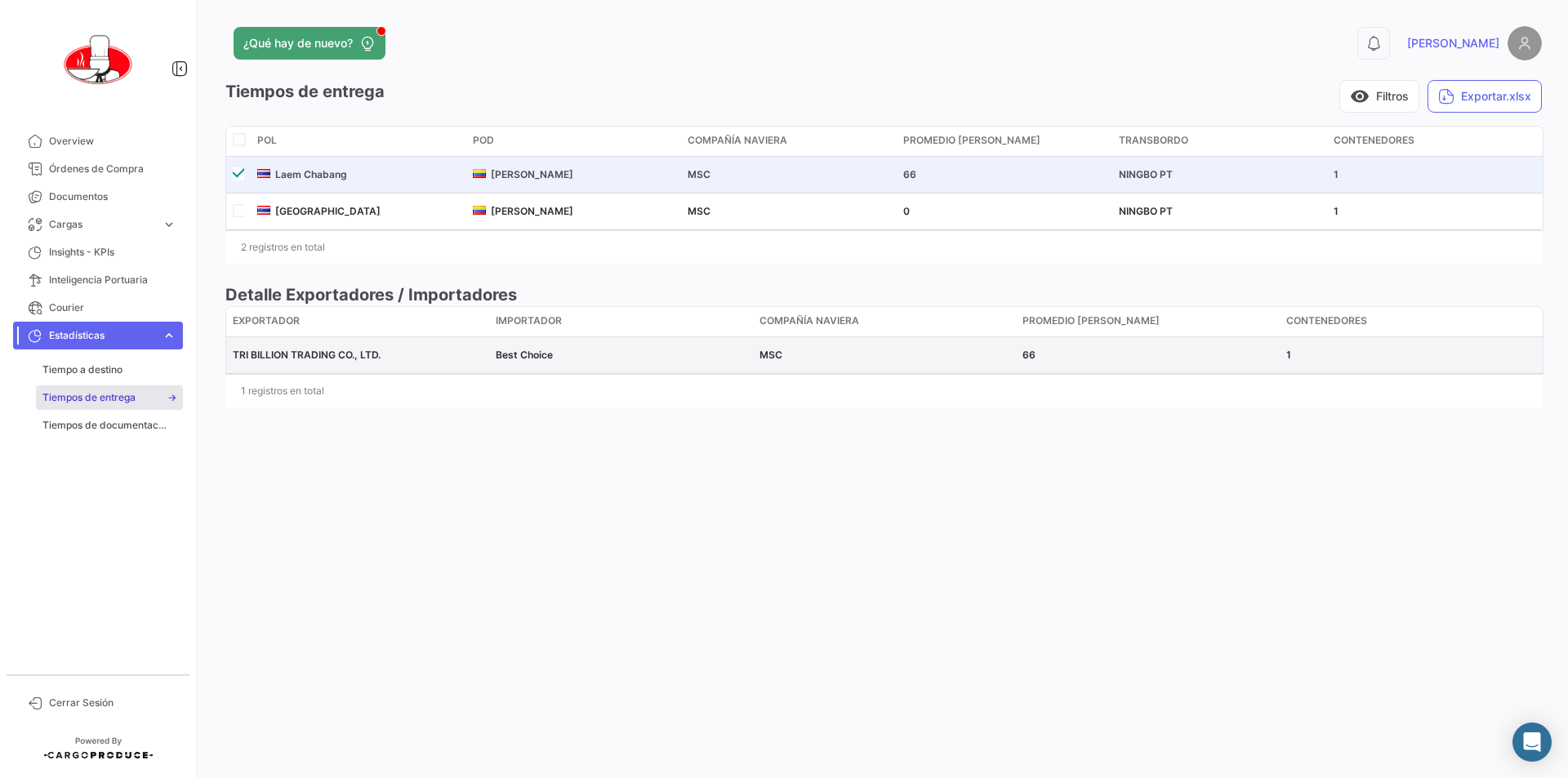
click at [287, 352] on span "TRI BILLION TRADING CO., LTD." at bounding box center [307, 354] width 148 height 12
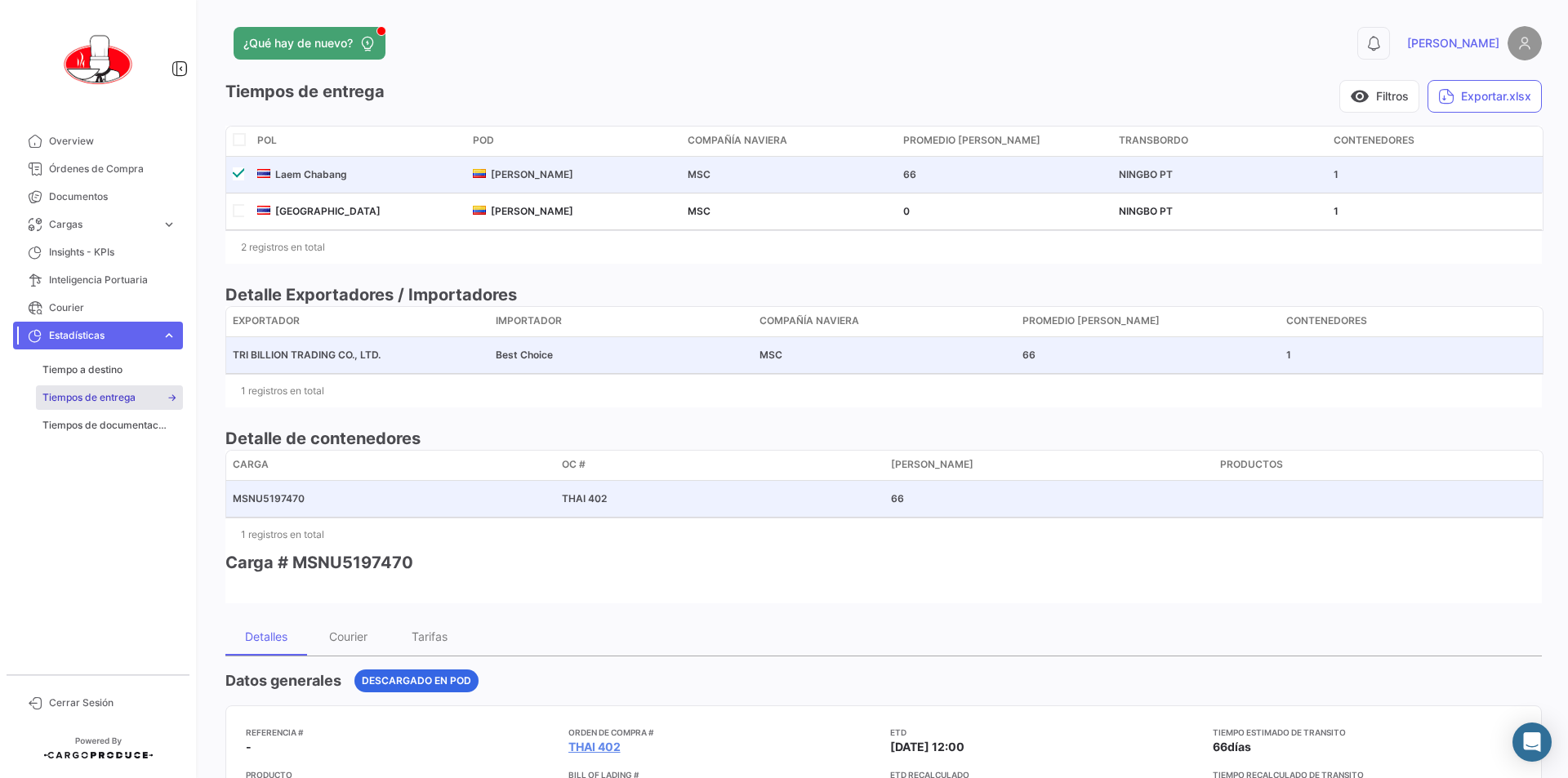
click at [298, 496] on span "MSNU5197470" at bounding box center [268, 498] width 72 height 12
click at [69, 329] on span "Estadísticas" at bounding box center [102, 336] width 106 height 15
click at [70, 143] on span "Overview" at bounding box center [113, 142] width 128 height 15
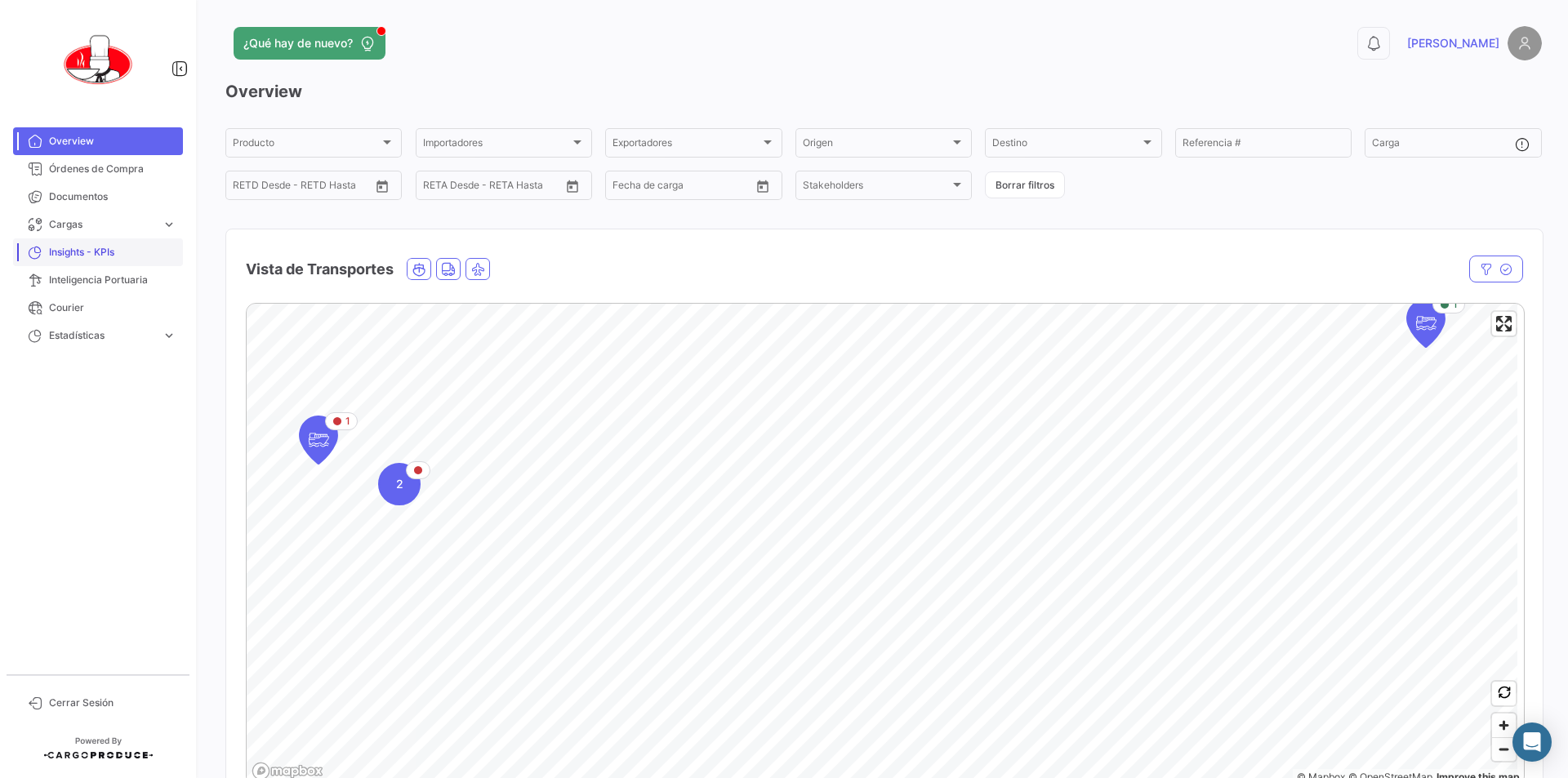
click at [91, 257] on span "Insights - KPIs" at bounding box center [113, 252] width 128 height 15
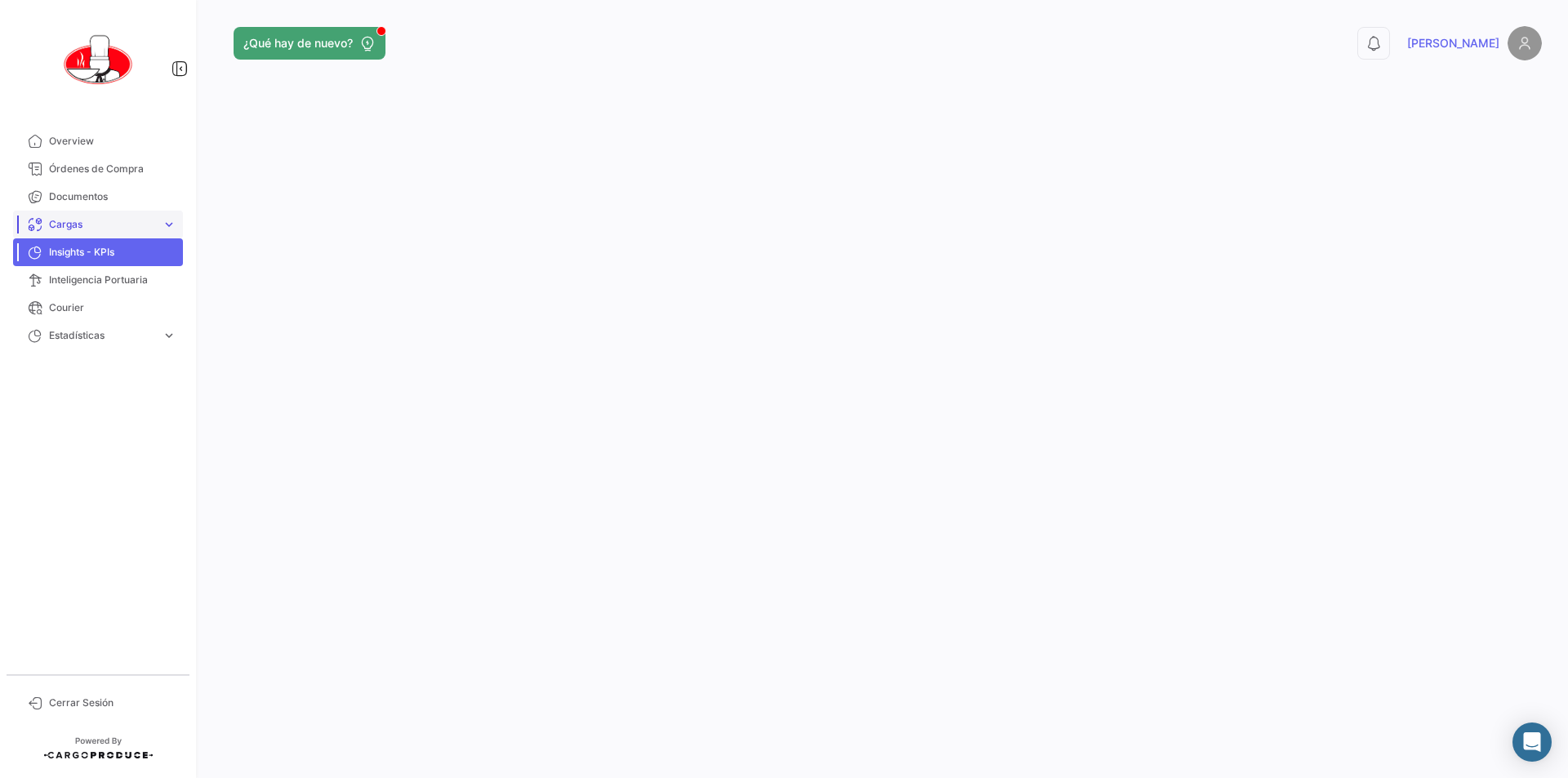
click at [66, 224] on span "Cargas" at bounding box center [102, 225] width 106 height 15
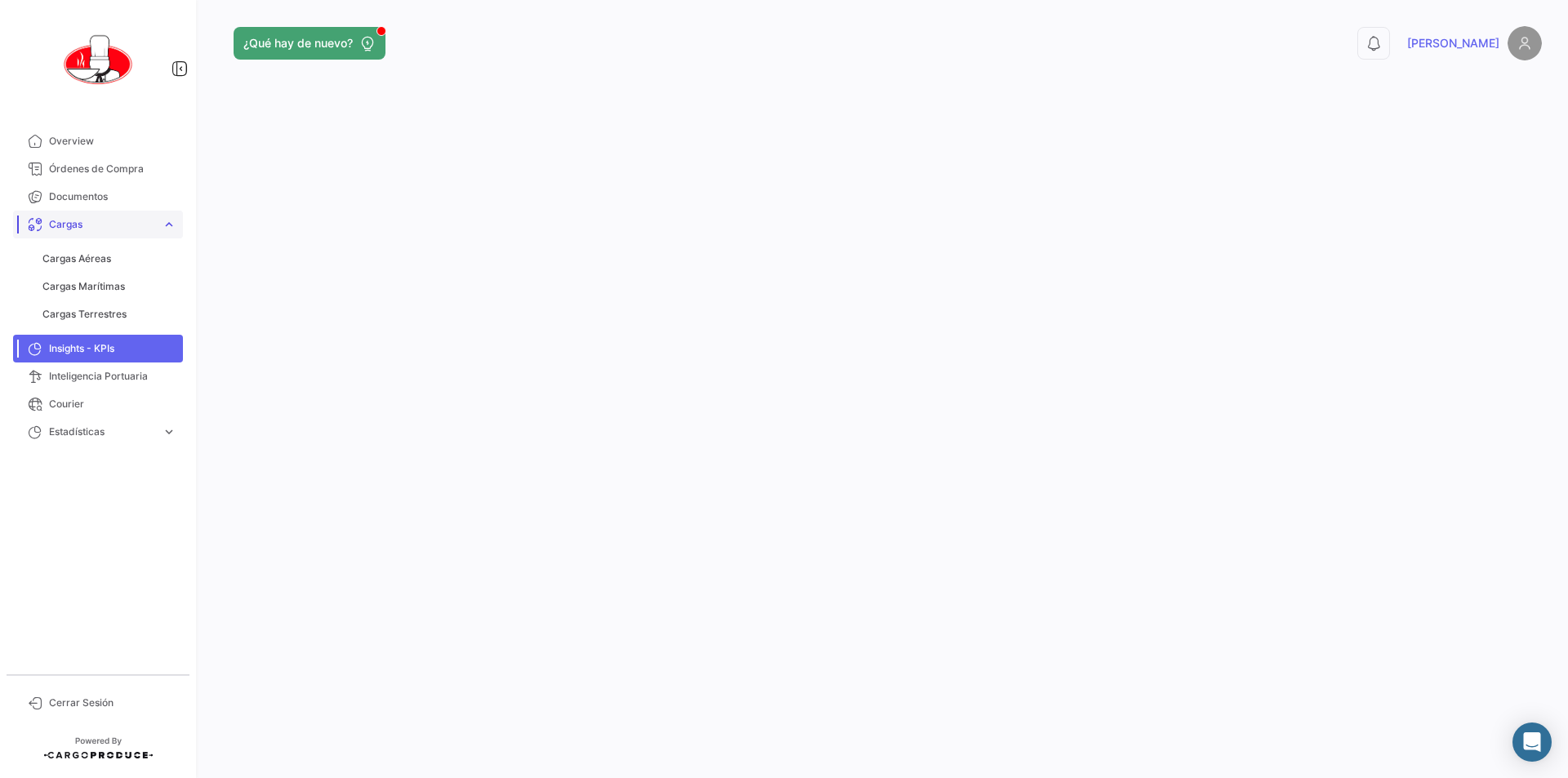
click at [81, 229] on span "Cargas" at bounding box center [102, 225] width 106 height 15
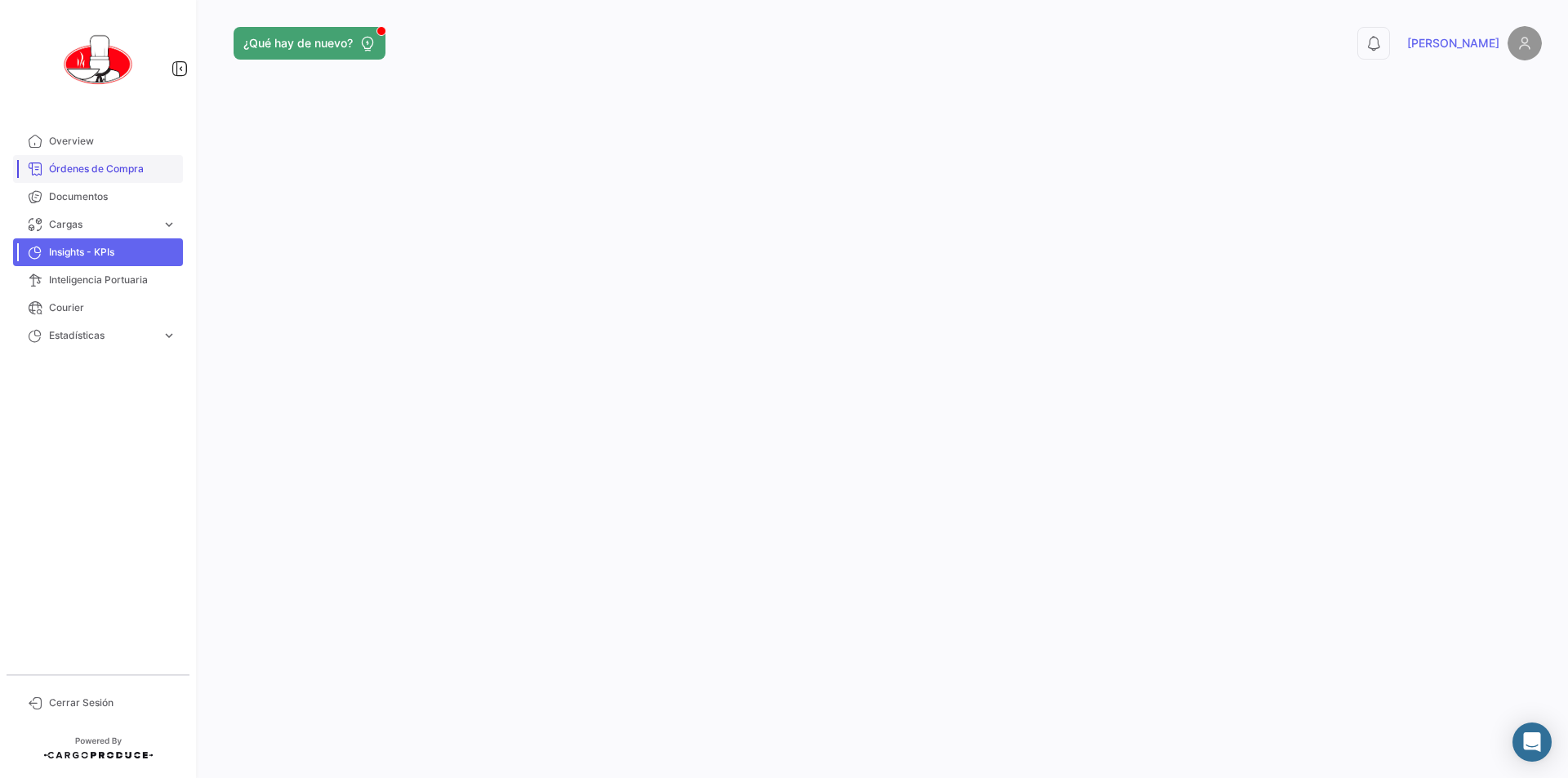
click at [95, 161] on link "Órdenes de Compra" at bounding box center [98, 169] width 170 height 27
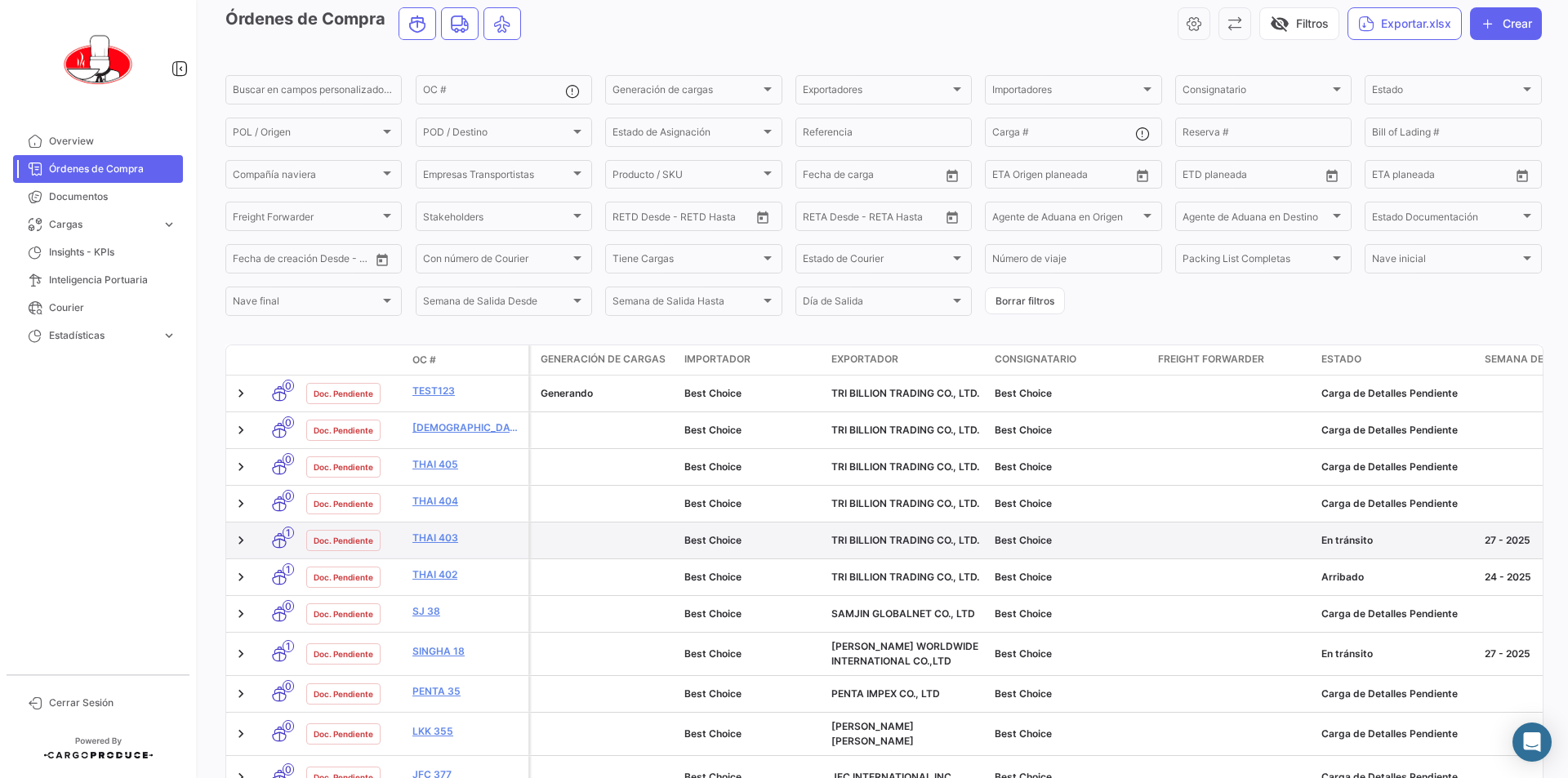
scroll to position [81, 0]
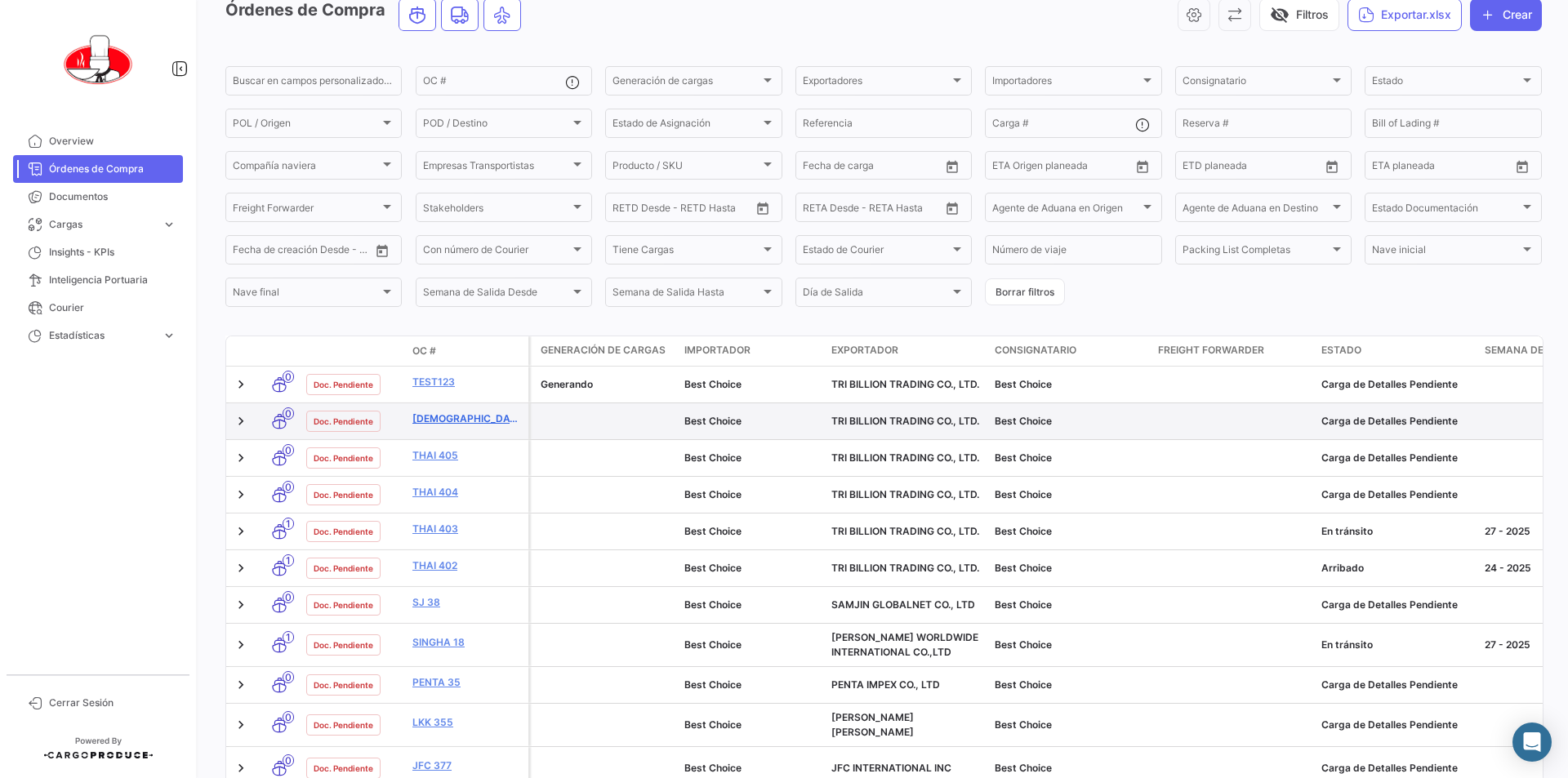
click at [13, 155] on link "Órdenes de Compra" at bounding box center [98, 169] width 170 height 27
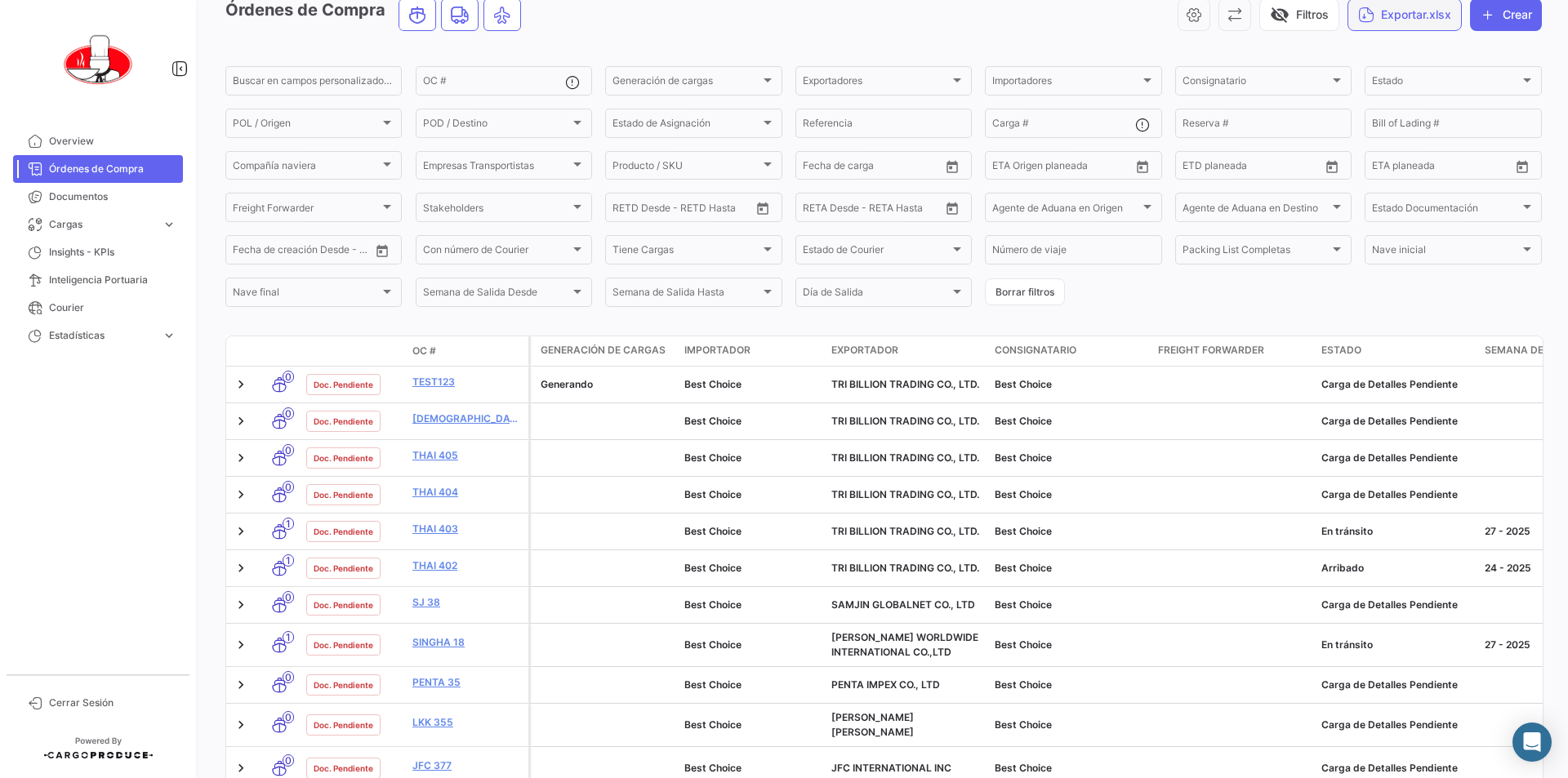
click at [1399, 2] on button "Exportar.xlsx" at bounding box center [1405, 15] width 114 height 33
click at [1396, 16] on div at bounding box center [784, 389] width 1568 height 778
click at [1396, 16] on button "Exportar.xlsx" at bounding box center [1405, 16] width 114 height 33
click at [66, 217] on div at bounding box center [784, 389] width 1568 height 778
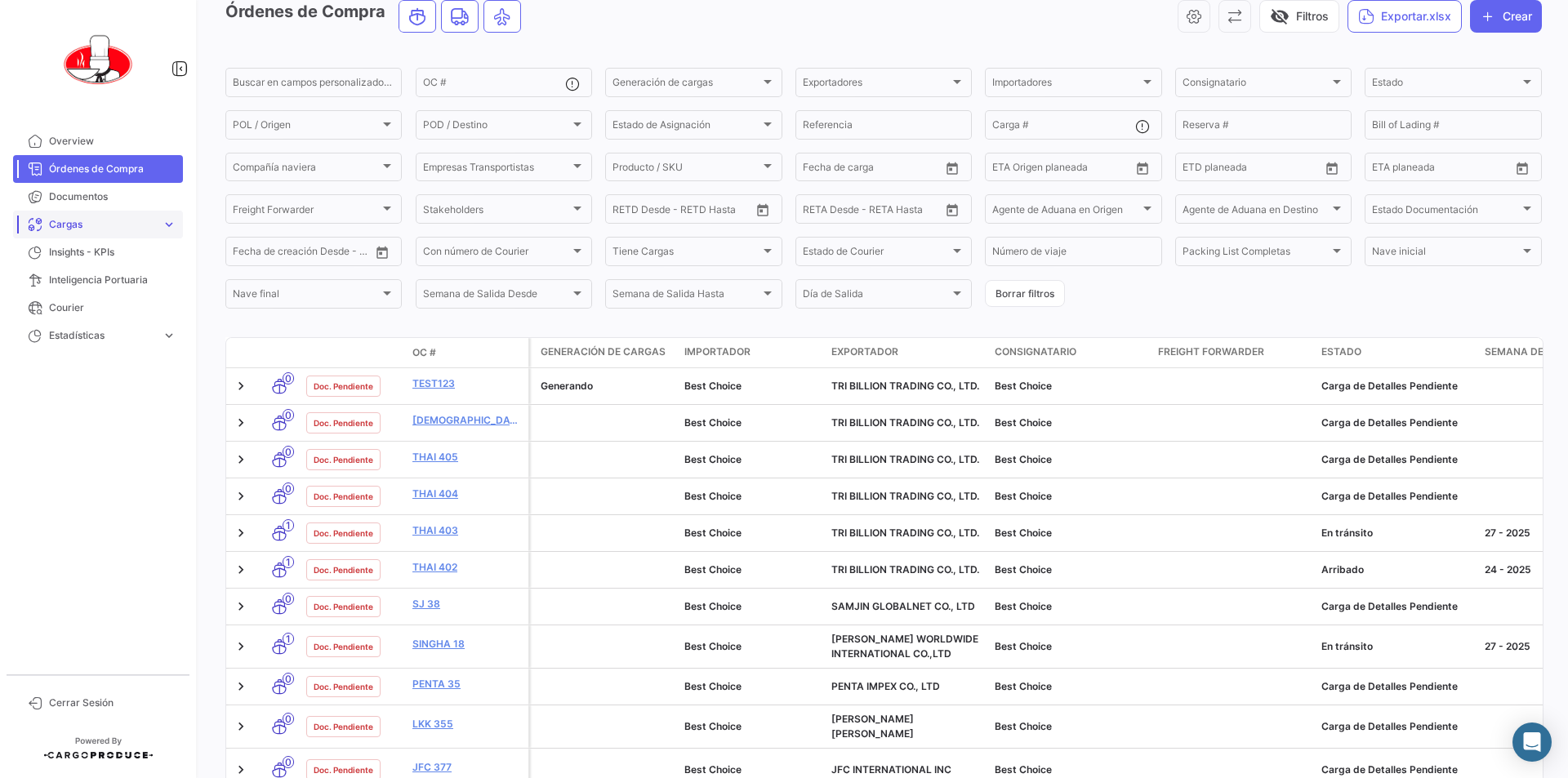
click at [177, 226] on link "Cargas expand_more" at bounding box center [98, 225] width 170 height 27
click at [89, 289] on span "Cargas Marítimas" at bounding box center [84, 287] width 82 height 15
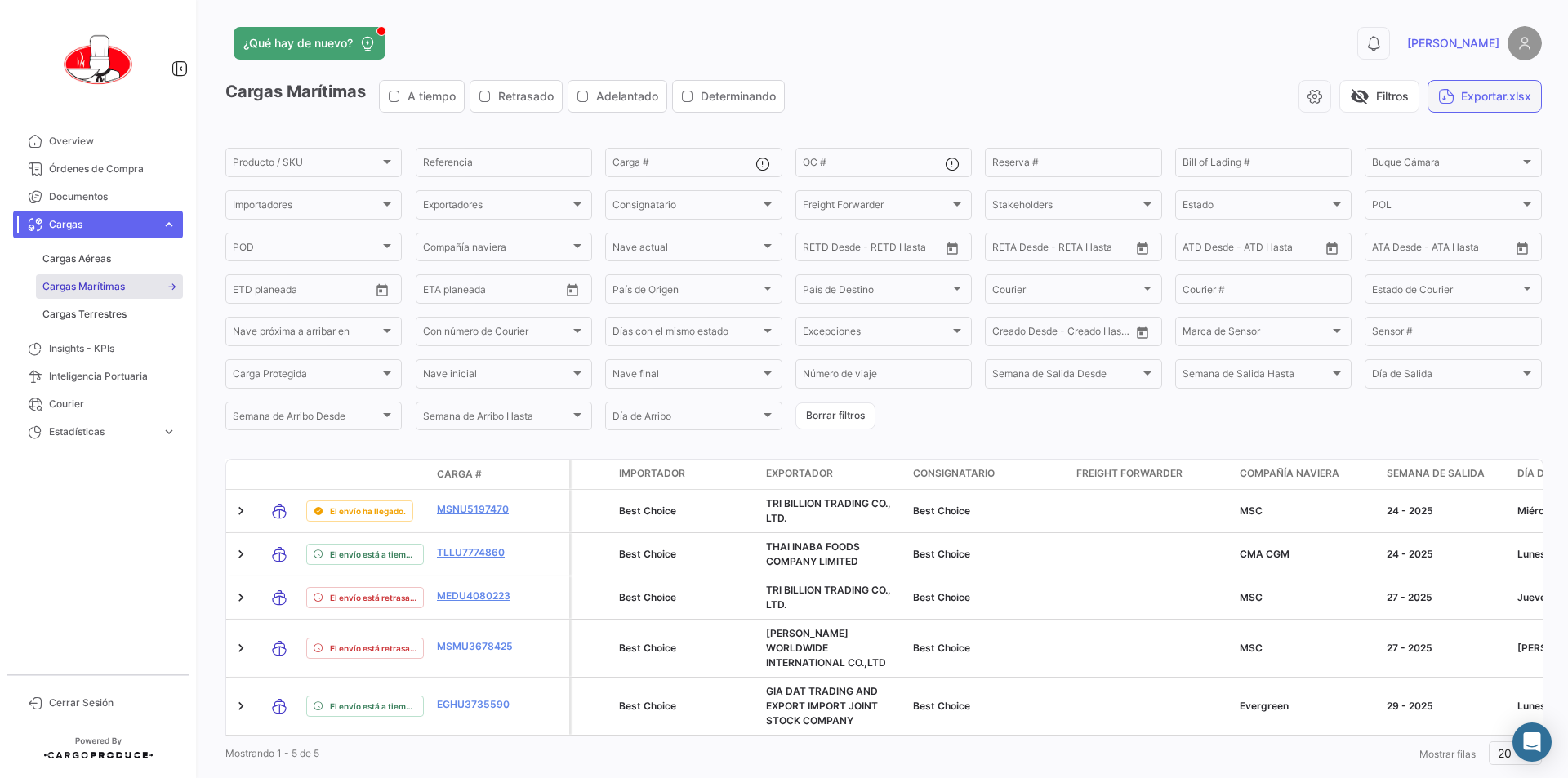
click at [1493, 104] on button "Exportar.xlsx" at bounding box center [1484, 97] width 114 height 33
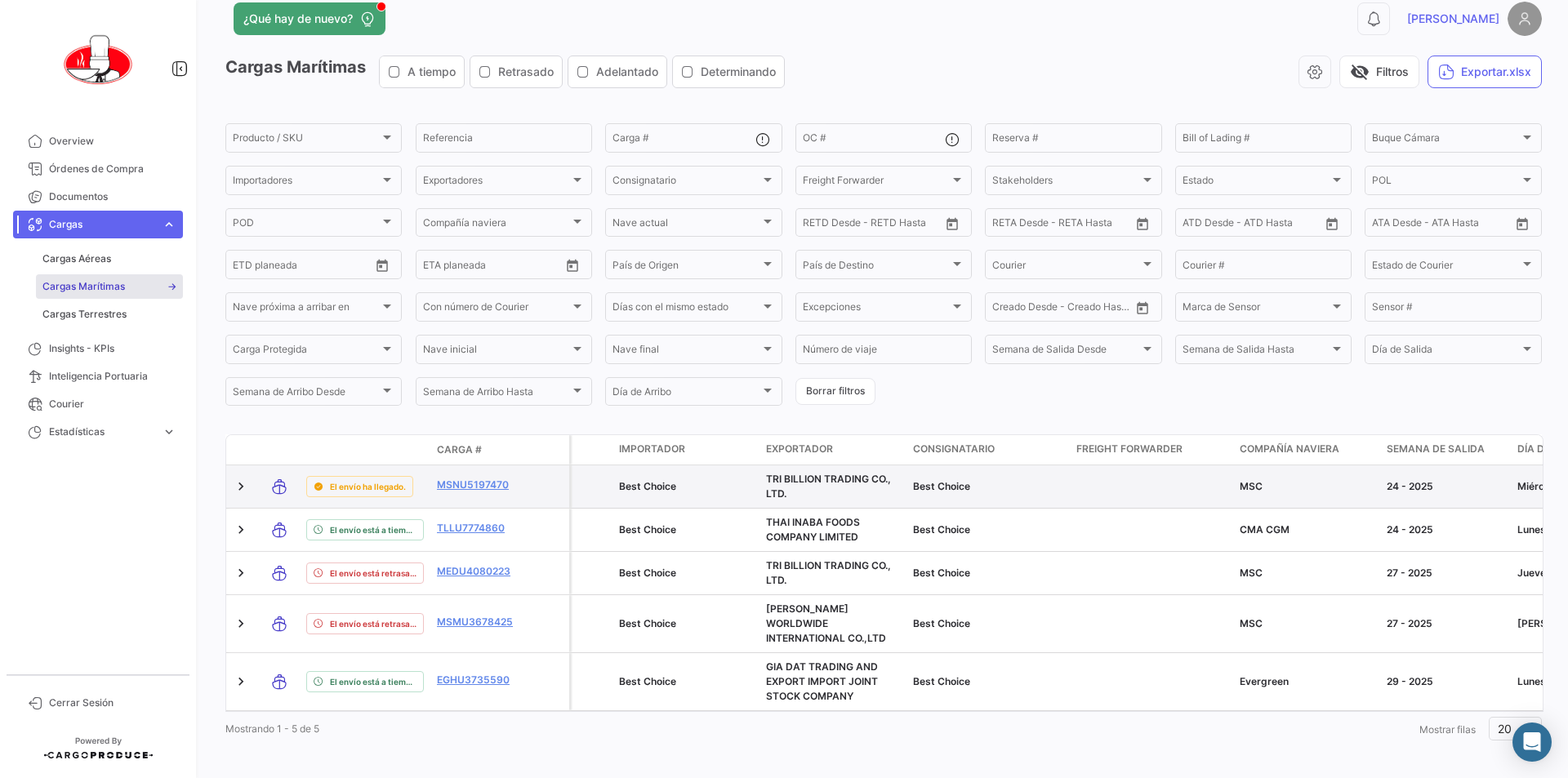
scroll to position [27, 0]
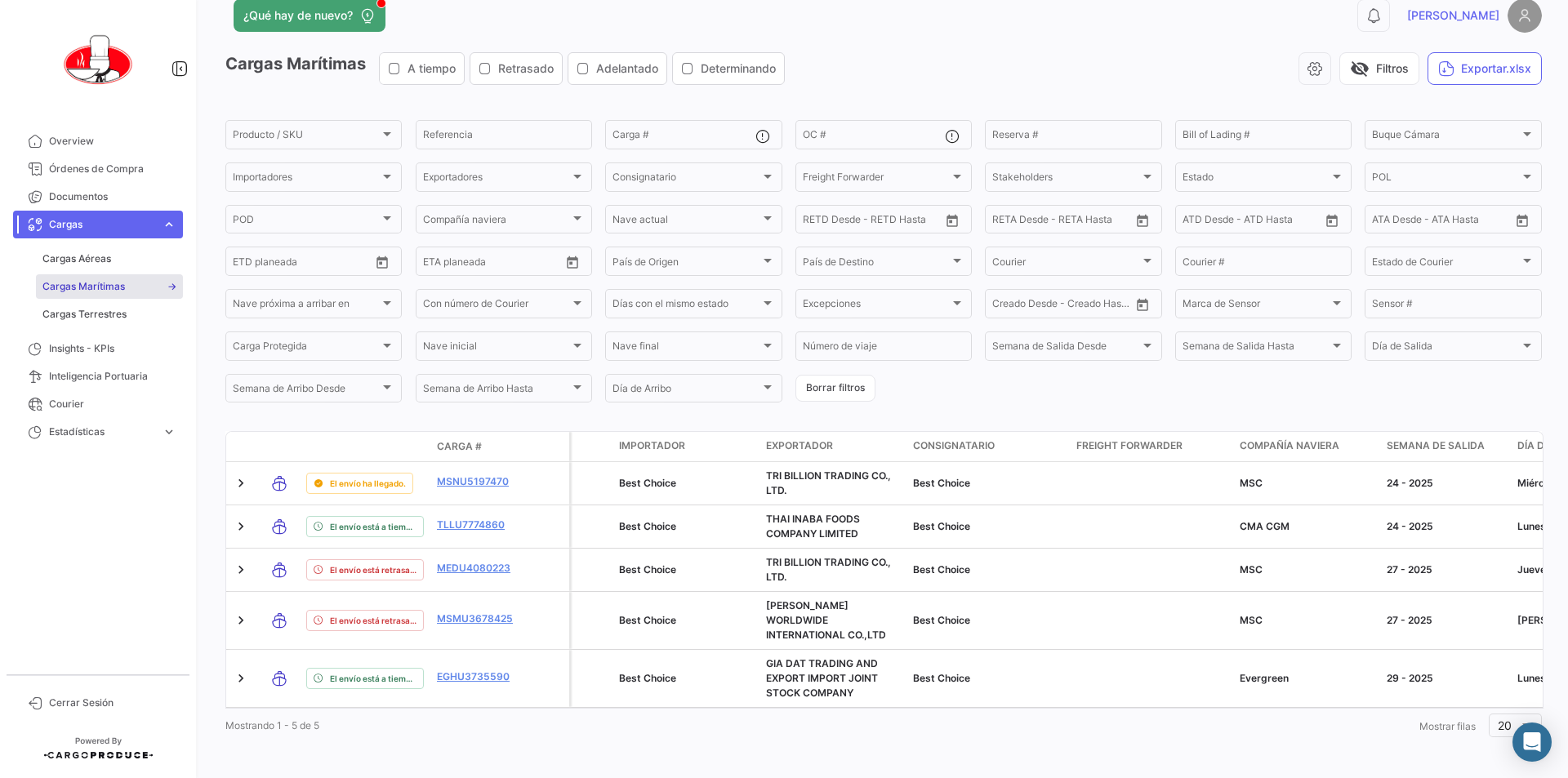
click at [111, 289] on span "Cargas Marítimas" at bounding box center [84, 287] width 82 height 15
click at [74, 433] on span "Estadísticas" at bounding box center [102, 432] width 106 height 15
click at [79, 374] on span "Tiempo a destino" at bounding box center [83, 370] width 80 height 15
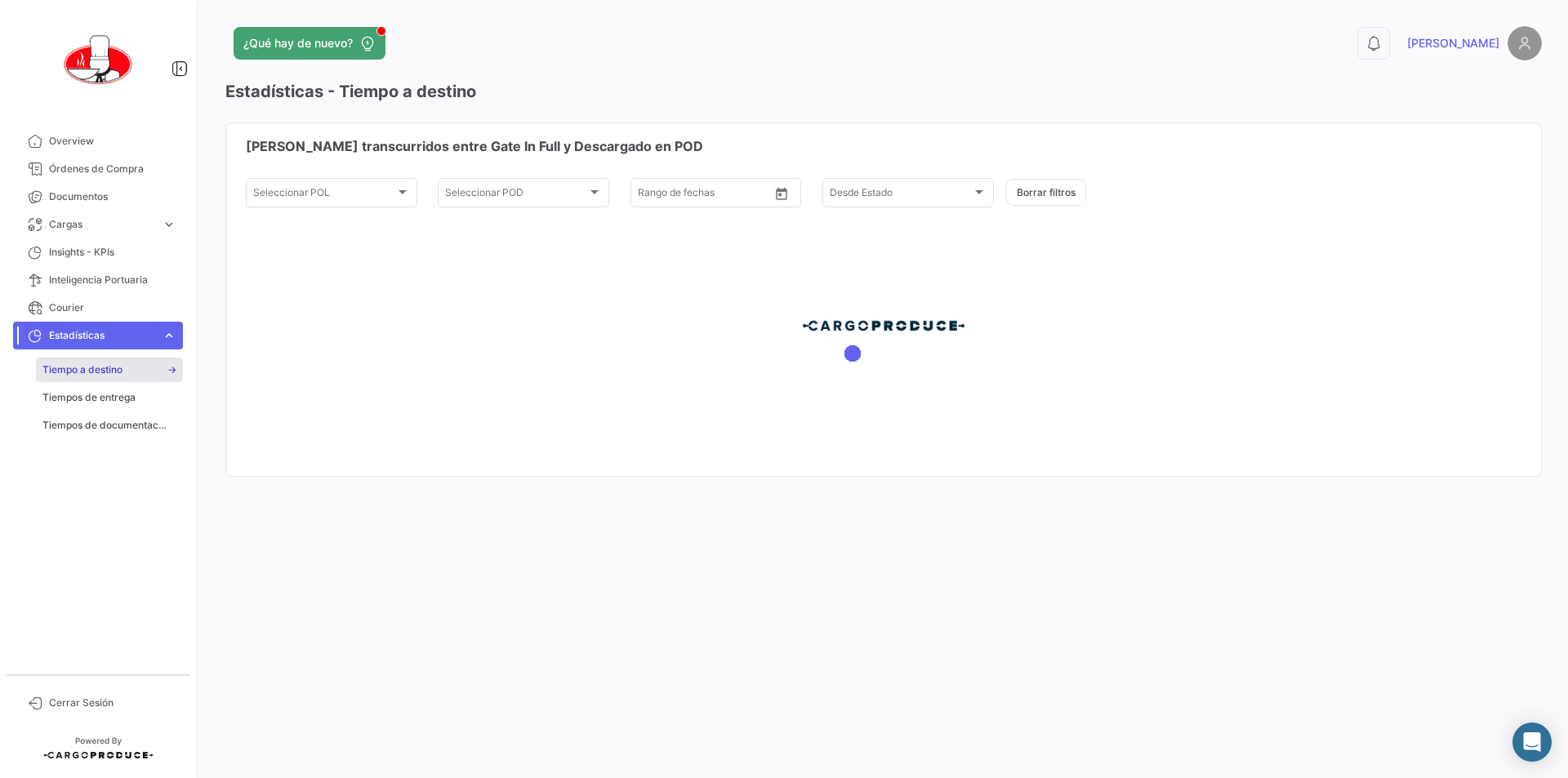
type input "[DATE]"
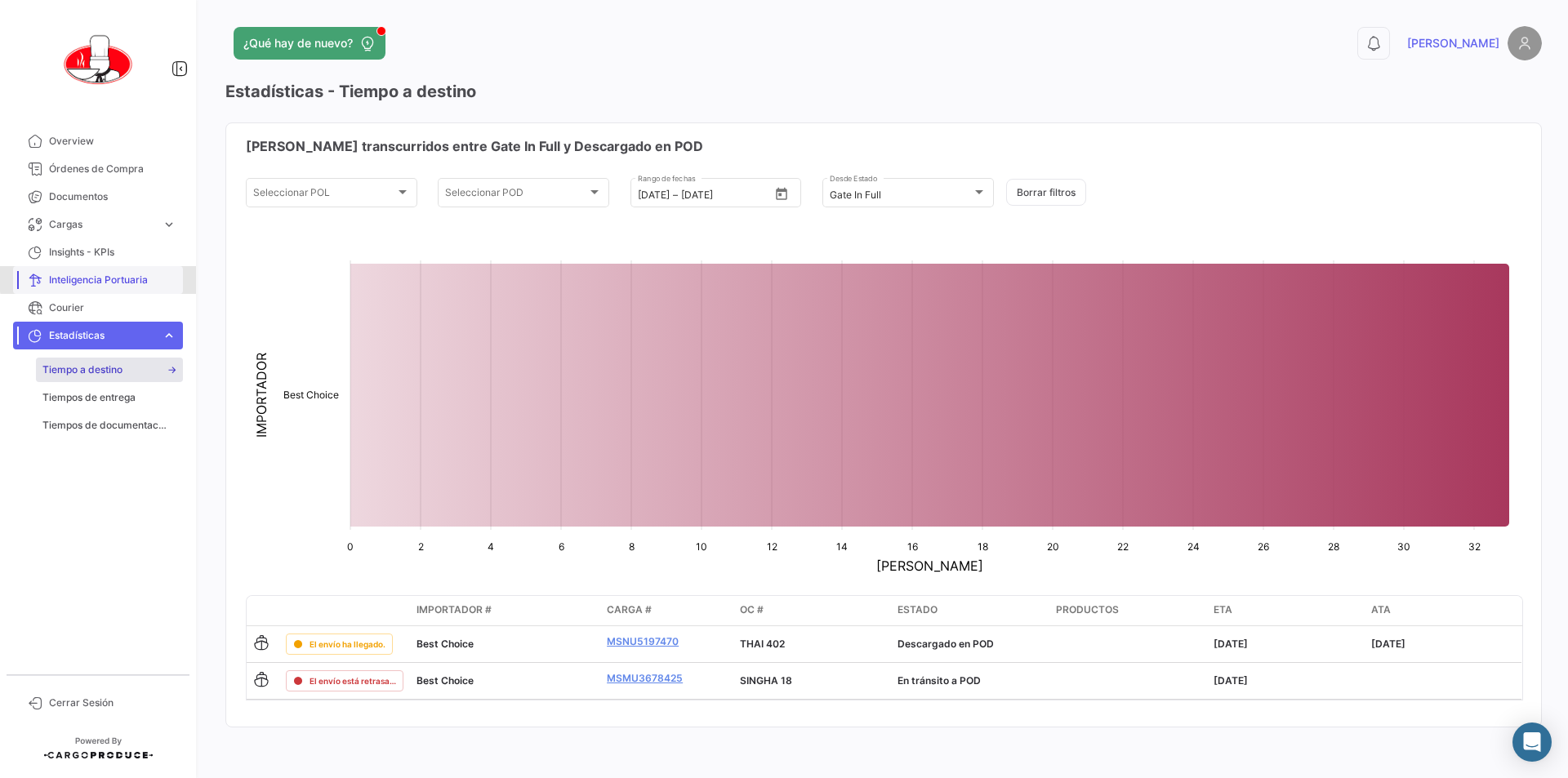
click at [104, 279] on span "Inteligencia Portuaria" at bounding box center [113, 280] width 128 height 15
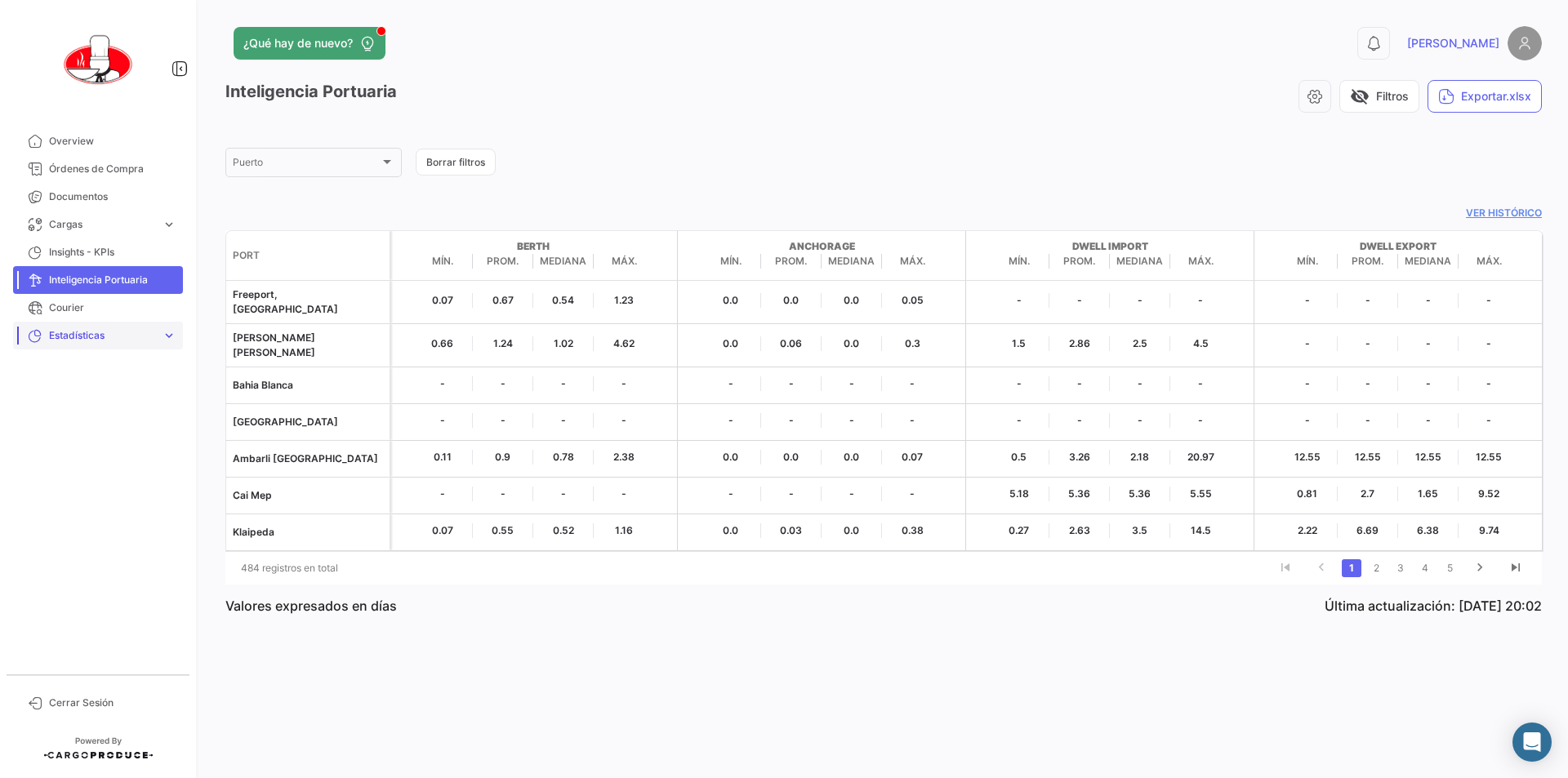
click at [84, 337] on span "Estadísticas" at bounding box center [102, 336] width 106 height 15
click at [81, 223] on span "Cargas" at bounding box center [102, 225] width 106 height 15
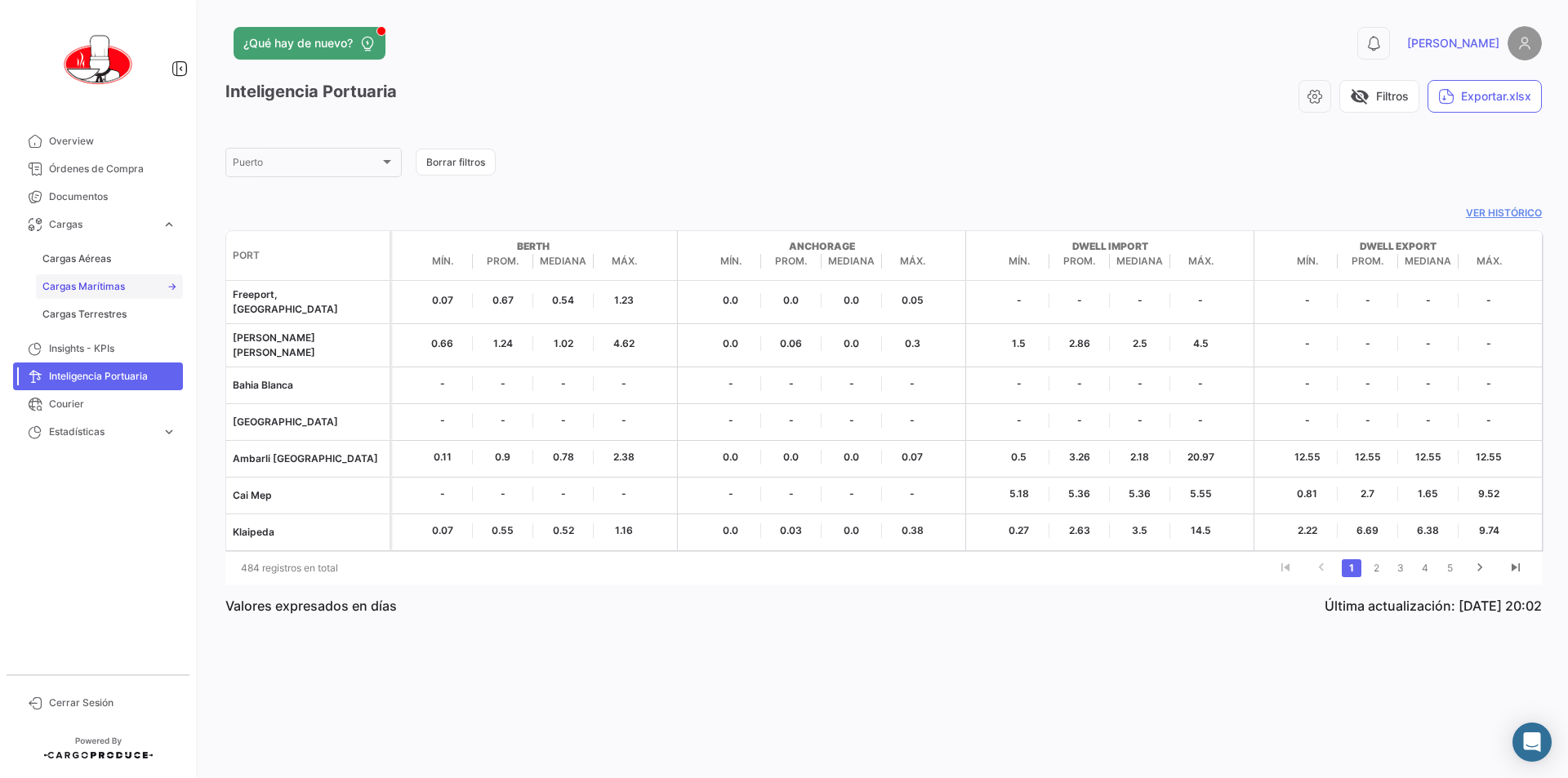
click at [89, 288] on span "Cargas Marítimas" at bounding box center [84, 287] width 82 height 15
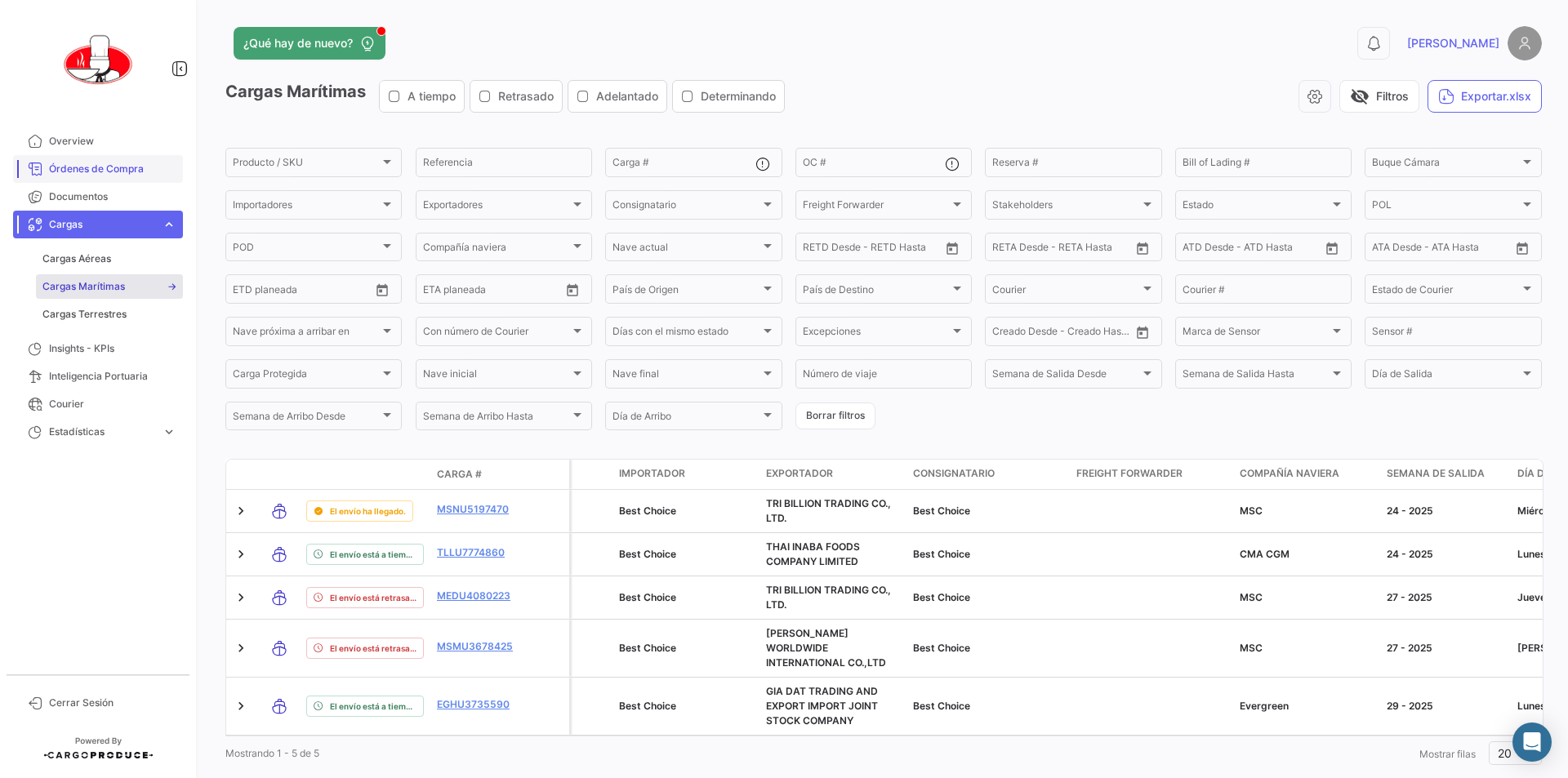
click at [112, 175] on span "Órdenes de Compra" at bounding box center [113, 169] width 128 height 15
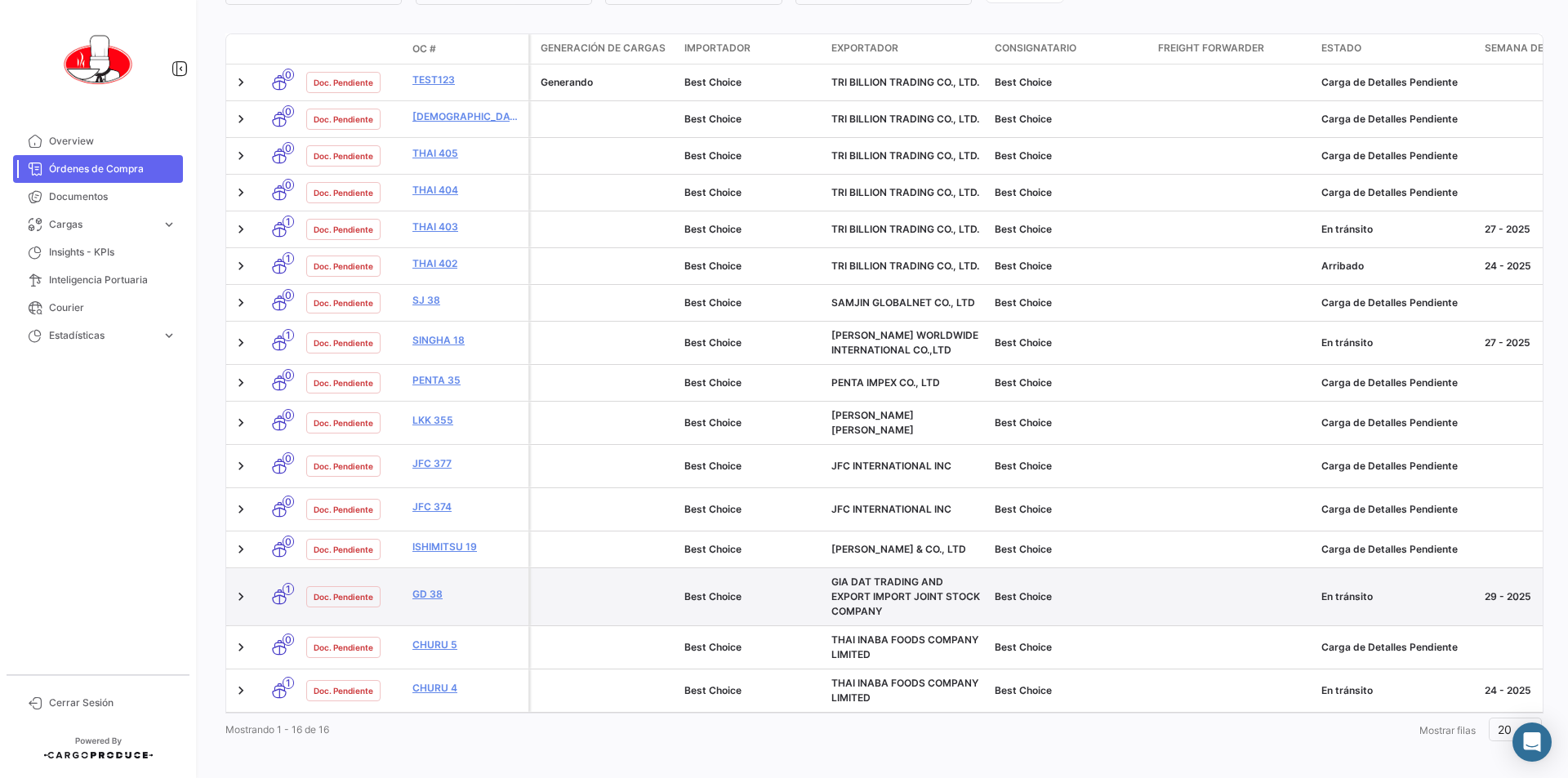
scroll to position [220, 0]
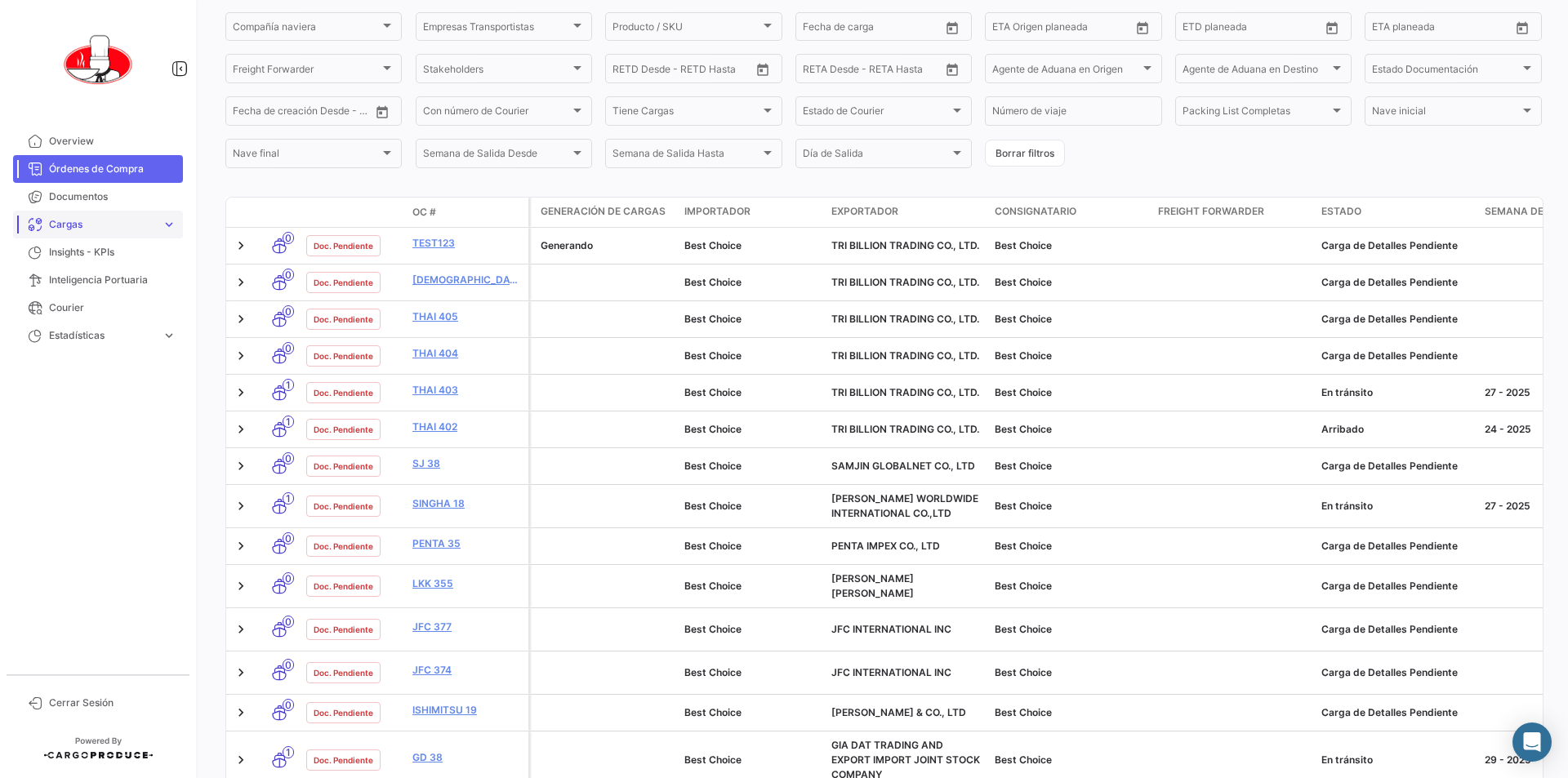
click at [98, 224] on span "Cargas" at bounding box center [102, 225] width 106 height 15
click at [79, 282] on span "Cargas Marítimas" at bounding box center [84, 287] width 82 height 15
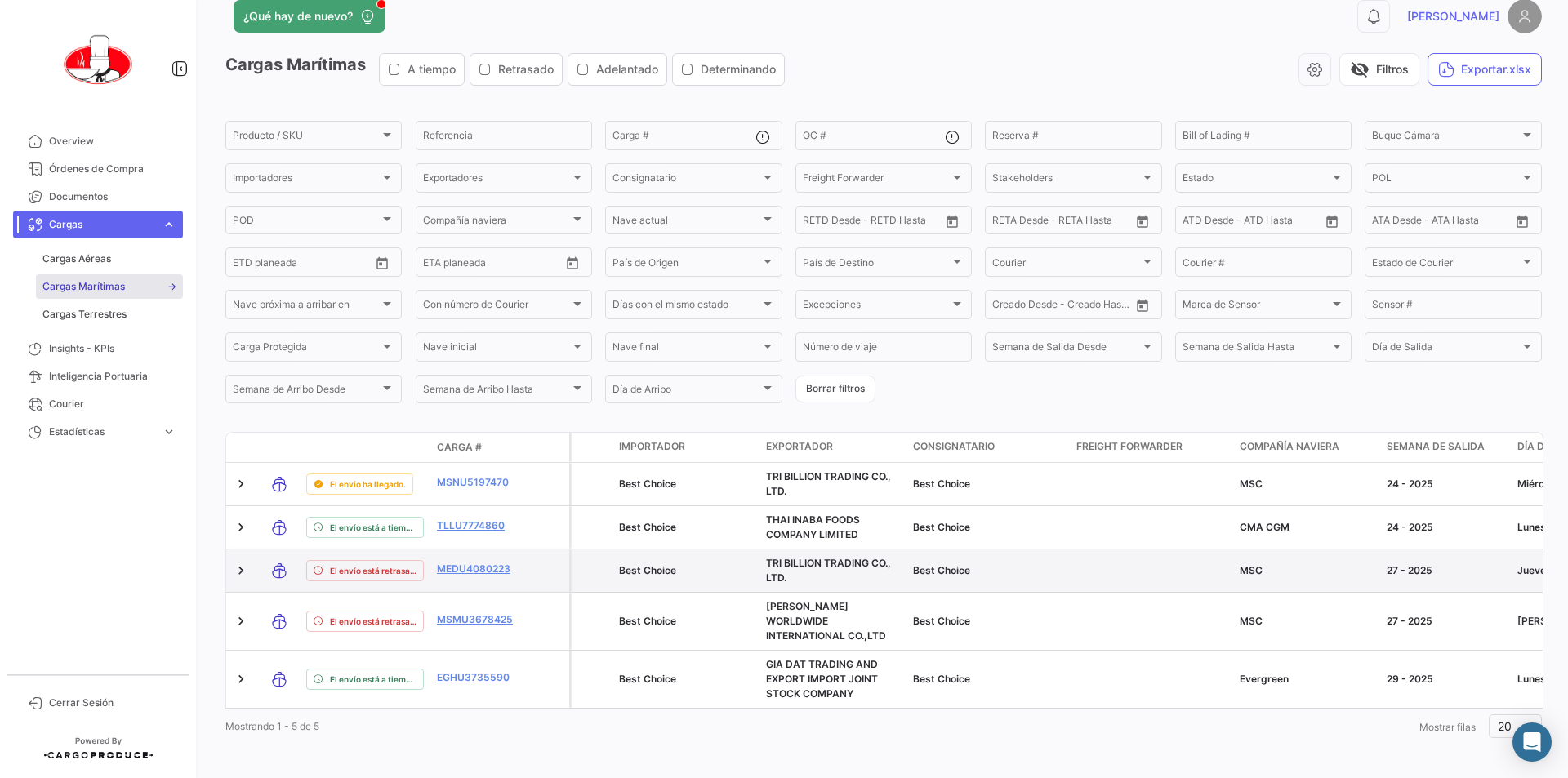
scroll to position [27, 0]
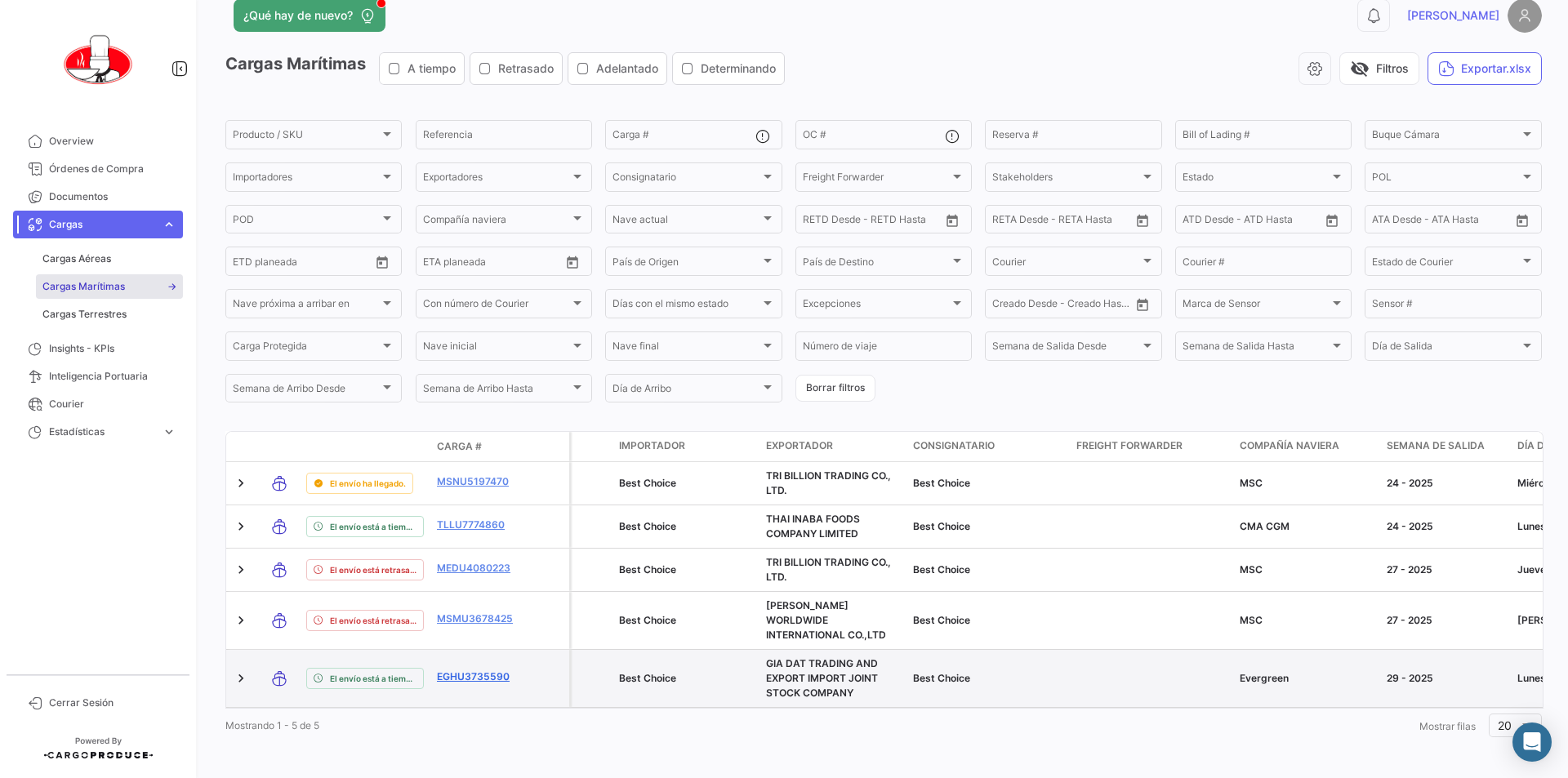
click at [471, 669] on link "EGHU3735590" at bounding box center [479, 677] width 85 height 15
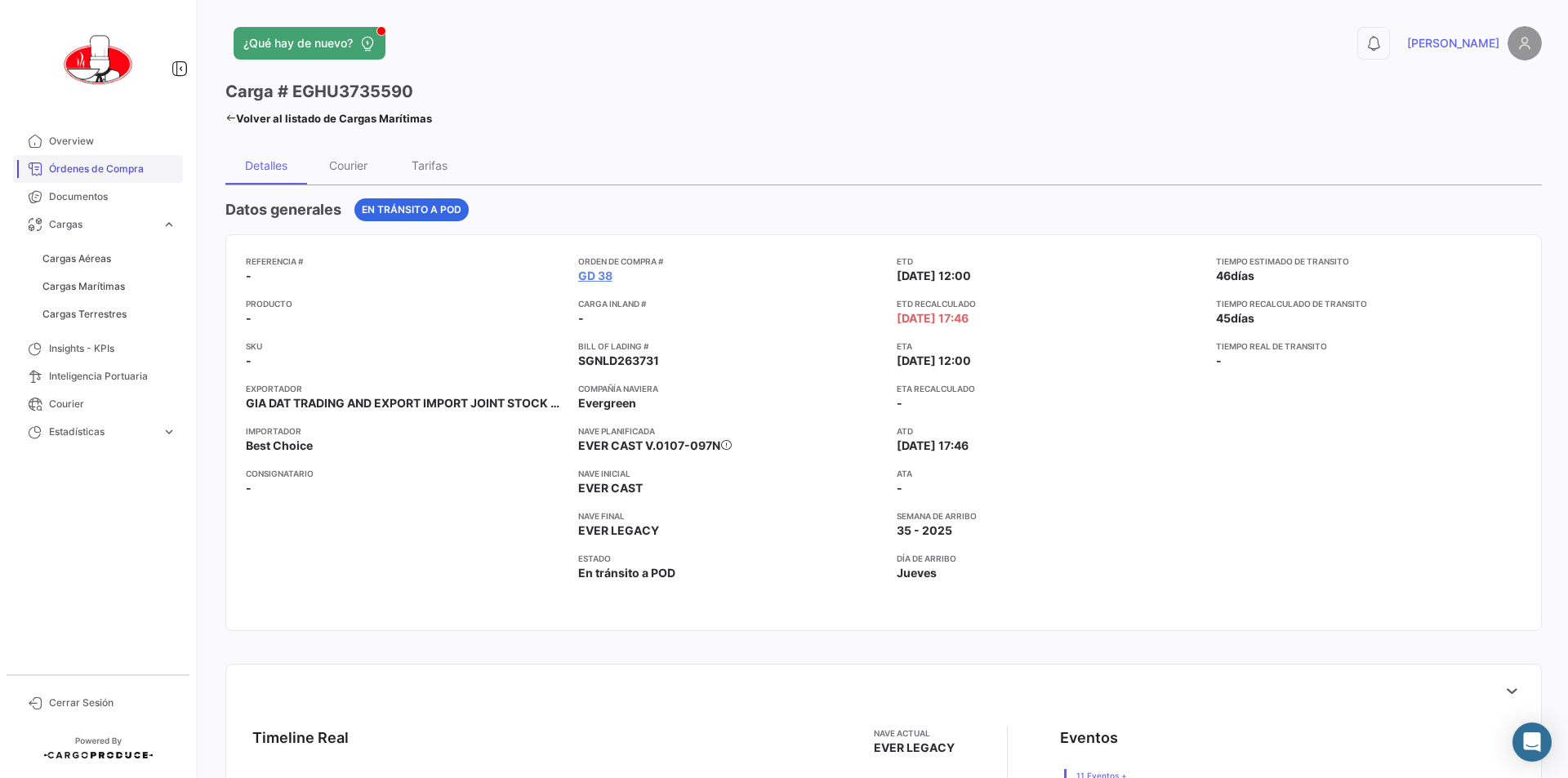
click at [56, 166] on span "Órdenes de Compra" at bounding box center [113, 169] width 128 height 15
